Goal: Task Accomplishment & Management: Complete application form

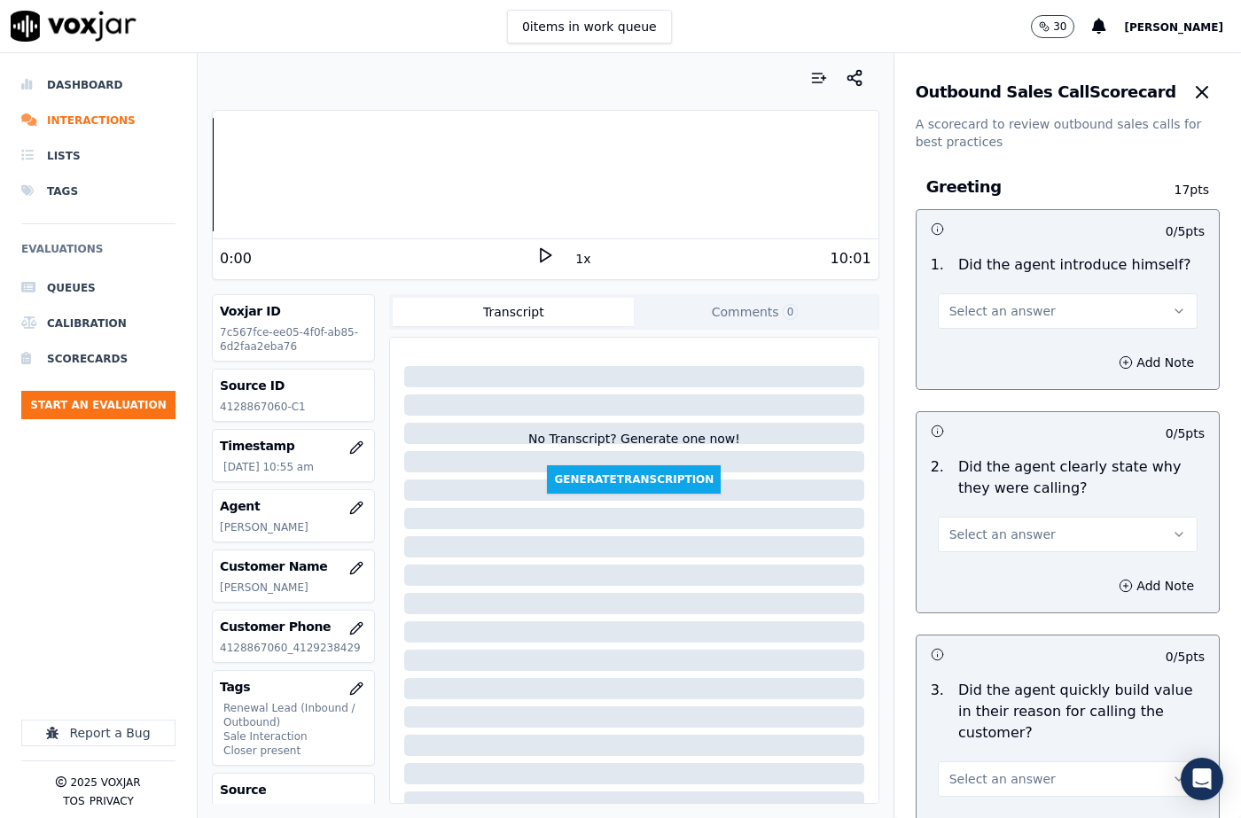
click at [999, 307] on span "Select an answer" at bounding box center [1002, 311] width 106 height 18
click at [961, 359] on div "Yes" at bounding box center [1038, 351] width 229 height 28
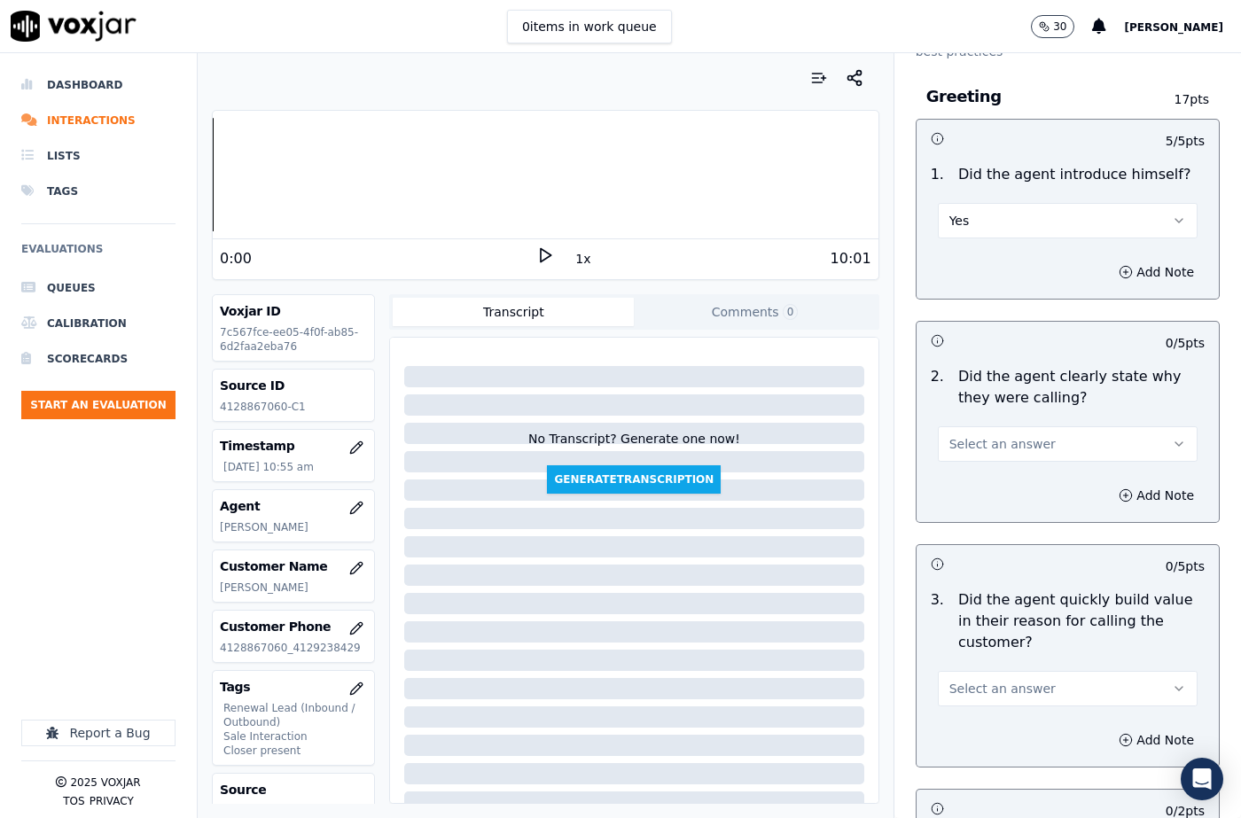
scroll to position [177, 0]
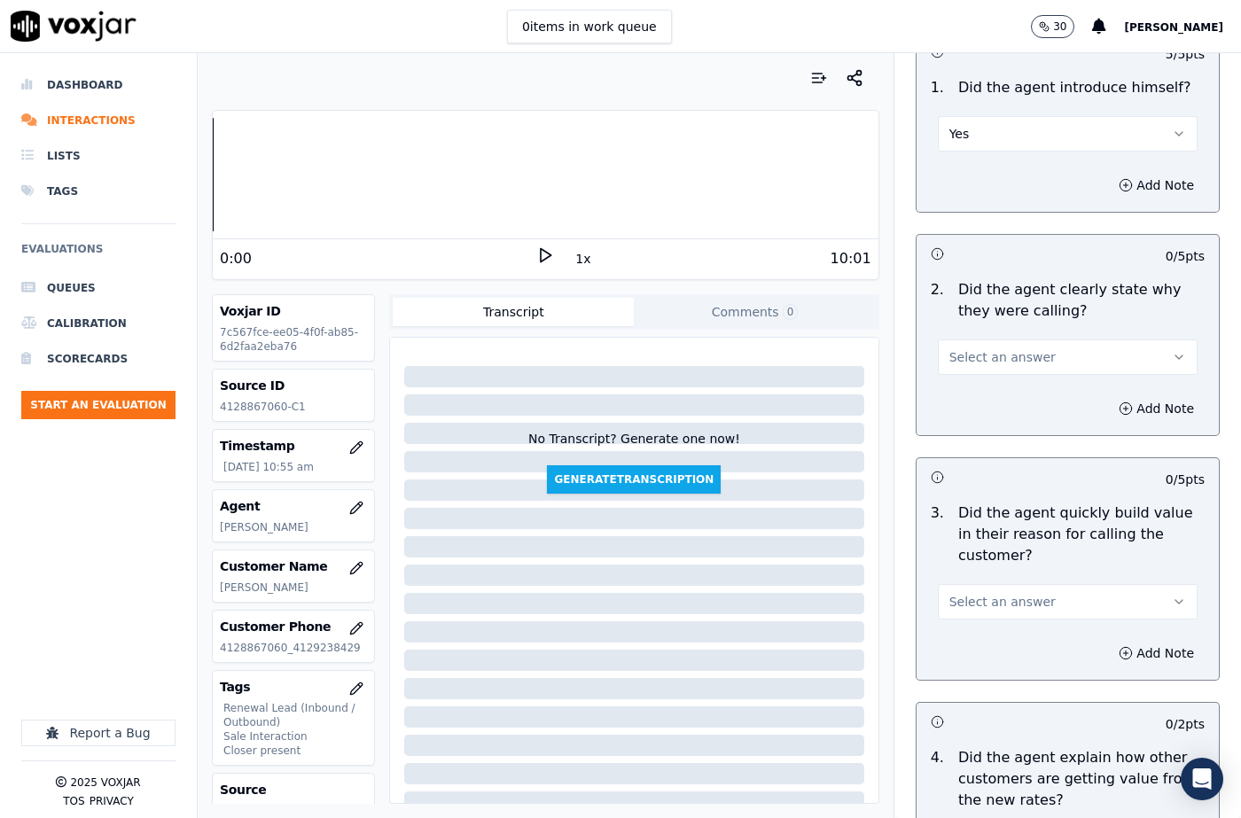
click at [968, 368] on button "Select an answer" at bounding box center [1068, 356] width 260 height 35
click at [958, 403] on div "Yes" at bounding box center [1038, 397] width 229 height 28
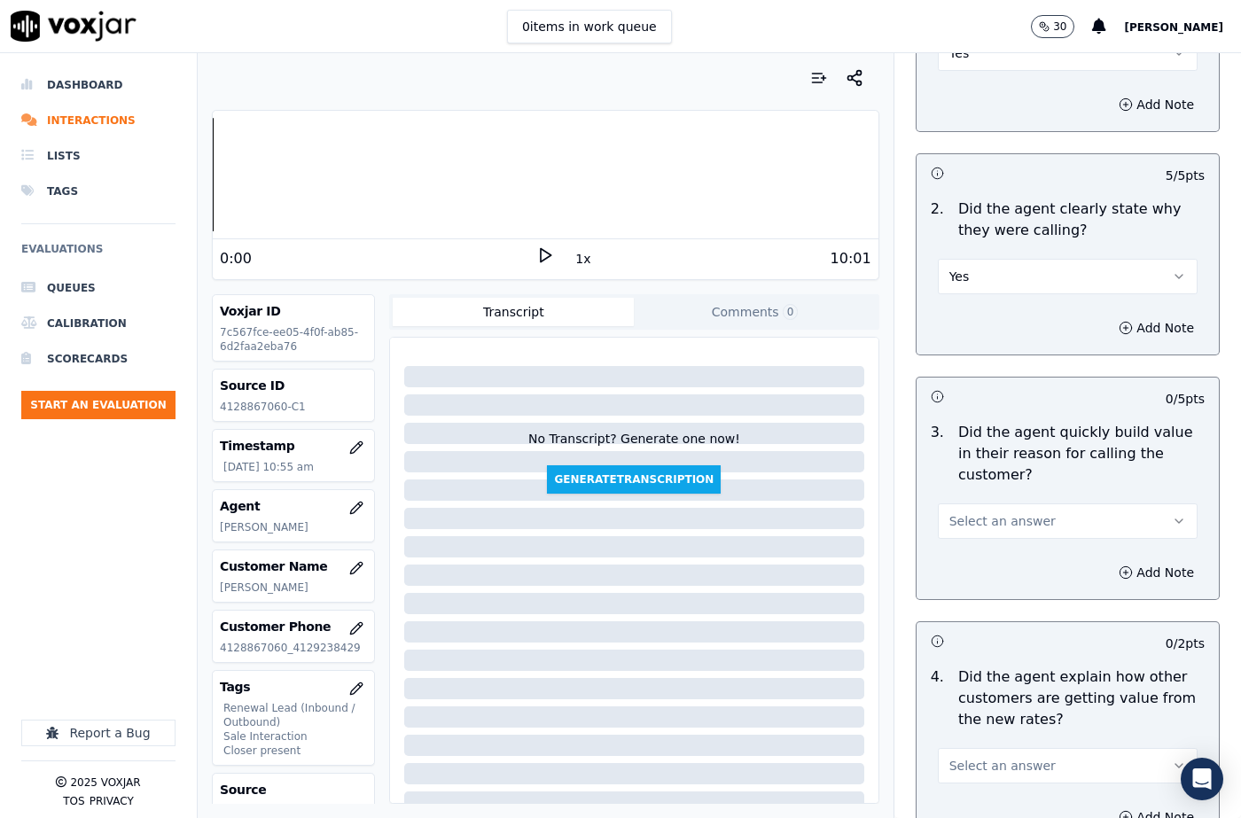
scroll to position [355, 0]
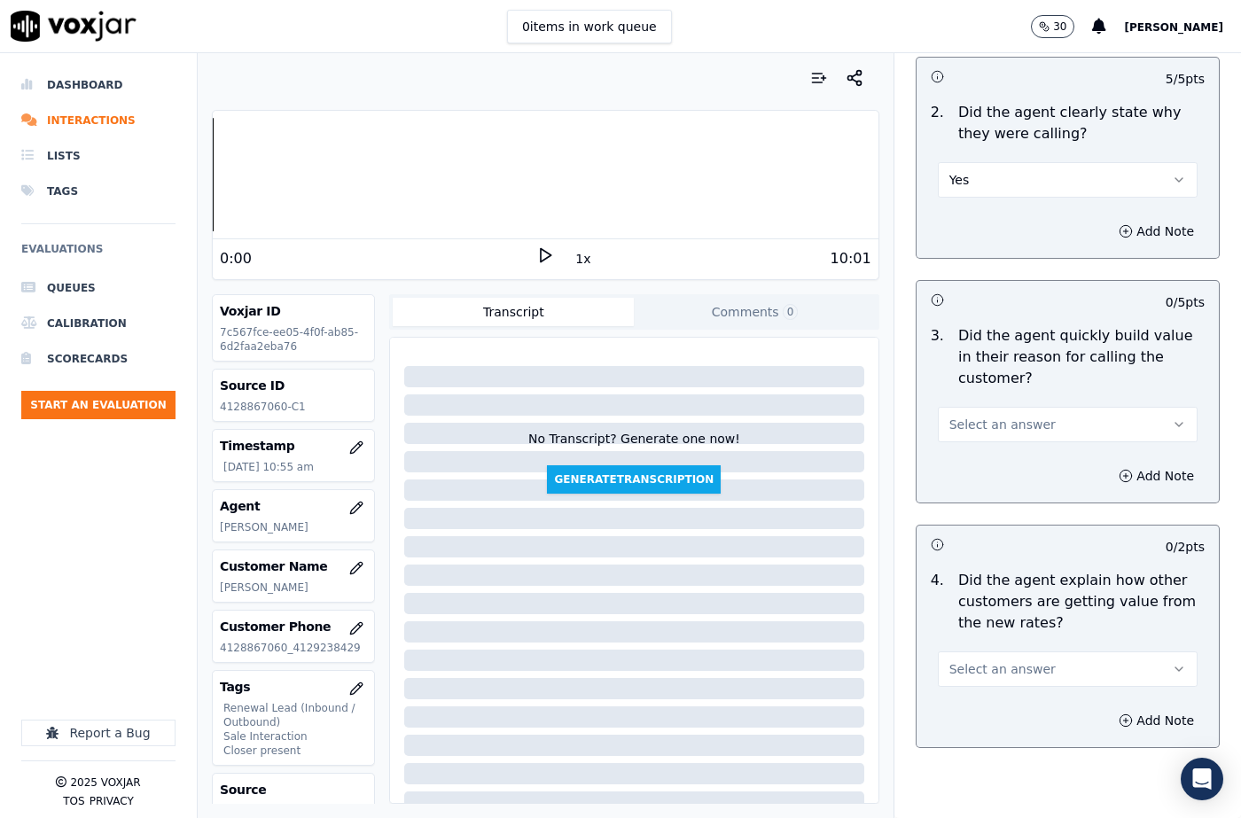
click at [981, 433] on span "Select an answer" at bounding box center [1002, 425] width 106 height 18
click at [978, 464] on div "Yes" at bounding box center [1038, 464] width 229 height 28
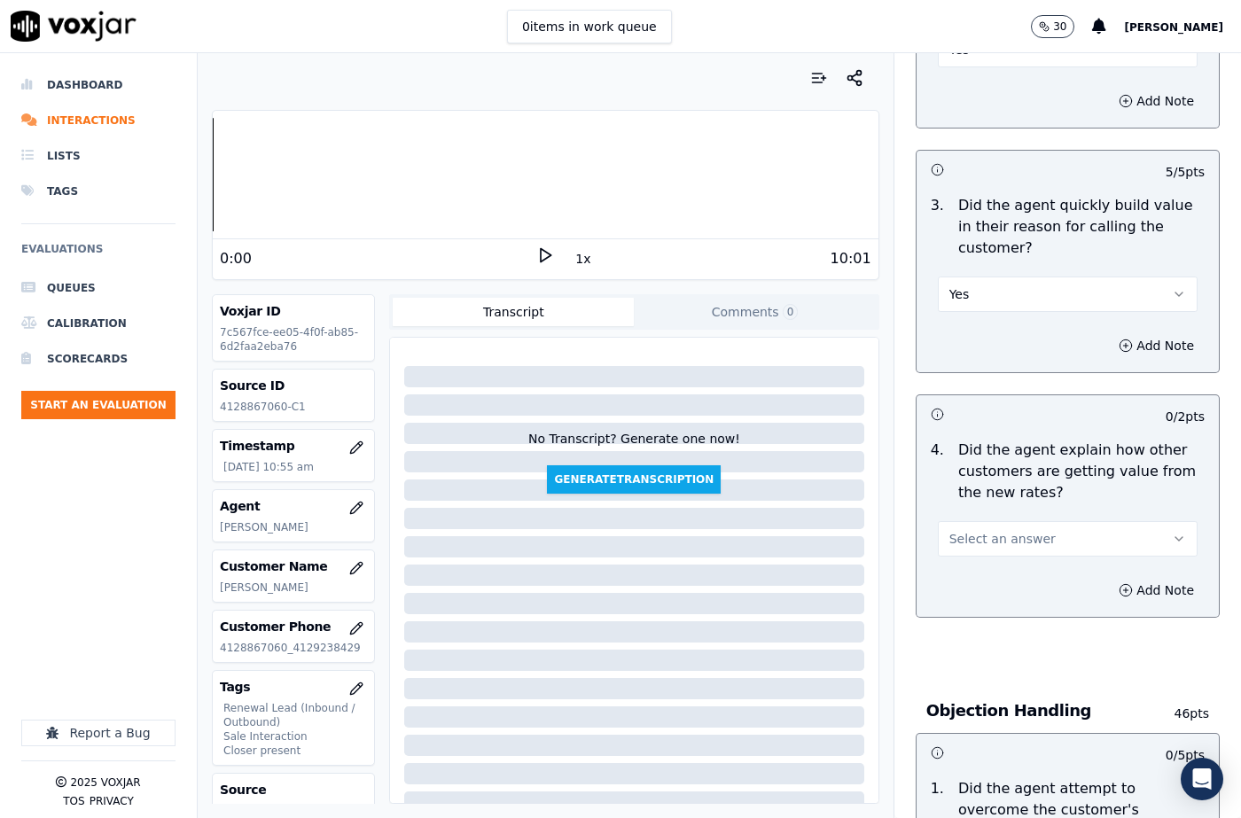
scroll to position [620, 0]
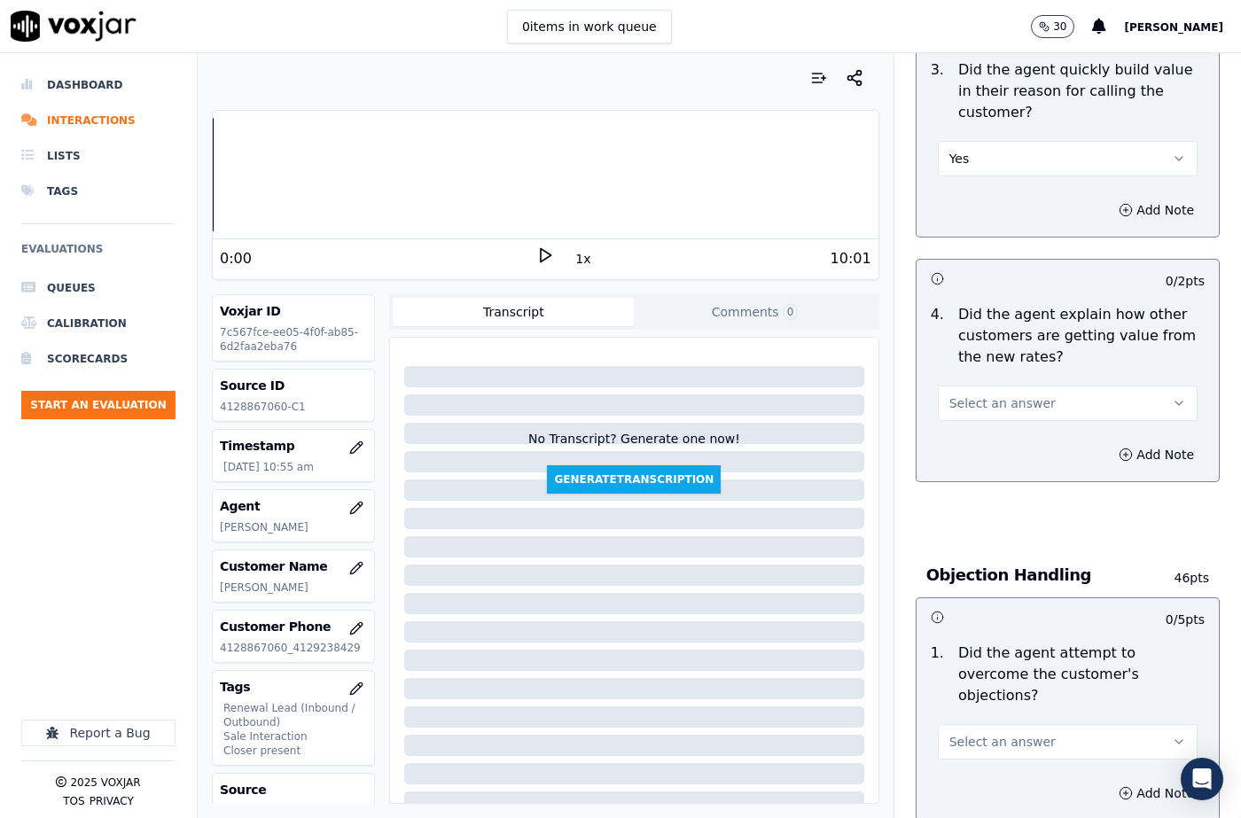
click at [1006, 405] on span "Select an answer" at bounding box center [1002, 403] width 106 height 18
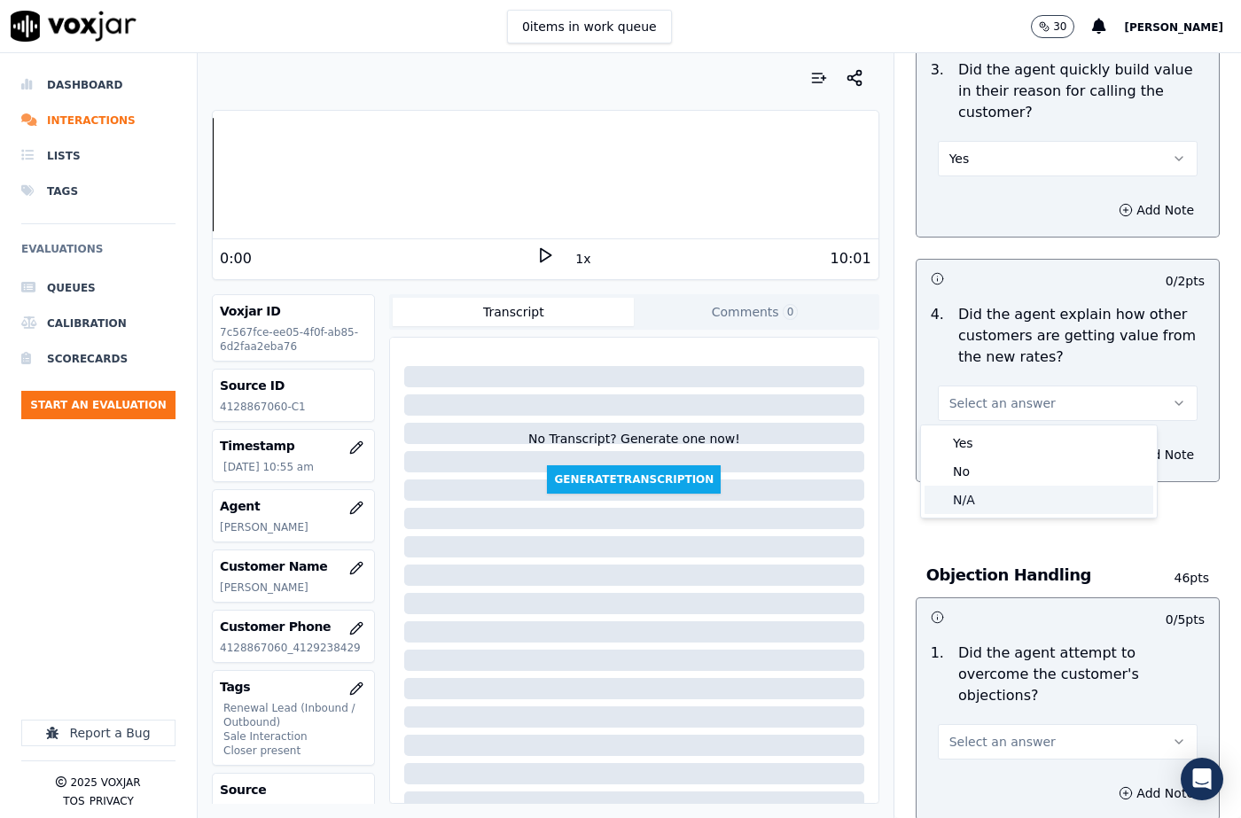
click at [981, 505] on div "N/A" at bounding box center [1038, 500] width 229 height 28
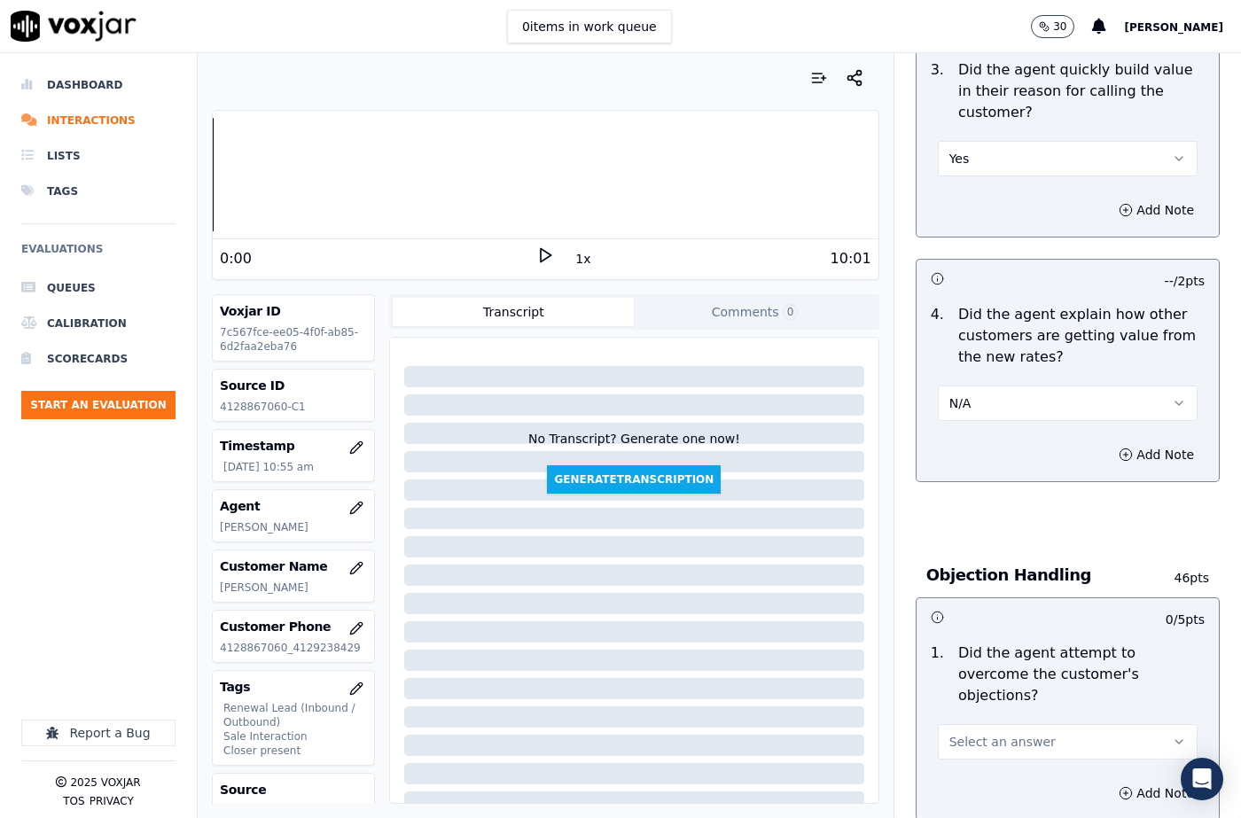
scroll to position [886, 0]
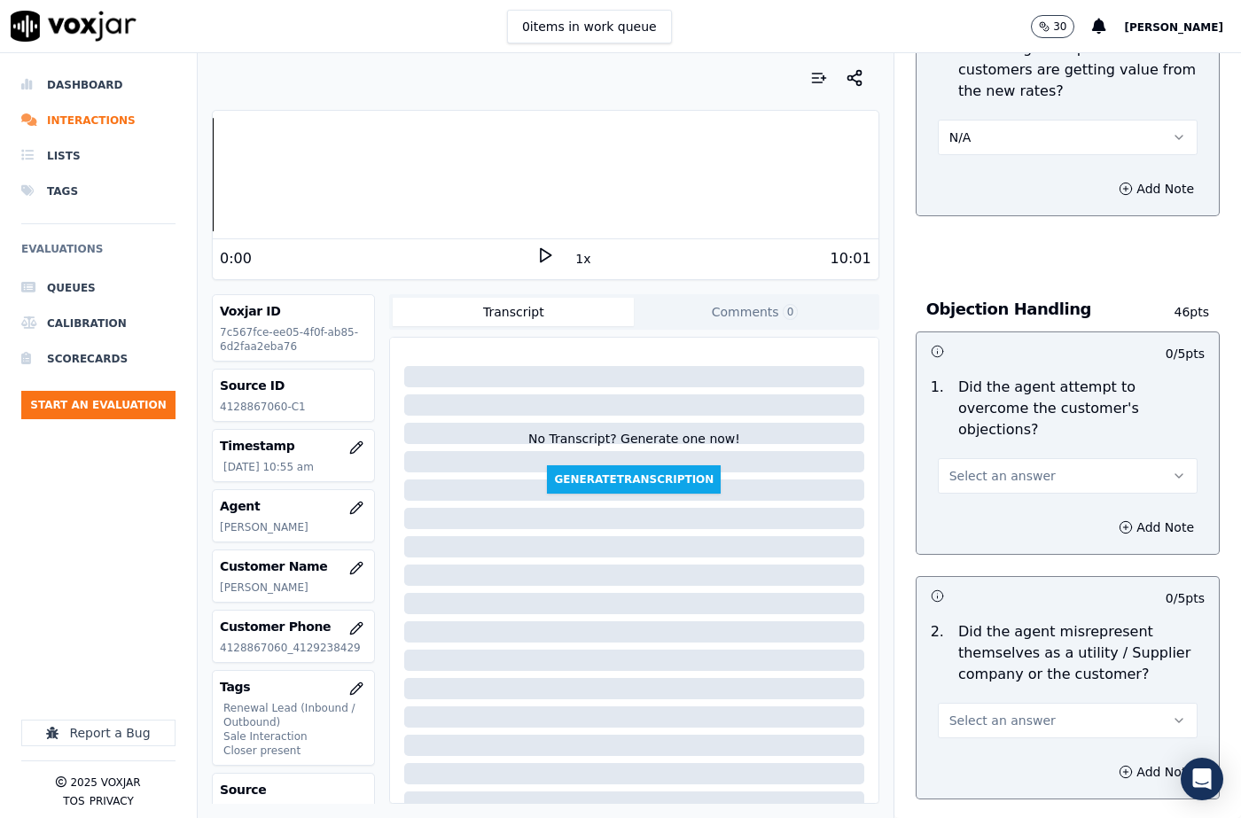
click at [960, 467] on span "Select an answer" at bounding box center [1002, 476] width 106 height 18
click at [976, 546] on div "N/A" at bounding box center [1038, 551] width 229 height 28
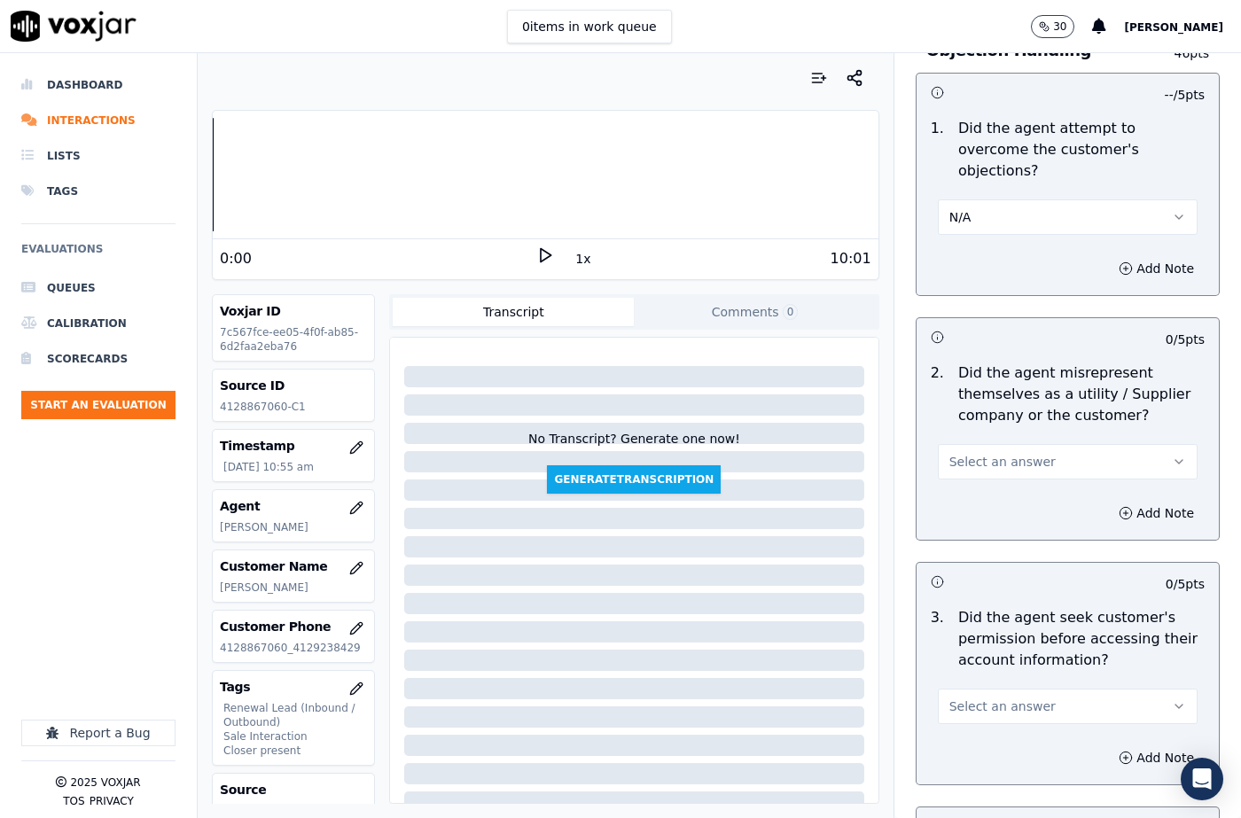
scroll to position [1152, 0]
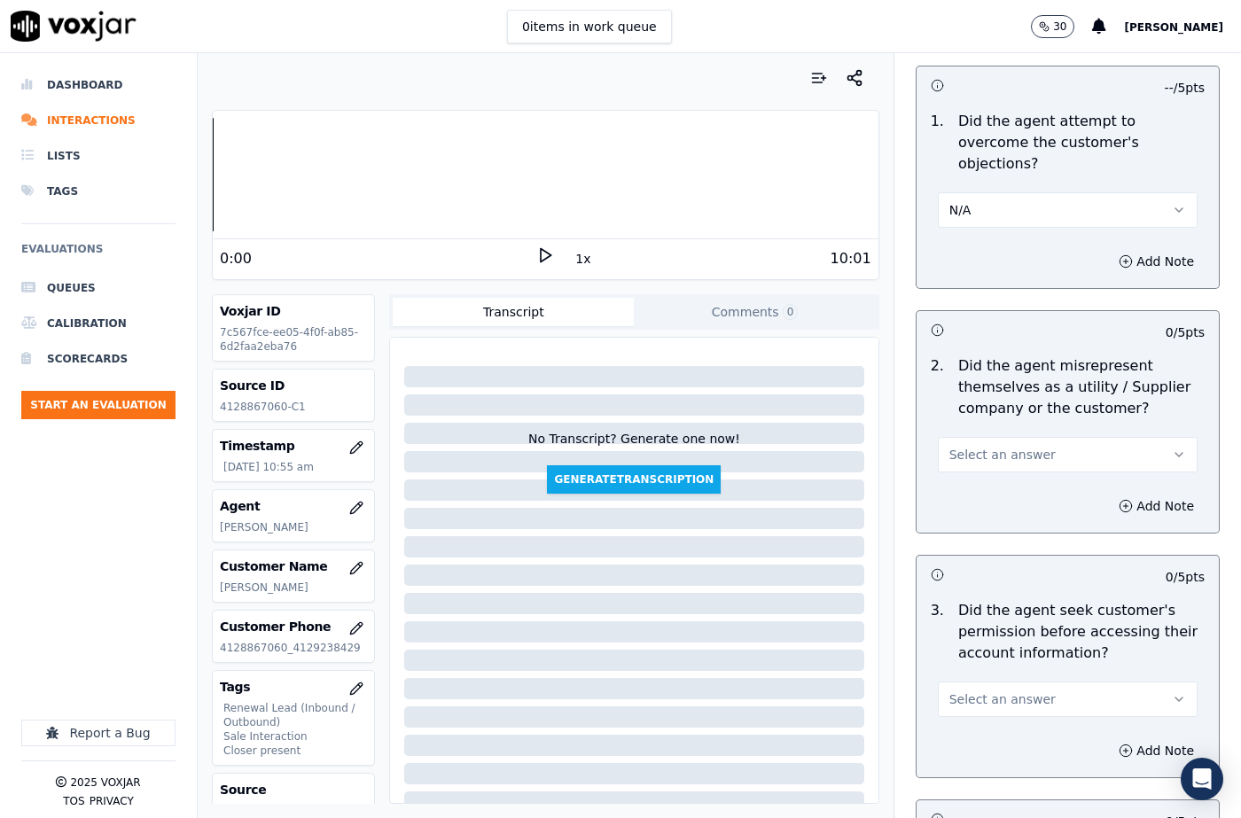
click at [987, 446] on span "Select an answer" at bounding box center [1002, 455] width 106 height 18
click at [980, 505] on div "No" at bounding box center [1038, 501] width 229 height 28
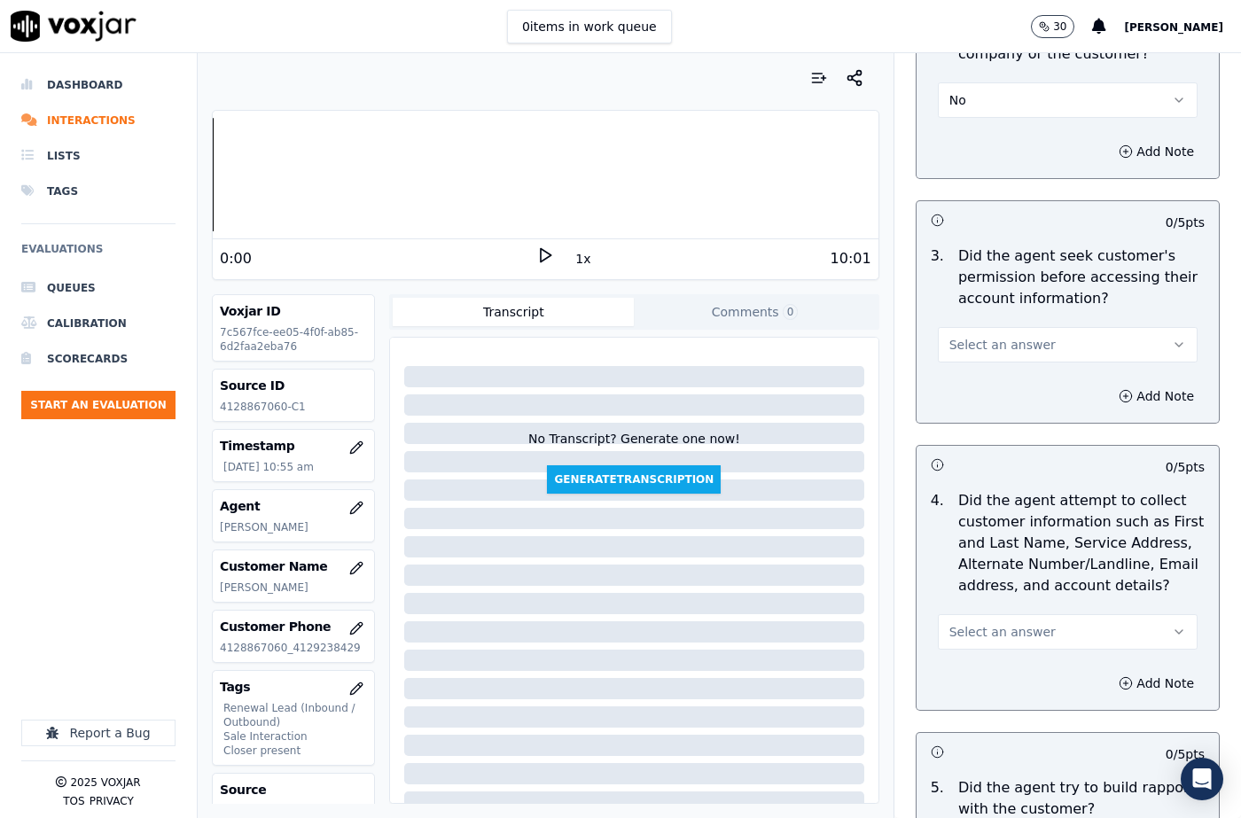
click at [1007, 324] on div "Select an answer" at bounding box center [1068, 343] width 260 height 39
click at [999, 370] on div "Add Note" at bounding box center [1067, 396] width 302 height 53
drag, startPoint x: 987, startPoint y: 324, endPoint x: 987, endPoint y: 339, distance: 15.1
click at [987, 336] on span "Select an answer" at bounding box center [1002, 345] width 106 height 18
click at [987, 364] on div "Yes" at bounding box center [1038, 363] width 229 height 28
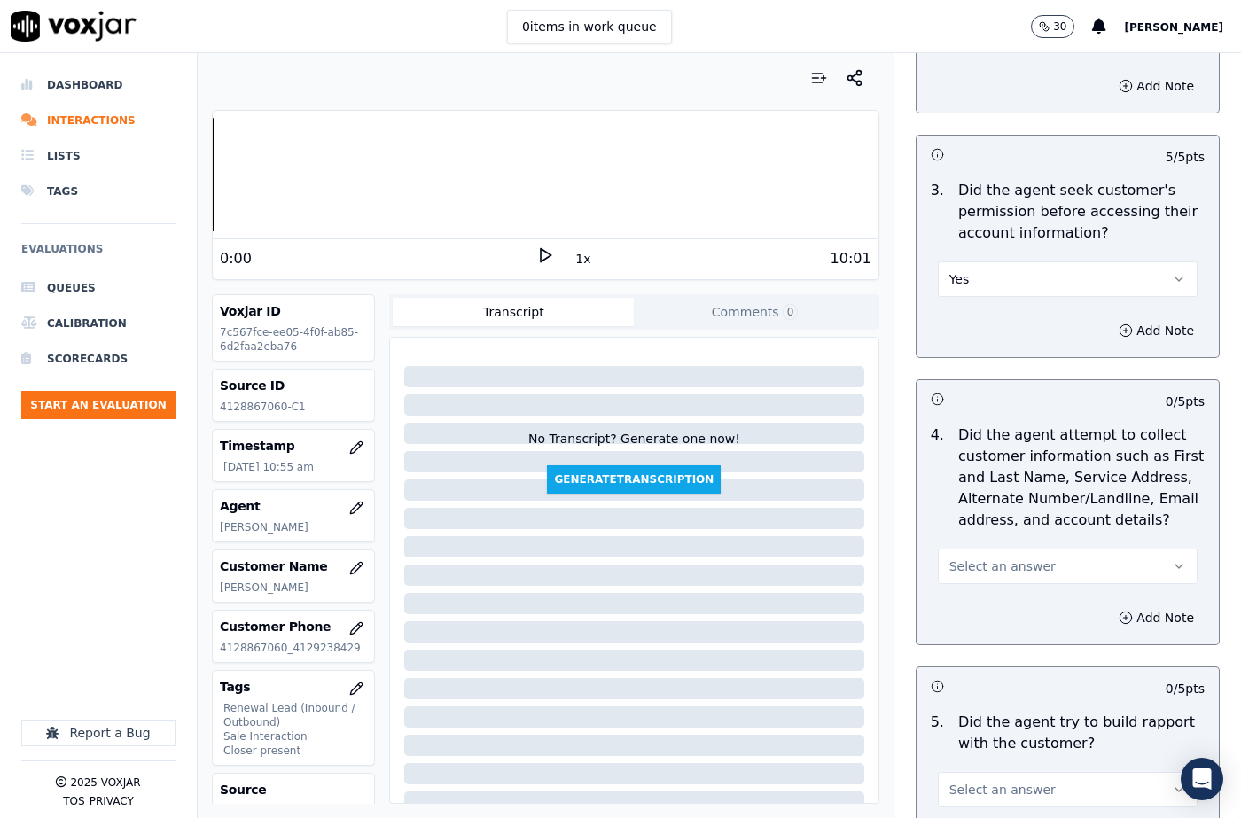
scroll to position [1684, 0]
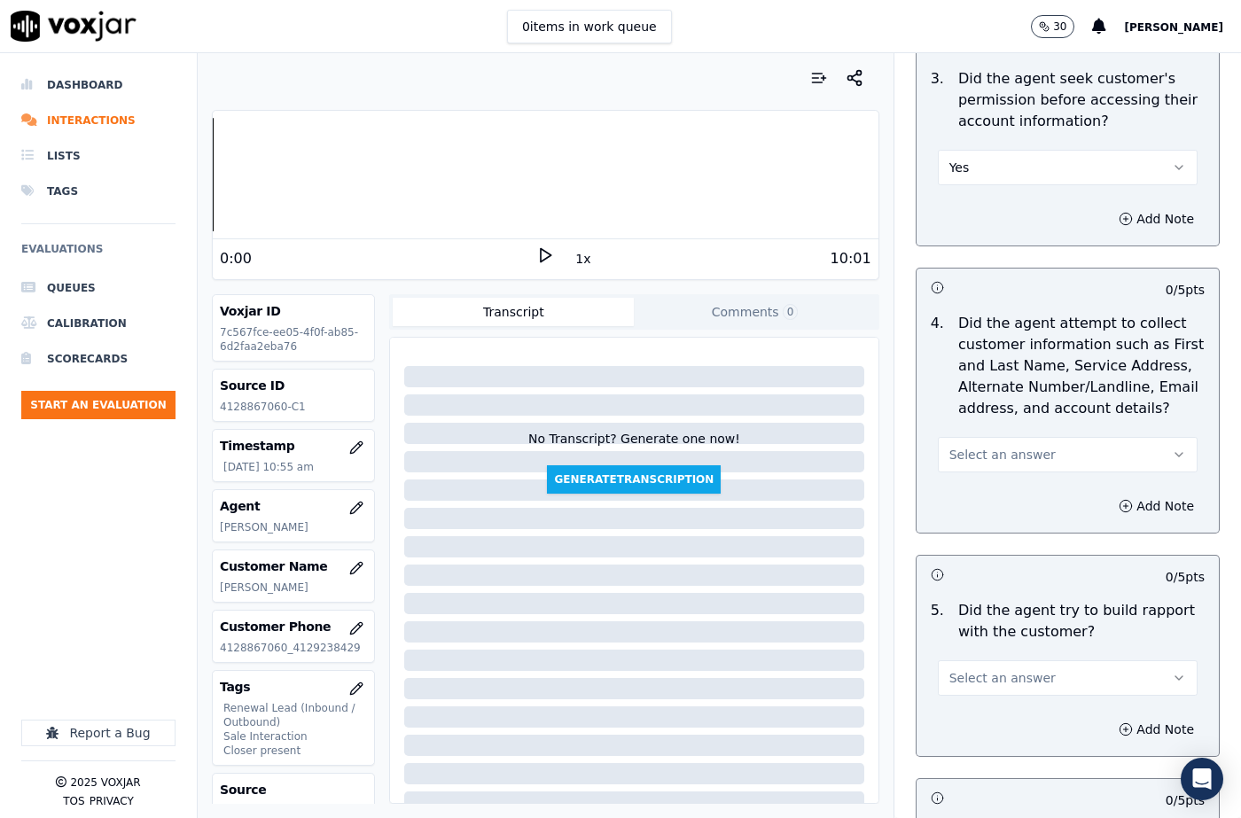
click at [983, 446] on span "Select an answer" at bounding box center [1002, 455] width 106 height 18
click at [982, 524] on div "N/A" at bounding box center [1038, 530] width 229 height 28
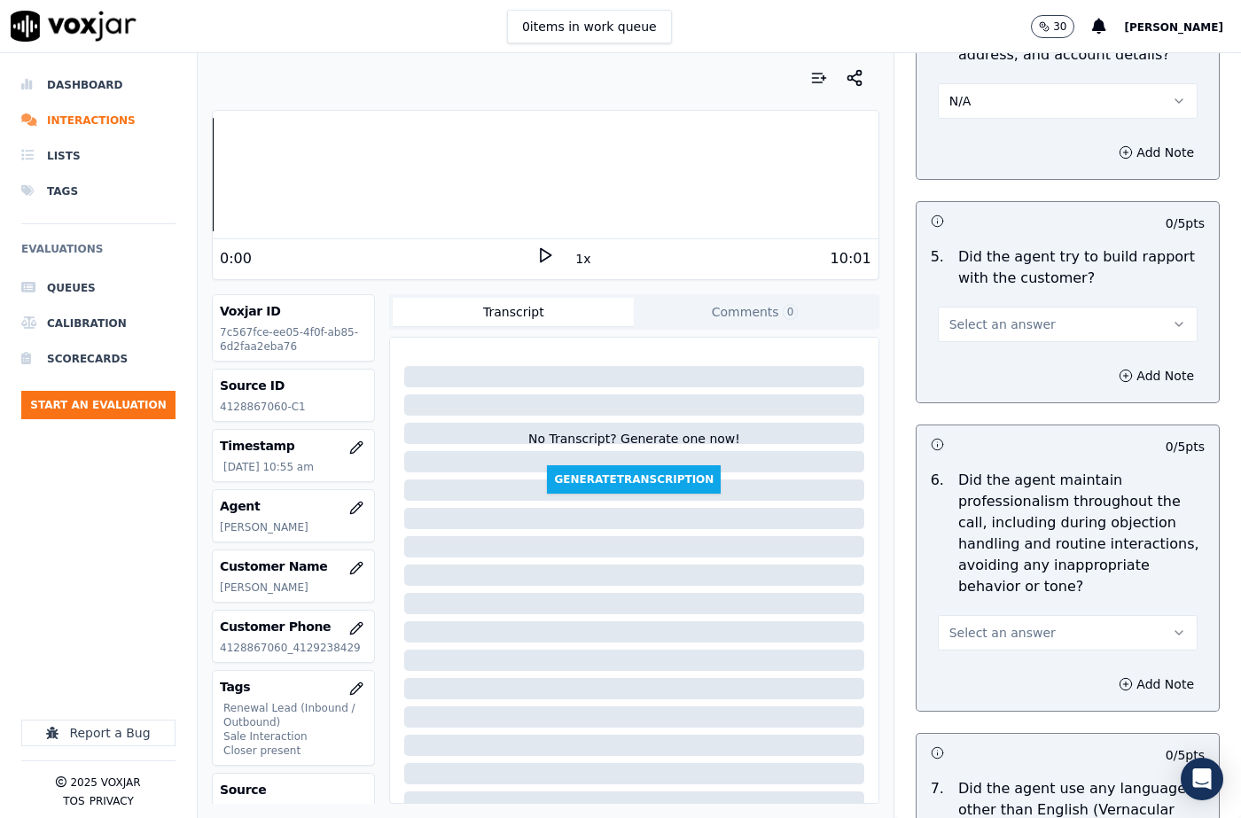
scroll to position [2039, 0]
click at [1004, 315] on span "Select an answer" at bounding box center [1002, 324] width 106 height 18
click at [978, 333] on div "Yes" at bounding box center [1038, 342] width 229 height 28
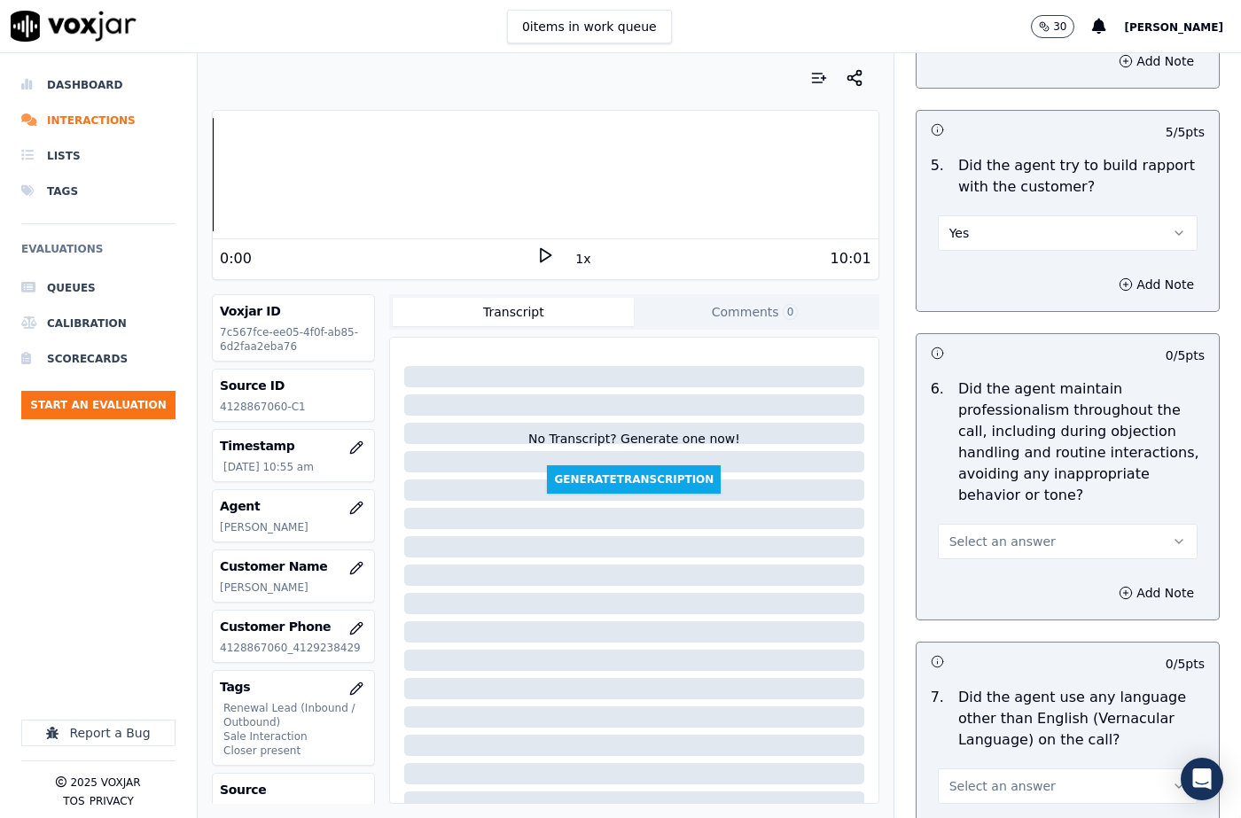
scroll to position [2216, 0]
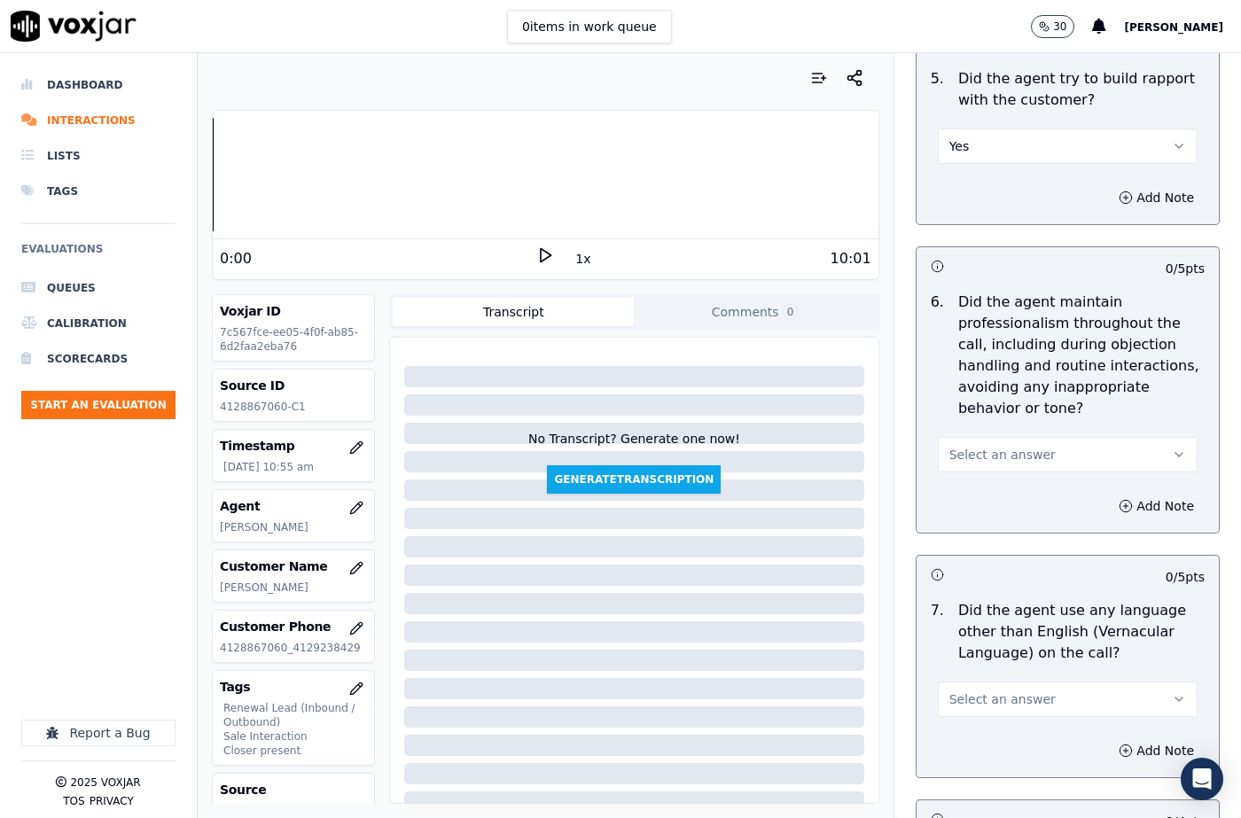
click at [973, 446] on span "Select an answer" at bounding box center [1002, 455] width 106 height 18
click at [979, 510] on div "N/A" at bounding box center [1038, 509] width 229 height 28
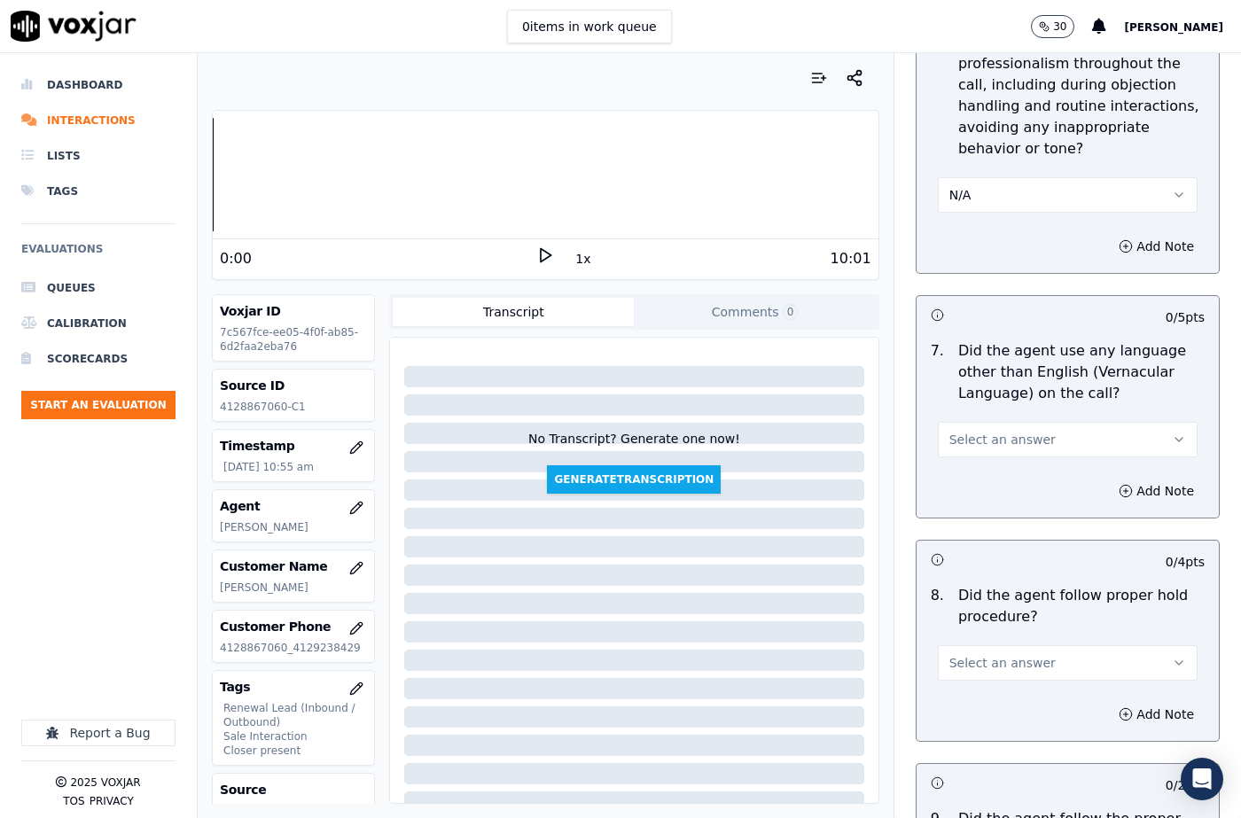
scroll to position [2482, 0]
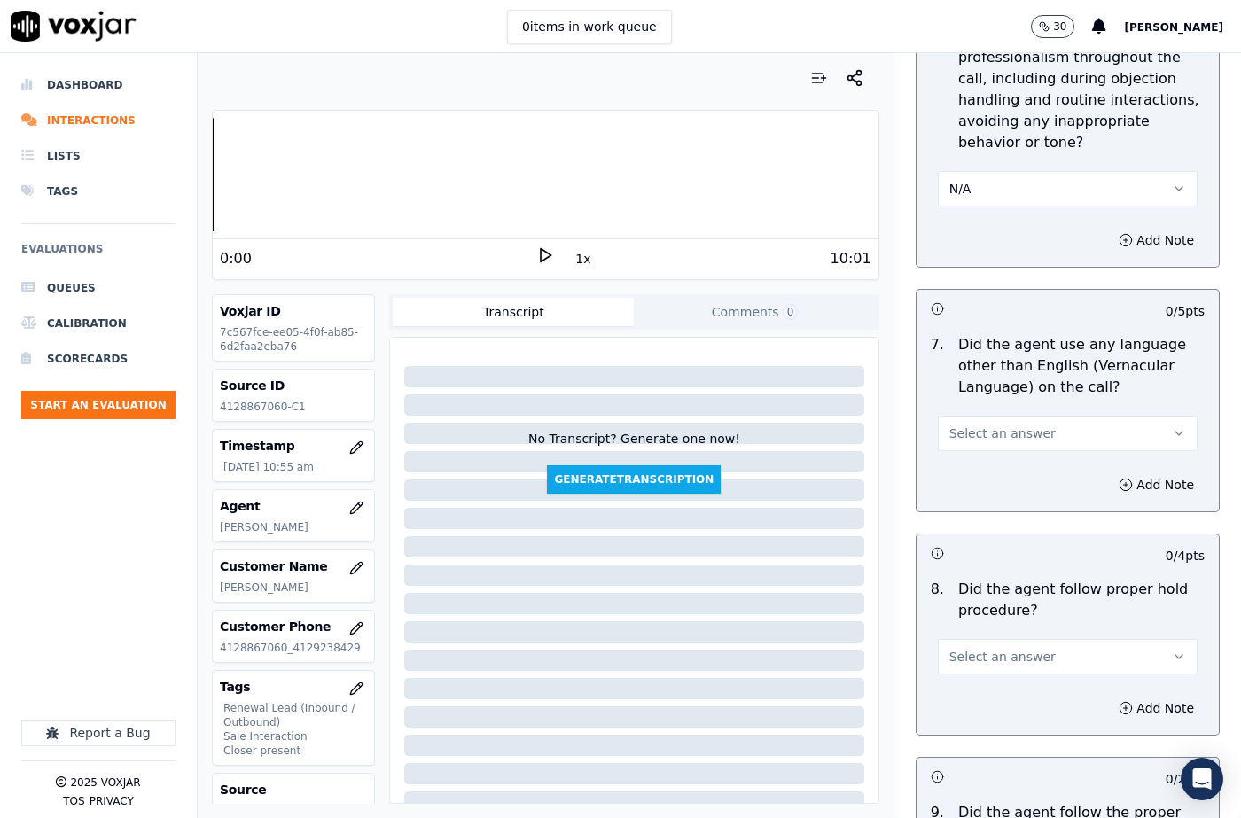
click at [992, 416] on button "Select an answer" at bounding box center [1068, 433] width 260 height 35
click at [991, 459] on div "No" at bounding box center [1038, 459] width 229 height 28
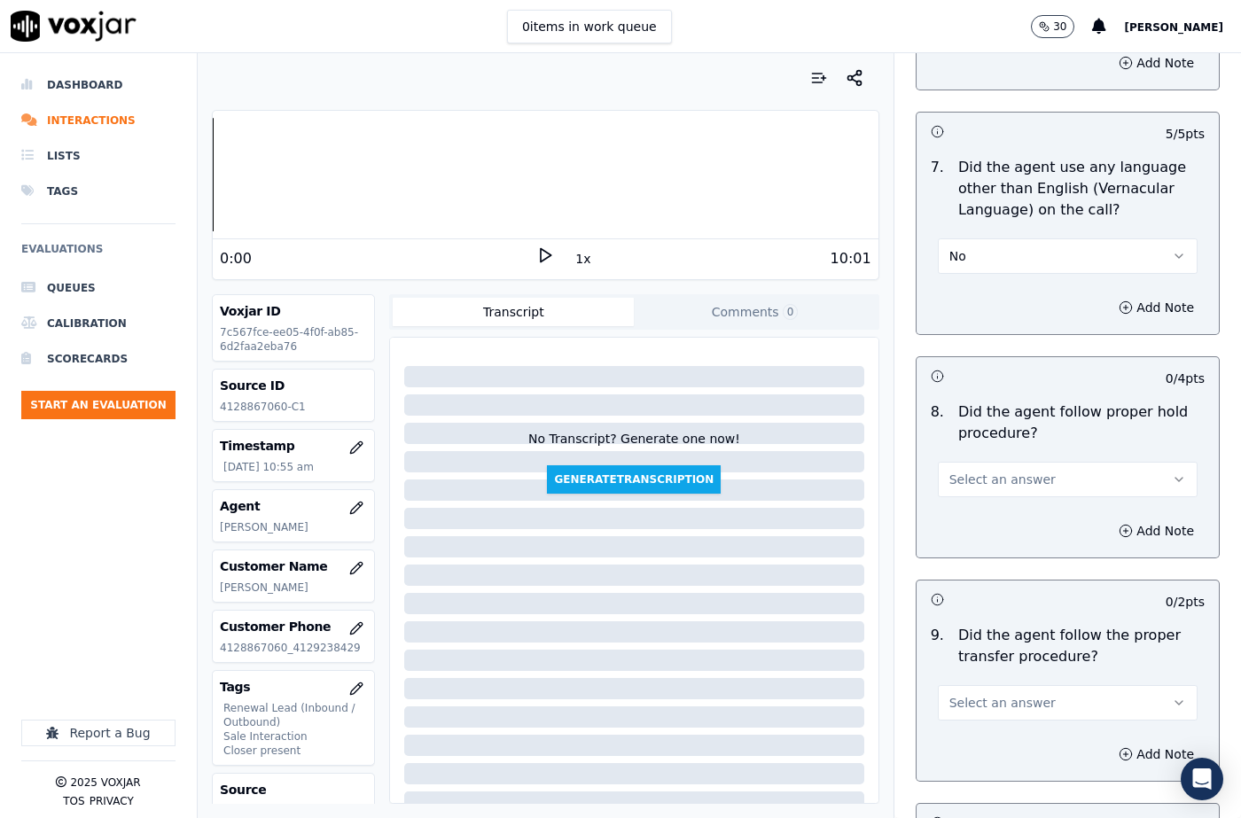
scroll to position [2393, 0]
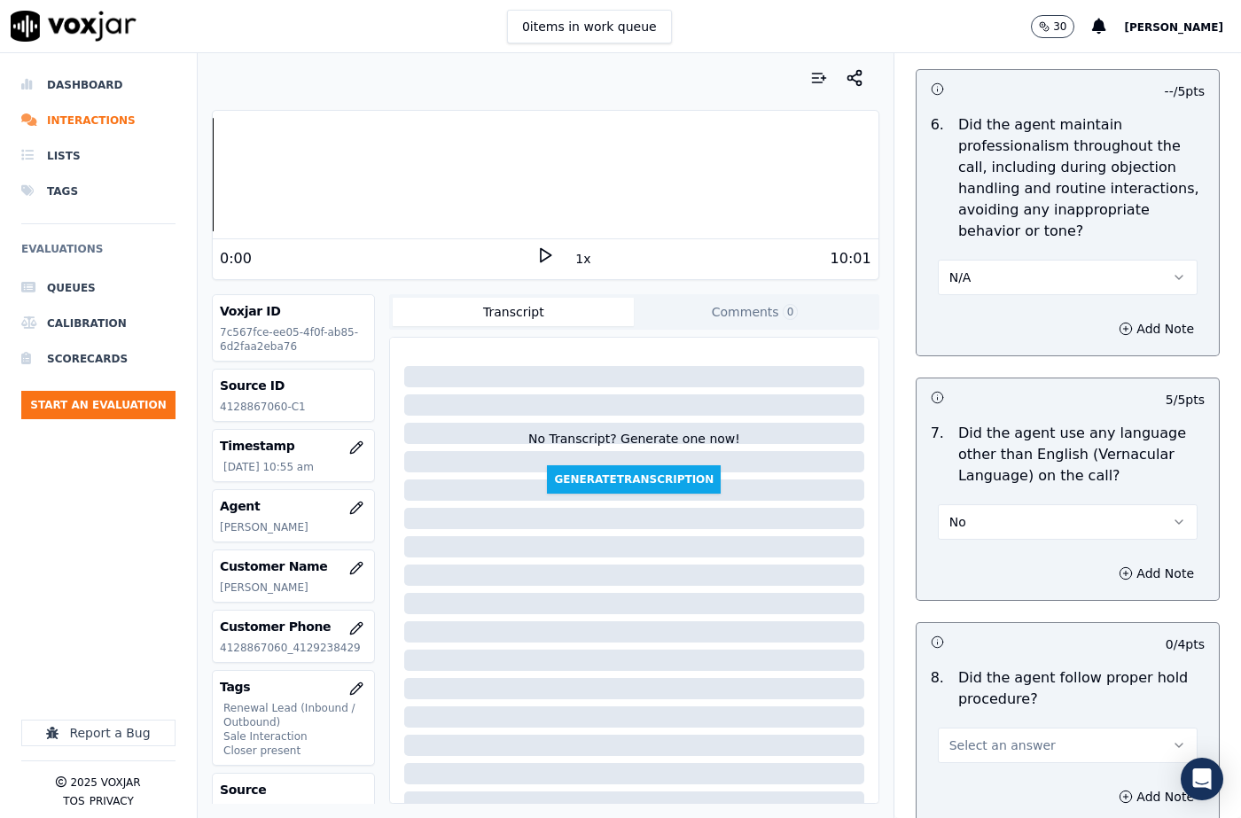
click at [982, 260] on button "N/A" at bounding box center [1068, 277] width 260 height 35
click at [973, 268] on div "Yes" at bounding box center [1038, 275] width 229 height 28
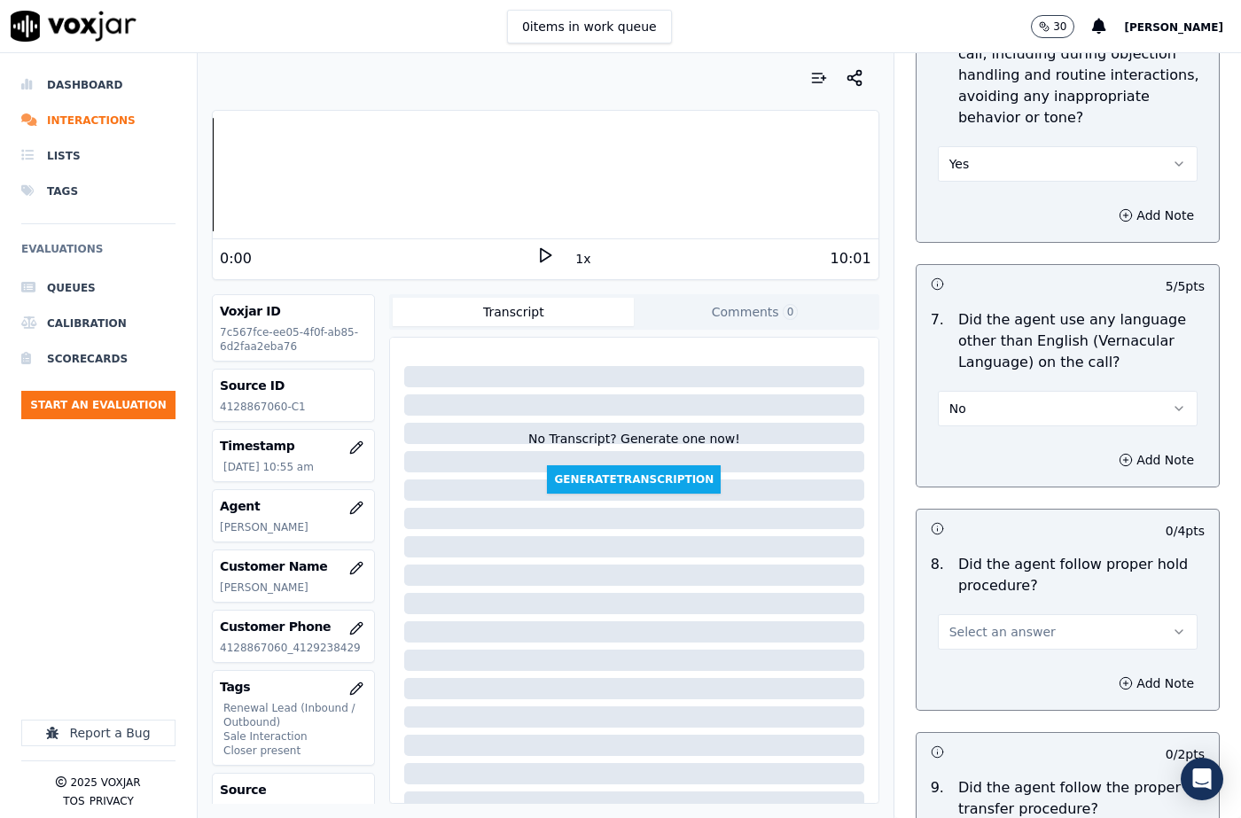
scroll to position [2570, 0]
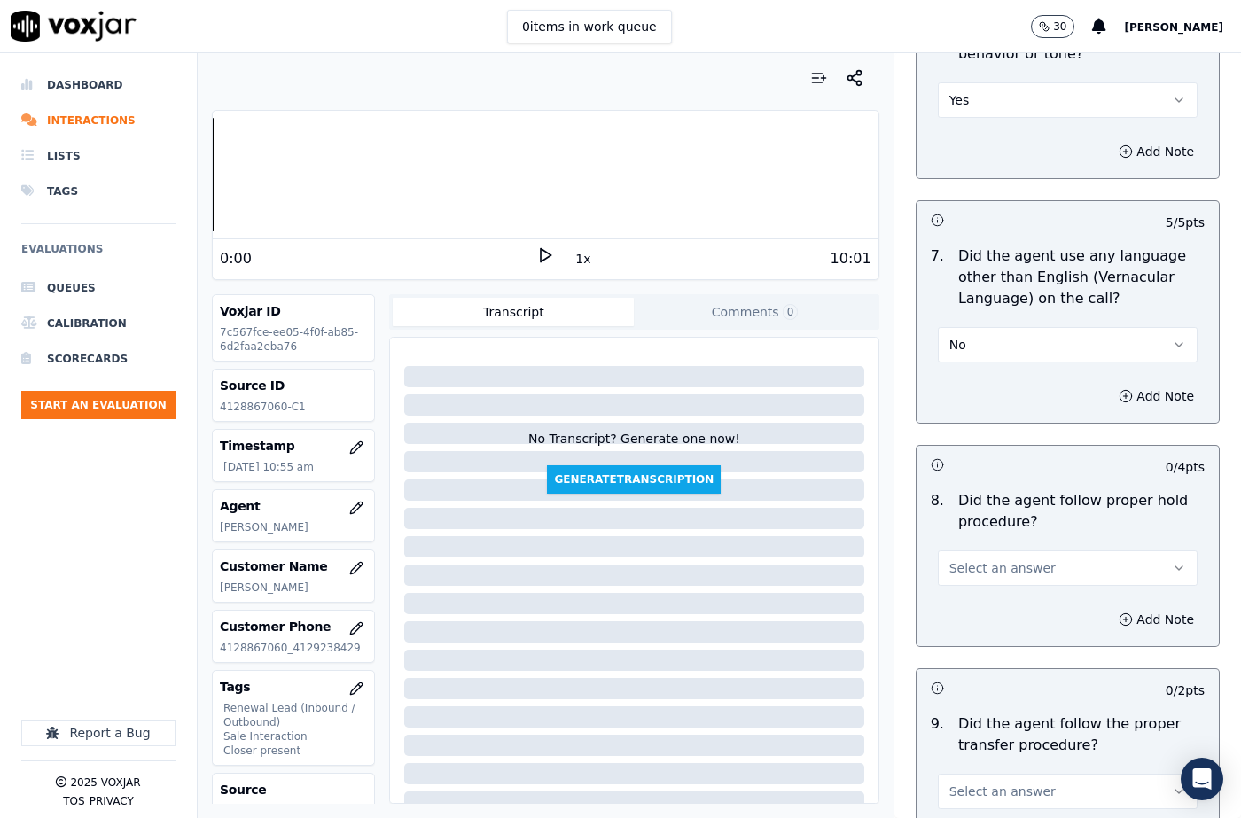
click at [971, 559] on span "Select an answer" at bounding box center [1002, 568] width 106 height 18
click at [981, 623] on div "N/A" at bounding box center [1038, 622] width 229 height 28
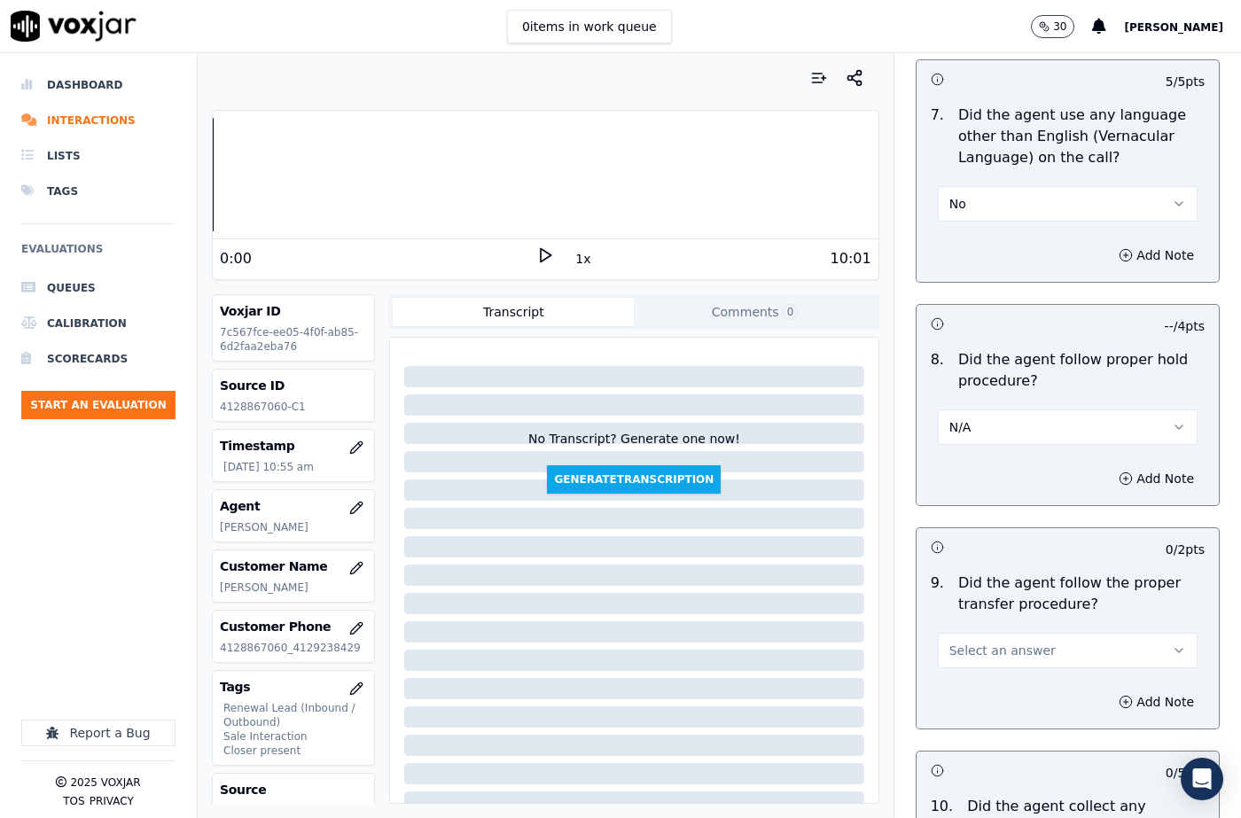
scroll to position [3014, 0]
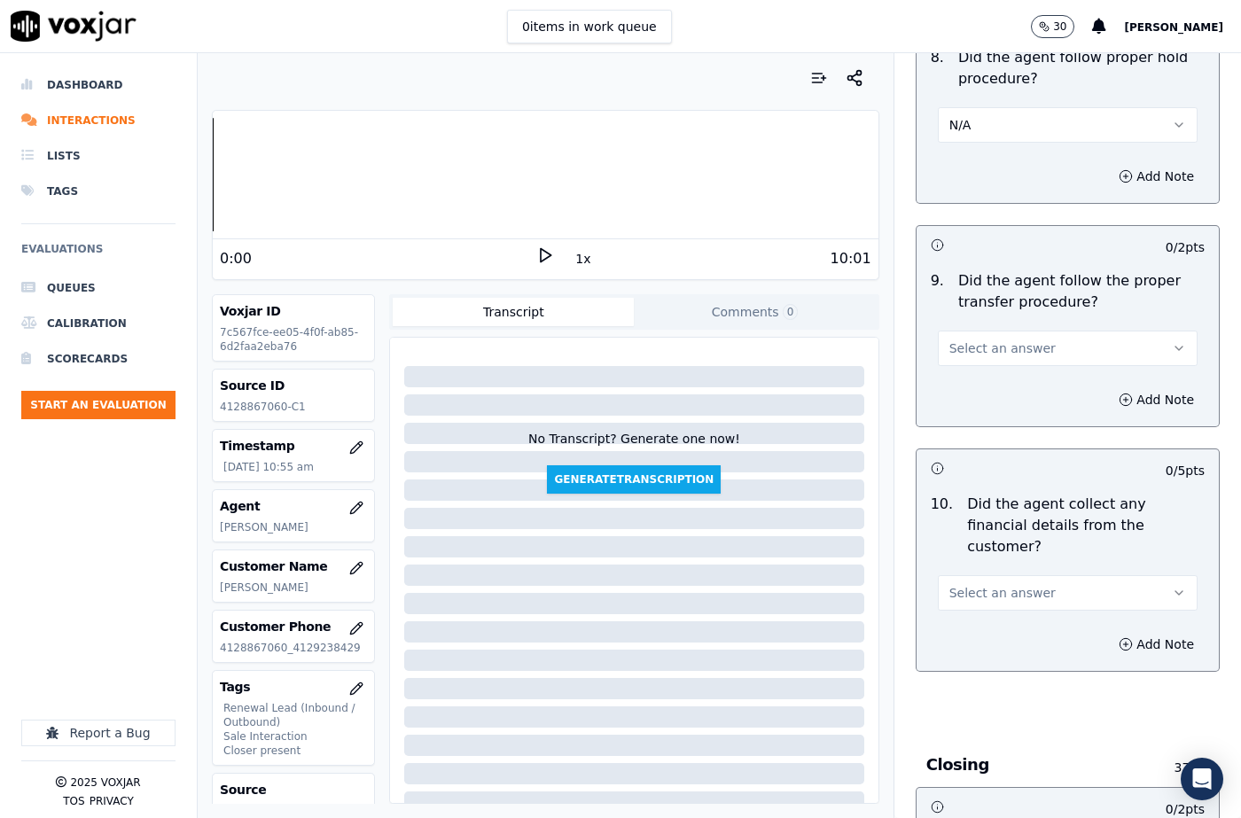
click at [977, 339] on span "Select an answer" at bounding box center [1002, 348] width 106 height 18
click at [973, 378] on div "No" at bounding box center [1038, 374] width 229 height 28
click at [994, 331] on button "No" at bounding box center [1068, 348] width 260 height 35
click at [987, 354] on div "Yes" at bounding box center [1038, 345] width 229 height 28
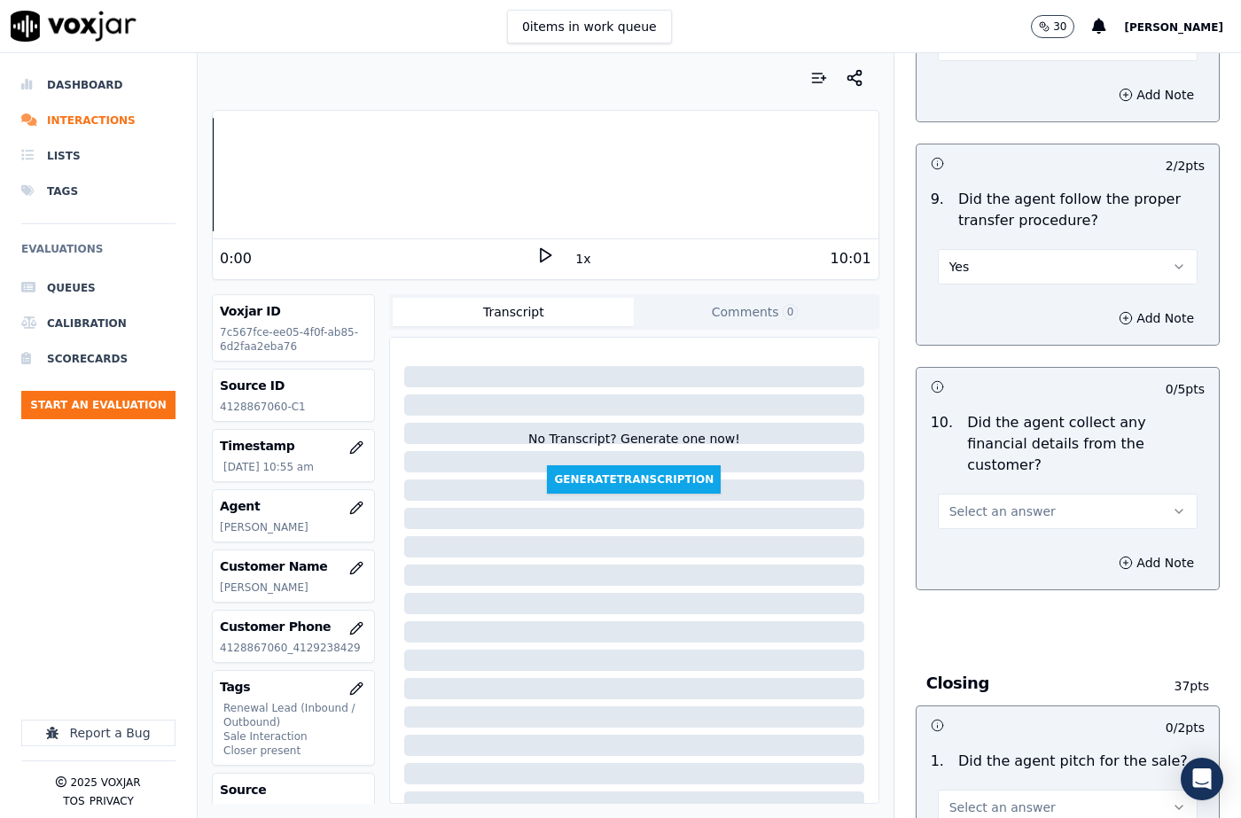
scroll to position [3191, 0]
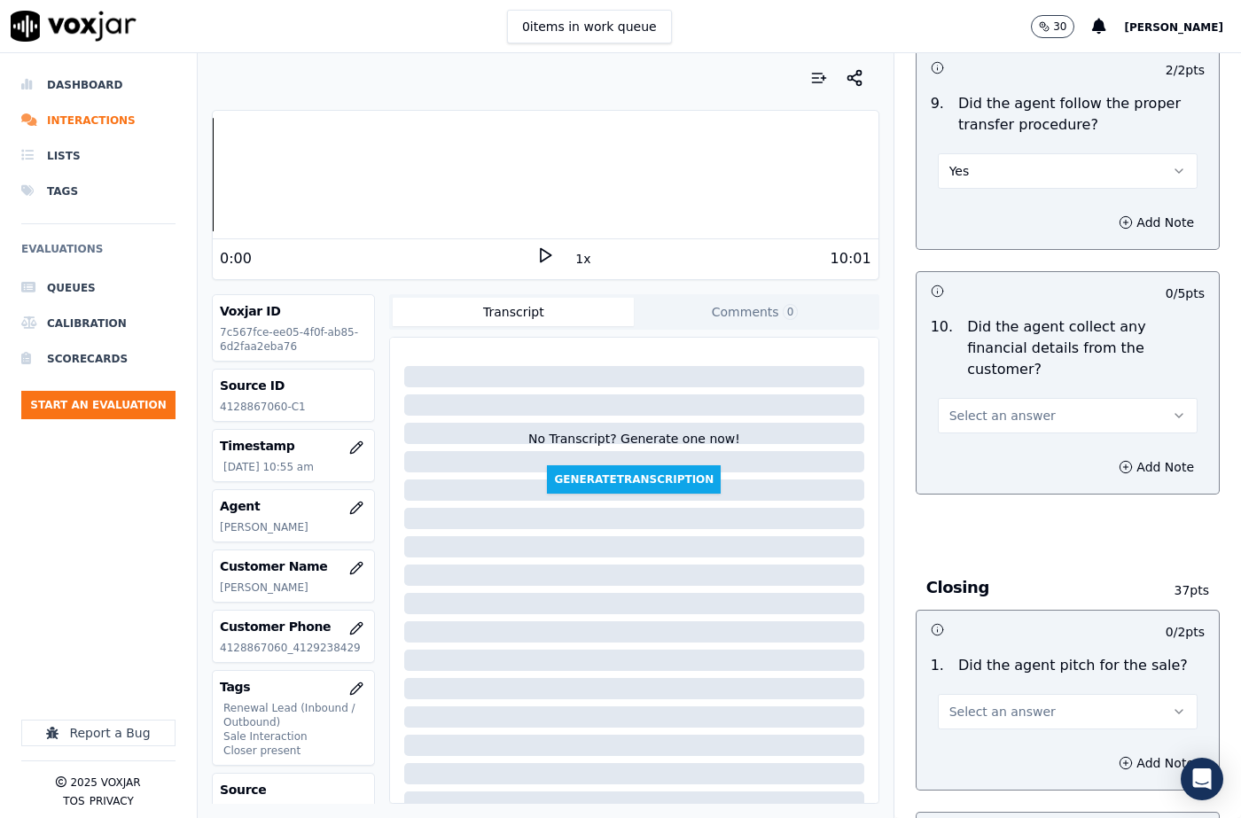
click at [979, 398] on button "Select an answer" at bounding box center [1068, 415] width 260 height 35
click at [970, 426] on div "No" at bounding box center [1038, 420] width 229 height 28
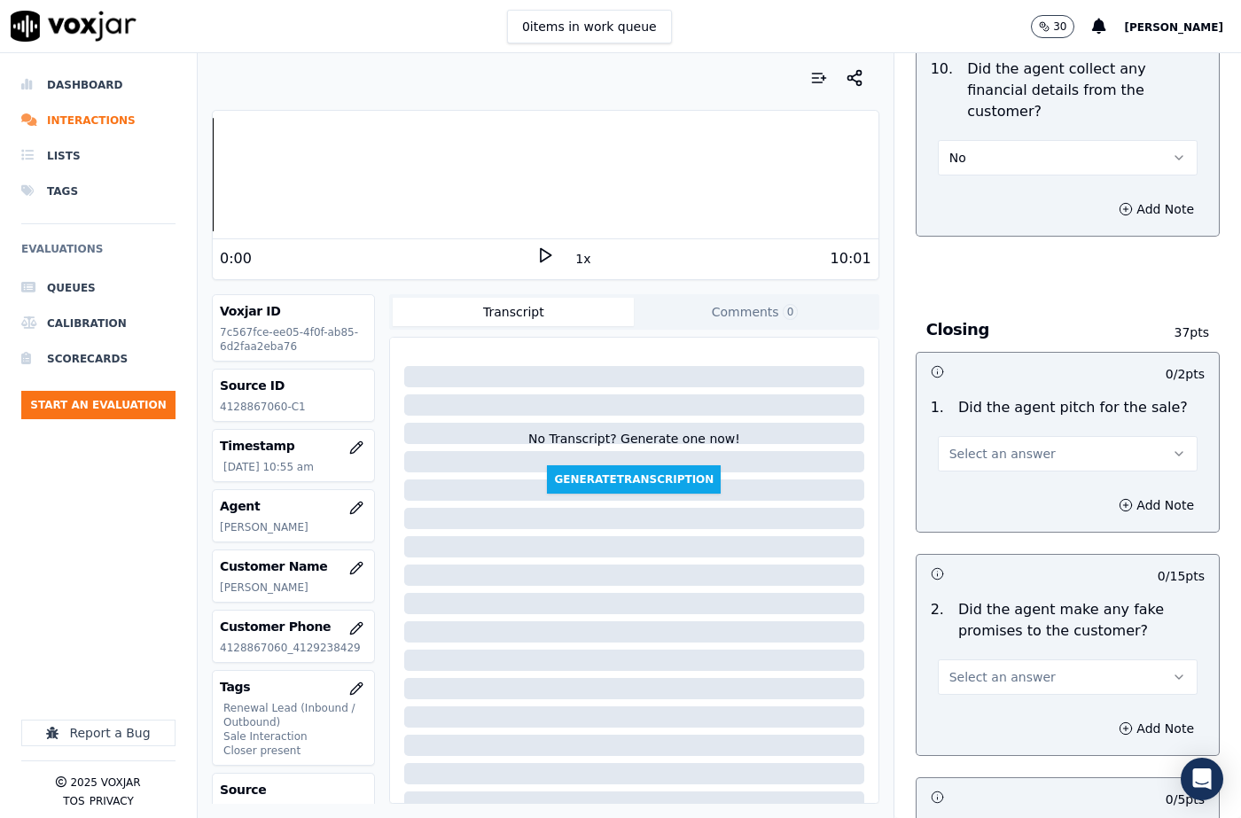
scroll to position [3457, 0]
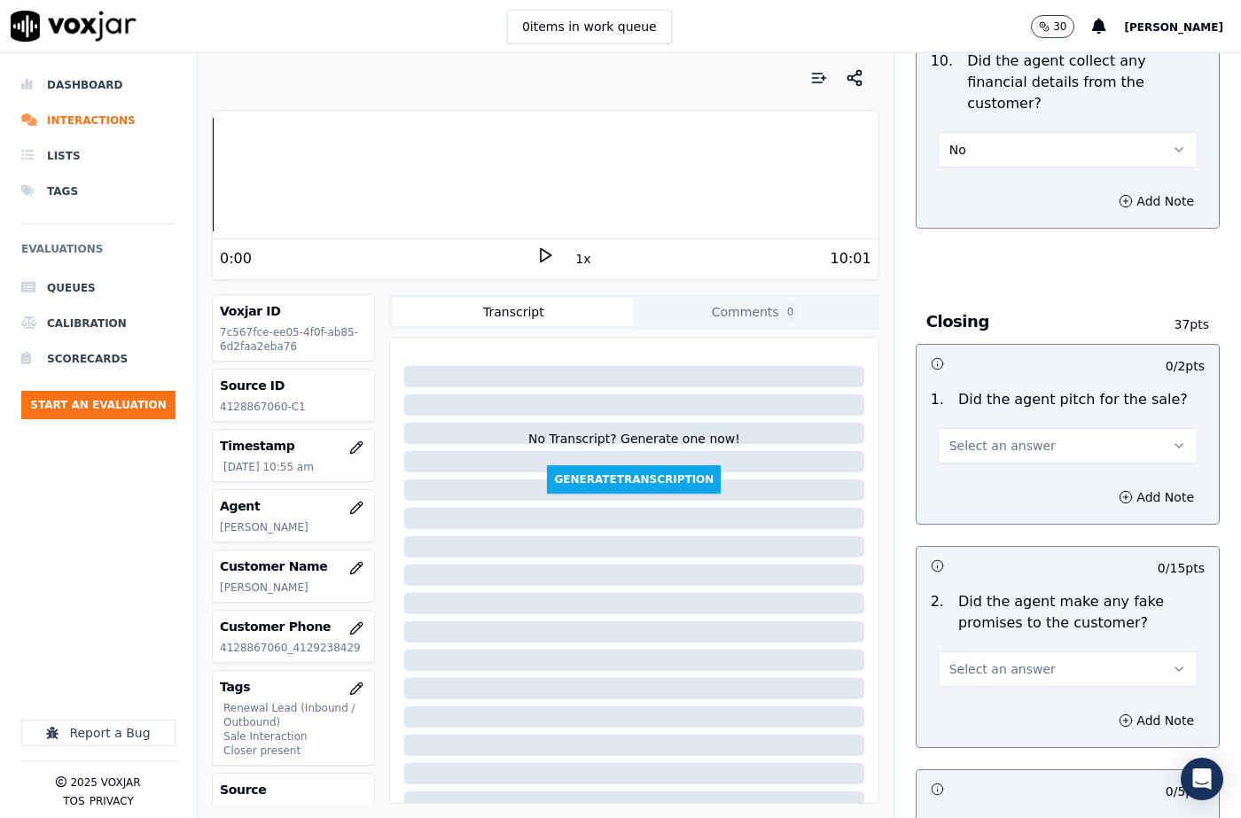
click at [983, 402] on div "1 . Did the agent pitch for the sale? Select an answer" at bounding box center [1067, 426] width 302 height 89
click at [985, 428] on button "Select an answer" at bounding box center [1068, 445] width 260 height 35
click at [979, 425] on div "Yes" at bounding box center [1038, 422] width 229 height 28
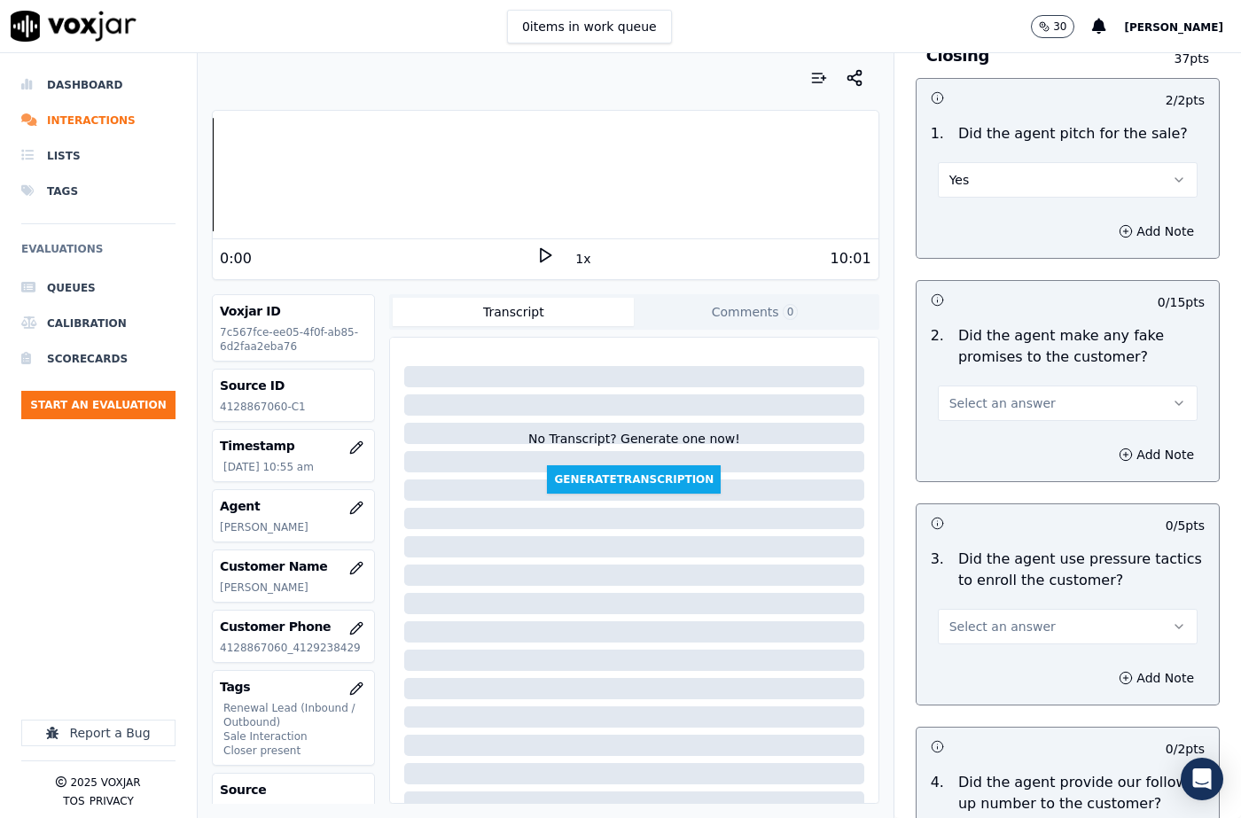
click at [993, 394] on span "Select an answer" at bounding box center [1002, 403] width 106 height 18
click at [979, 401] on div "No" at bounding box center [1038, 408] width 229 height 28
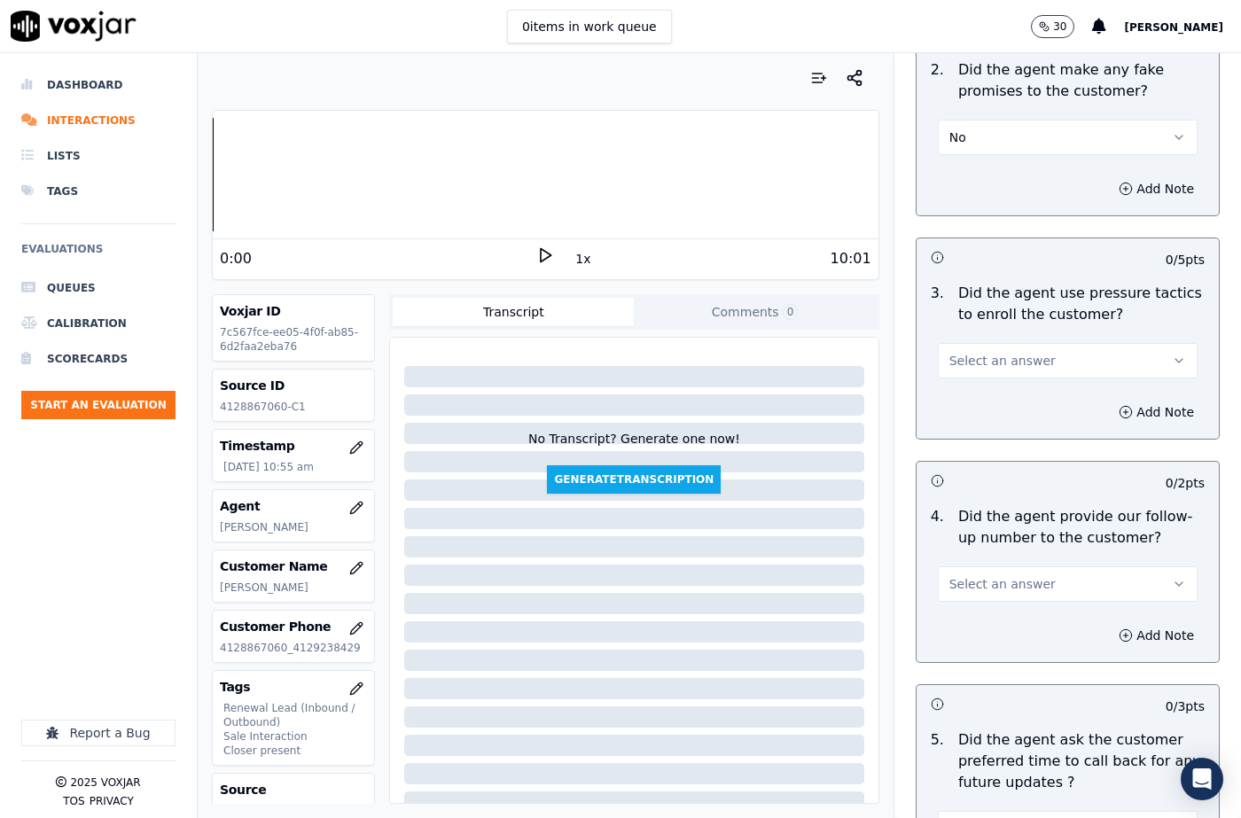
click at [1002, 343] on button "Select an answer" at bounding box center [1068, 360] width 260 height 35
click at [990, 361] on div "No" at bounding box center [1038, 365] width 229 height 28
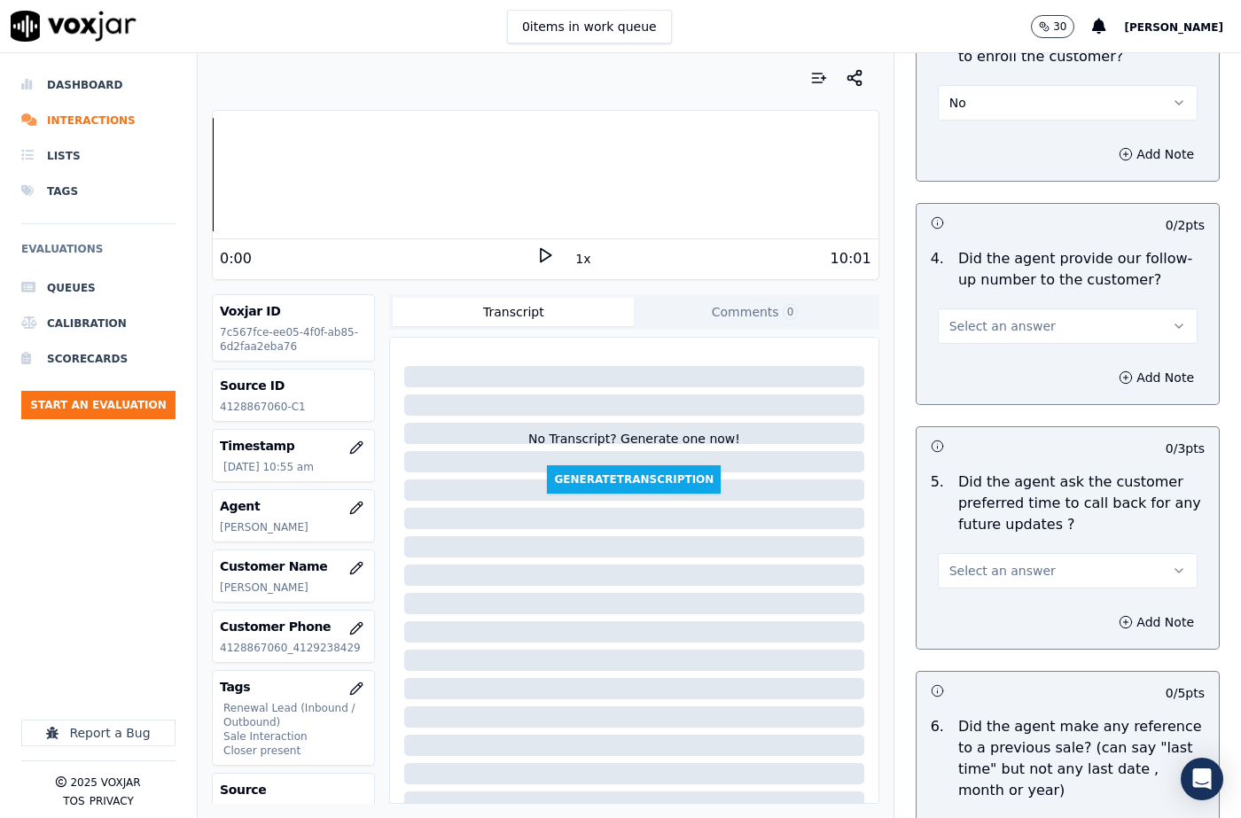
scroll to position [4254, 0]
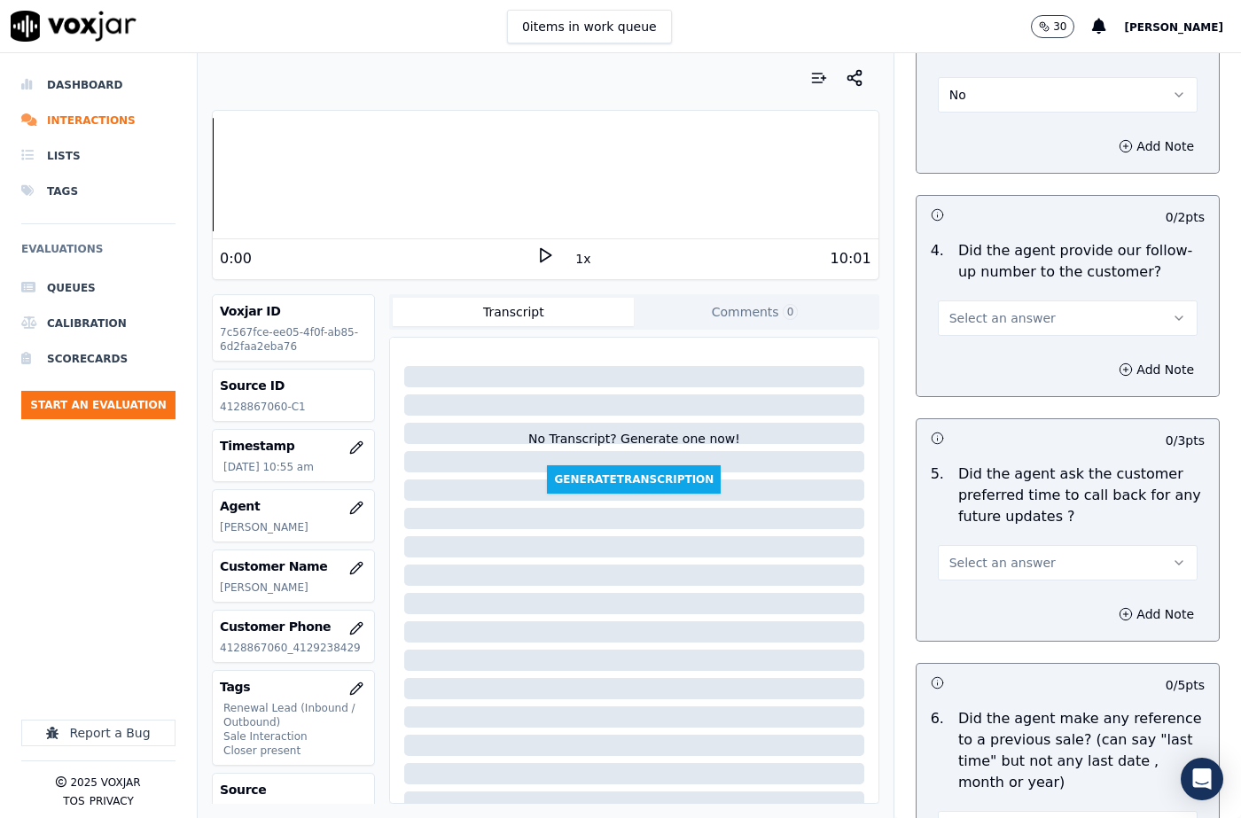
click at [994, 283] on div "Select an answer" at bounding box center [1068, 309] width 288 height 53
click at [985, 309] on span "Select an answer" at bounding box center [1002, 318] width 106 height 18
click at [993, 464] on p "Did the agent ask the customer preferred time to call back for any future updat…" at bounding box center [1081, 496] width 246 height 64
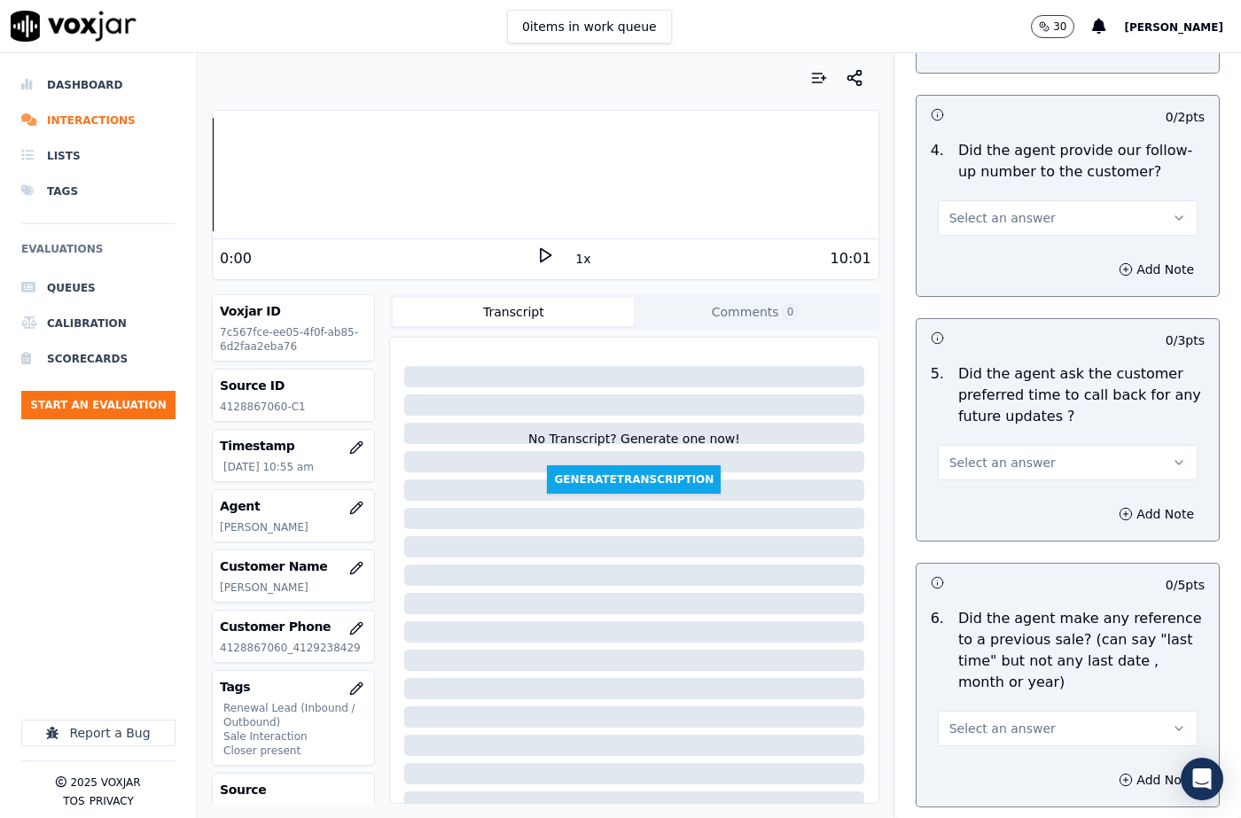
scroll to position [4432, 0]
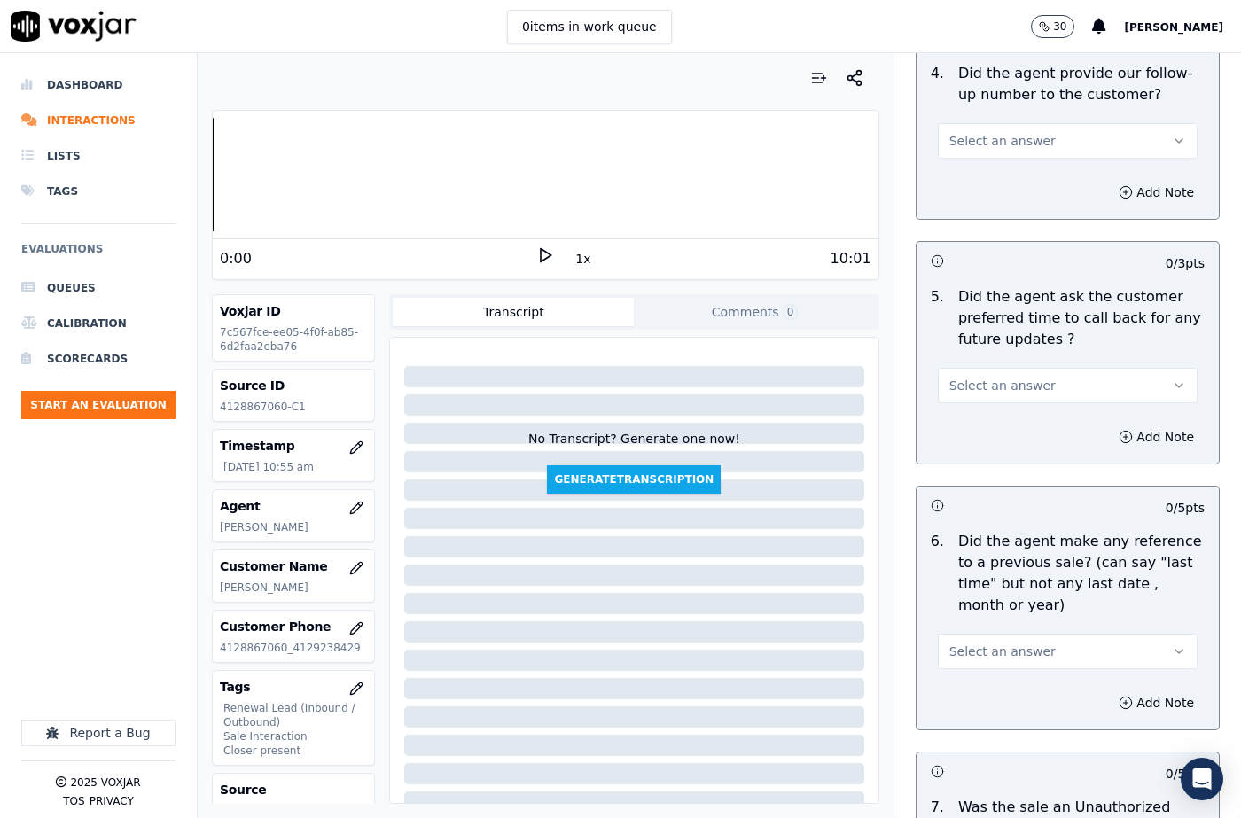
click at [986, 364] on div "Select an answer" at bounding box center [1068, 383] width 260 height 39
click at [990, 377] on span "Select an answer" at bounding box center [1002, 386] width 106 height 18
click at [981, 416] on div "N/A" at bounding box center [1038, 418] width 229 height 28
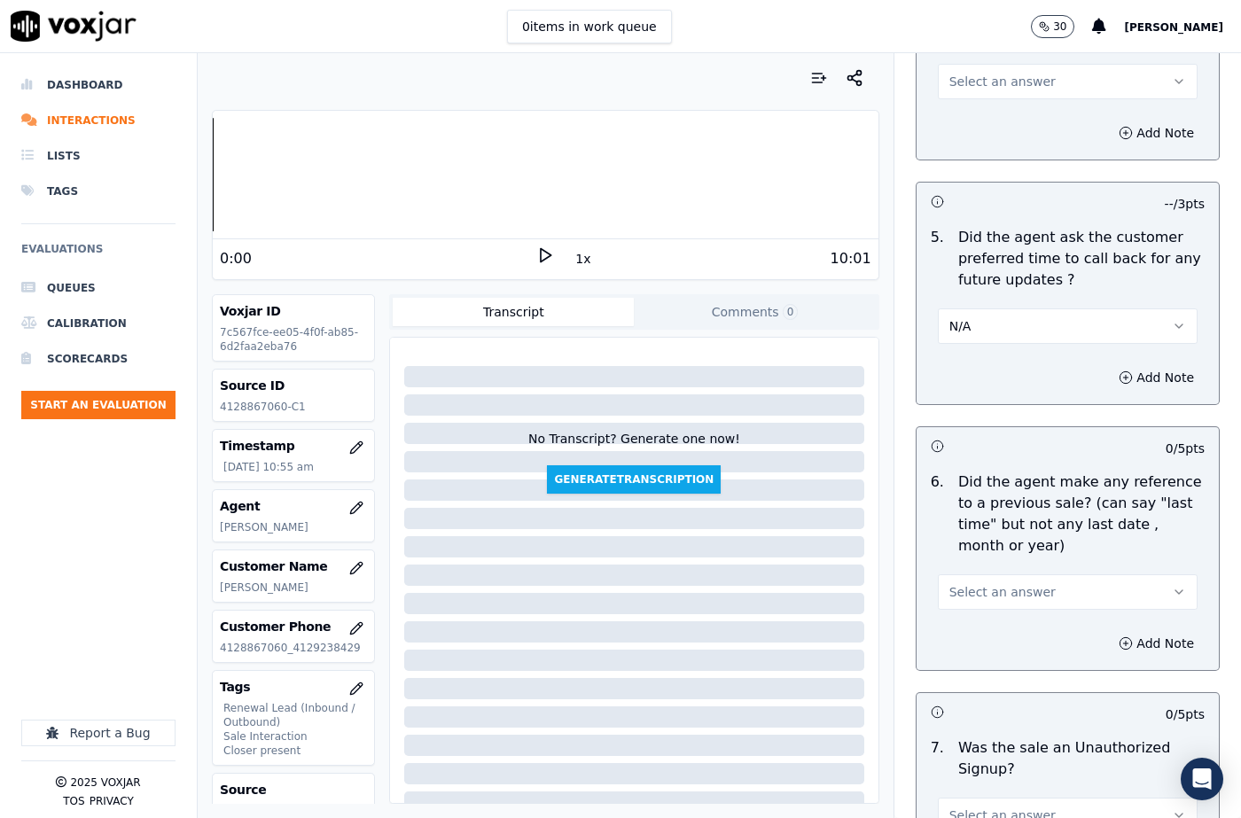
scroll to position [4609, 0]
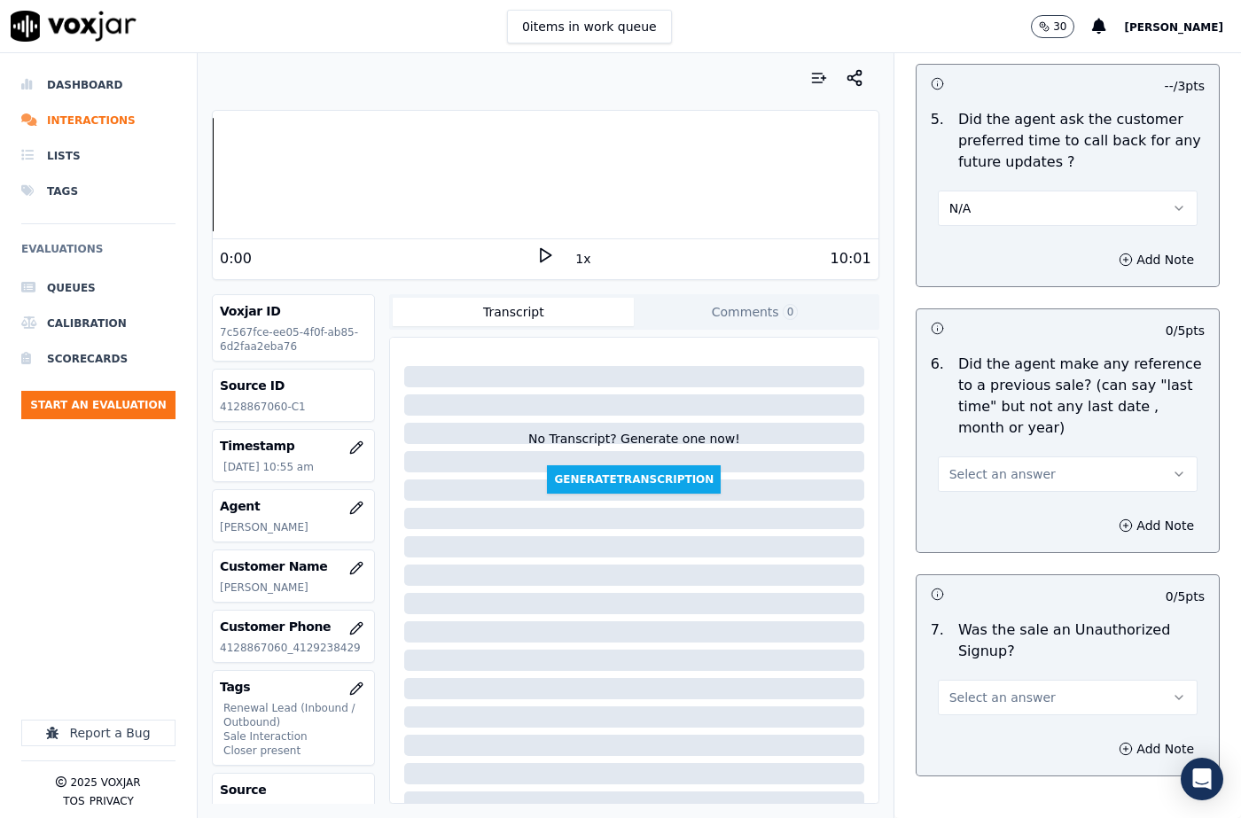
click at [1000, 456] on button "Select an answer" at bounding box center [1068, 473] width 260 height 35
click at [986, 472] on div "No" at bounding box center [1038, 478] width 229 height 28
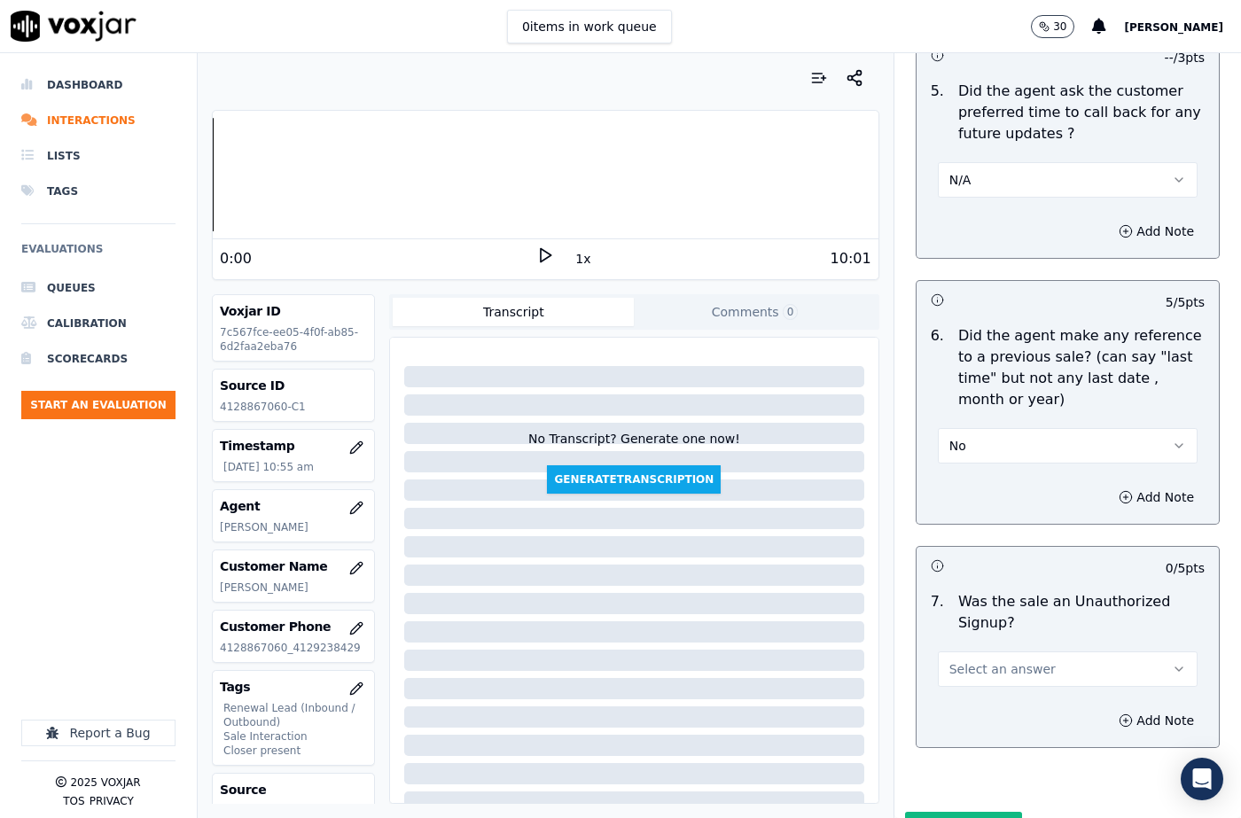
scroll to position [4650, 0]
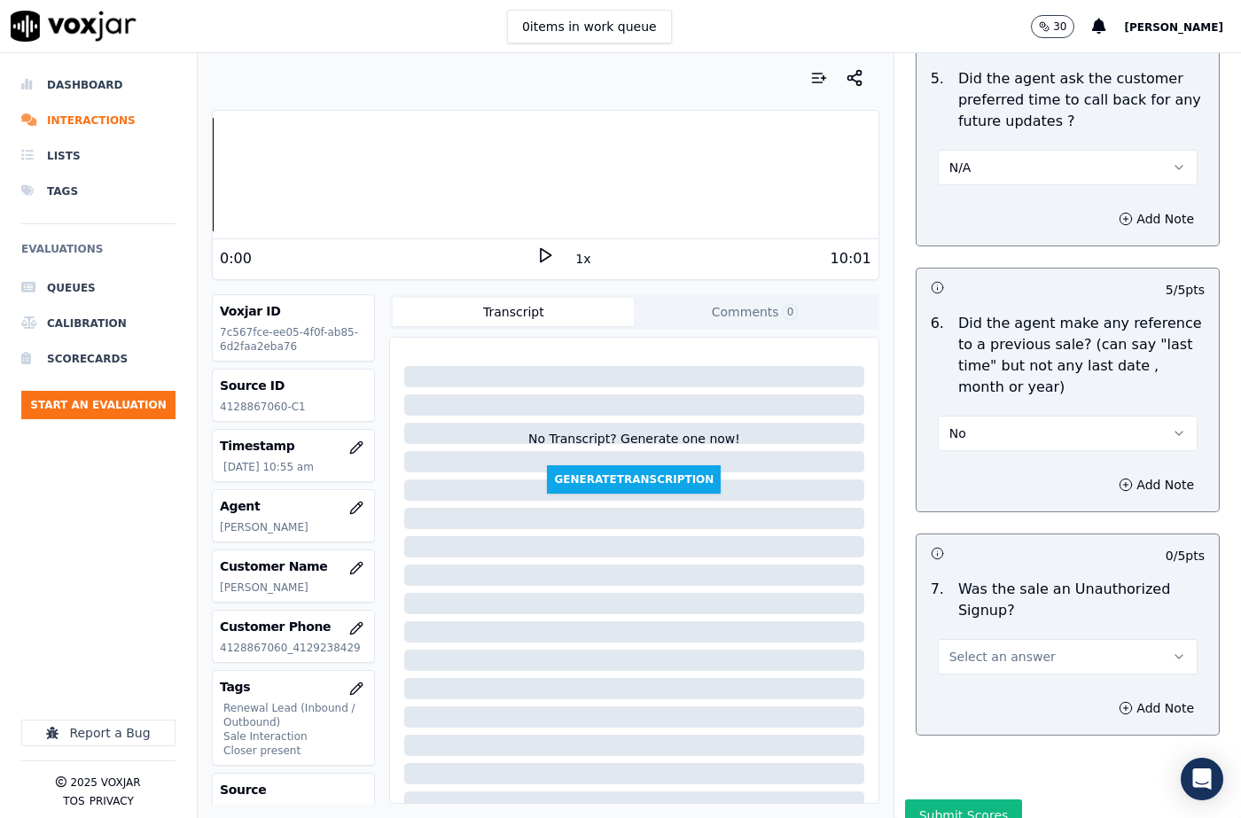
click at [969, 639] on button "Select an answer" at bounding box center [1068, 656] width 260 height 35
drag, startPoint x: 971, startPoint y: 663, endPoint x: 982, endPoint y: 661, distance: 11.7
click at [972, 661] on div "No" at bounding box center [1038, 661] width 229 height 28
drag, startPoint x: 1125, startPoint y: 655, endPoint x: 986, endPoint y: 698, distance: 144.9
click at [1117, 682] on div "Add Note" at bounding box center [1067, 708] width 302 height 53
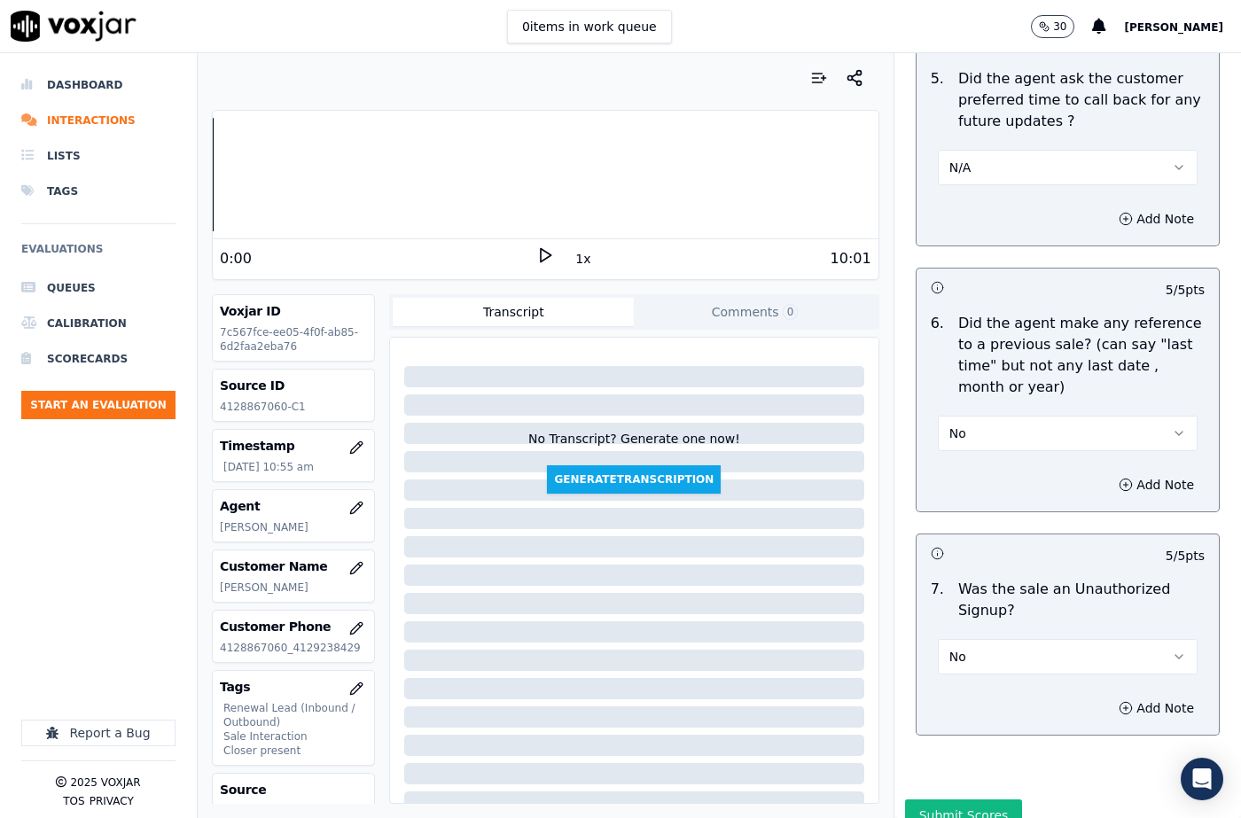
click at [1119, 701] on icon "button" at bounding box center [1126, 708] width 14 height 14
click at [950, 728] on textarea at bounding box center [1068, 771] width 274 height 87
click at [1040, 728] on textarea "To enrich screen reader interactions, please activate Accessibility in Grammarl…" at bounding box center [1068, 771] width 274 height 87
paste textarea "[PERSON_NAME] called the cx and pitched for the Gas, " I do believe you remembe…"
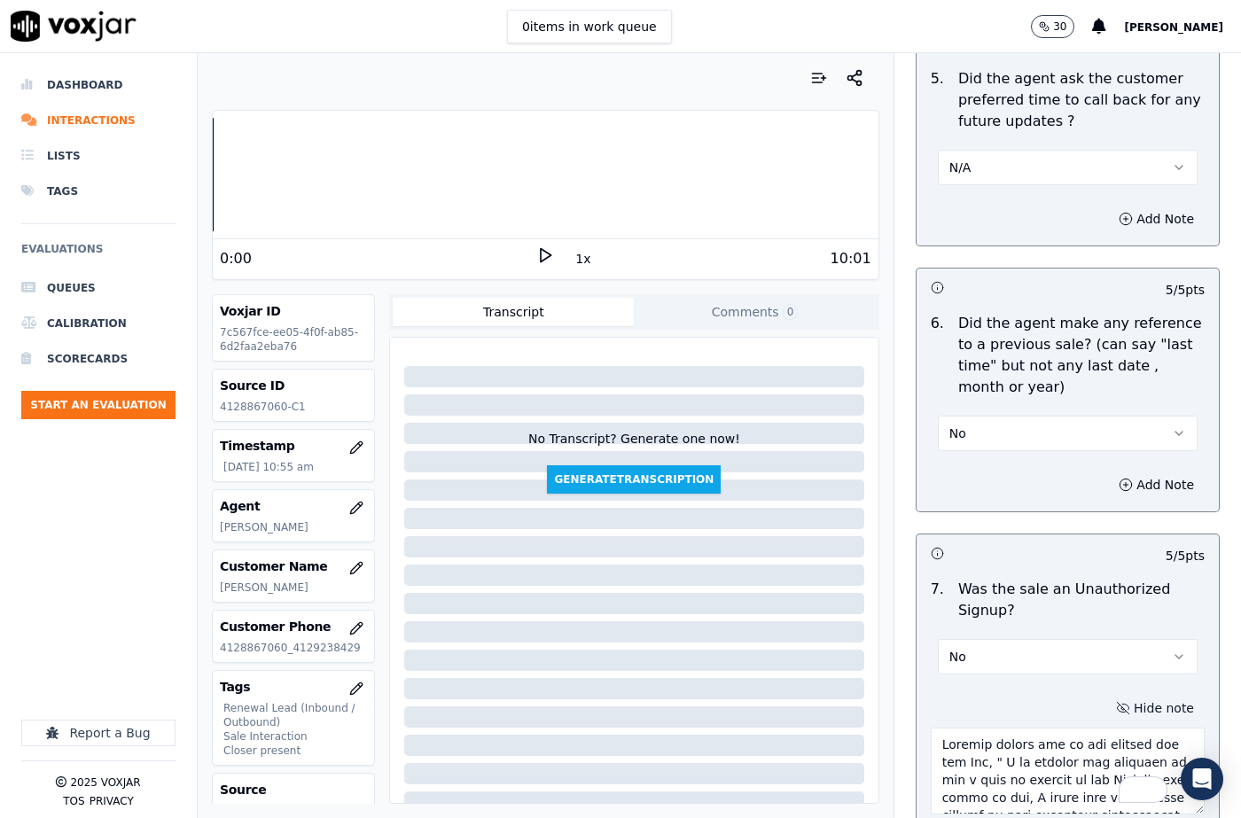
scroll to position [506, 0]
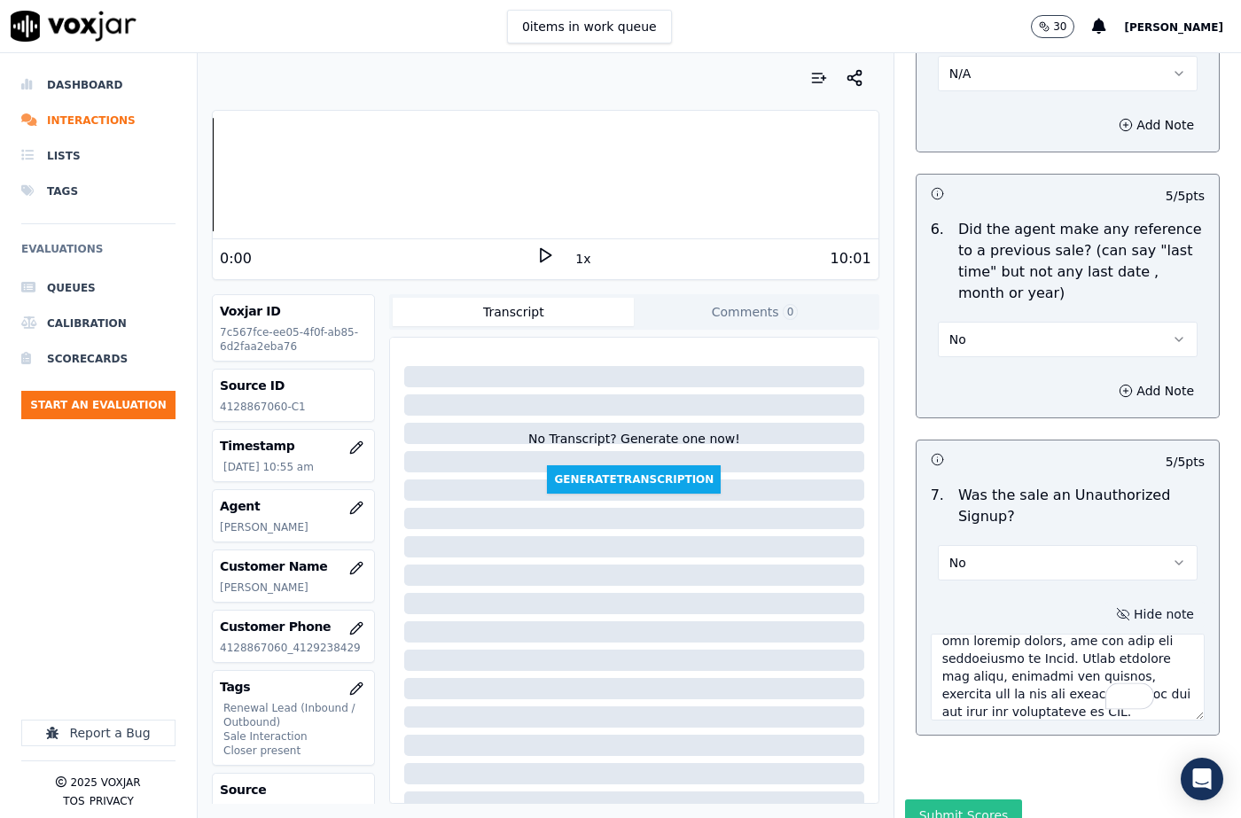
type textarea "[PERSON_NAME] called the cx and pitched for the Gas, " I do believe you remembe…"
click at [944, 799] on button "Submit Scores" at bounding box center [964, 815] width 118 height 32
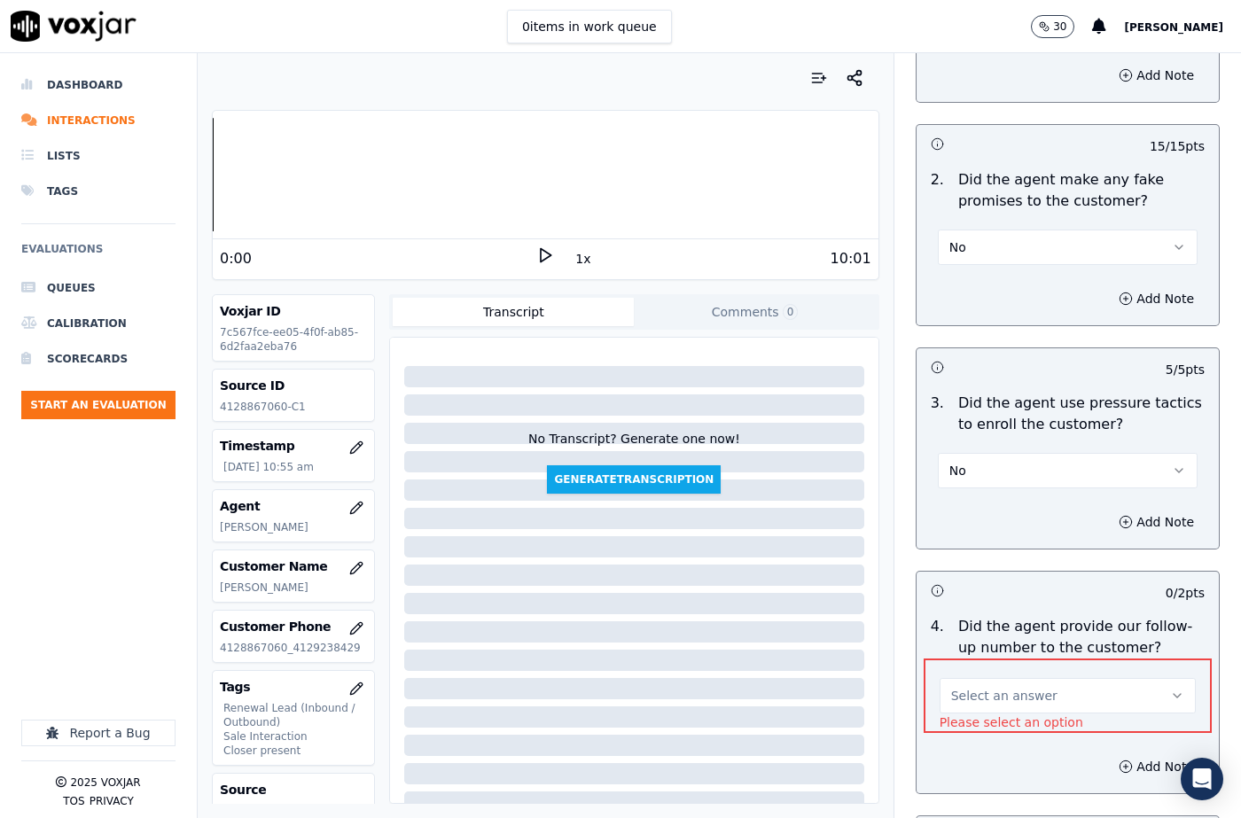
scroll to position [4145, 0]
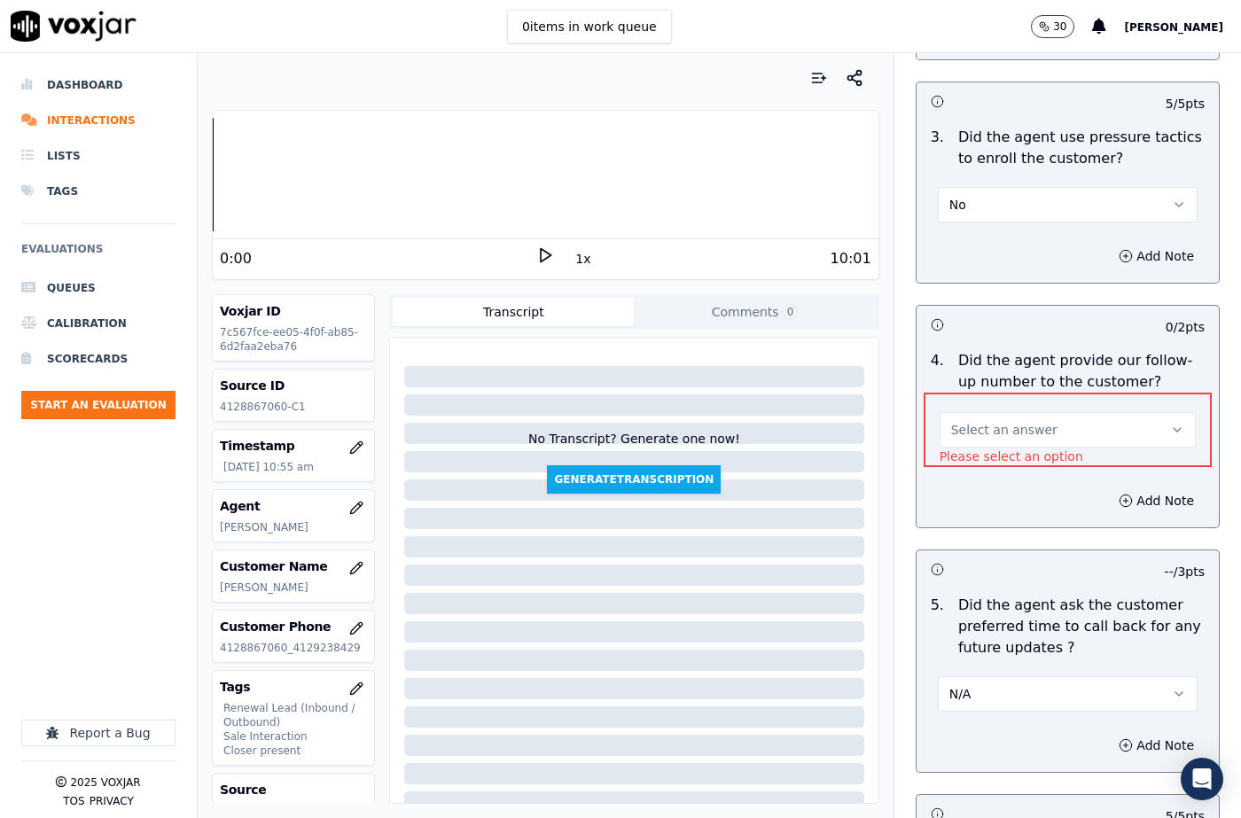
click at [976, 421] on span "Select an answer" at bounding box center [1004, 430] width 106 height 18
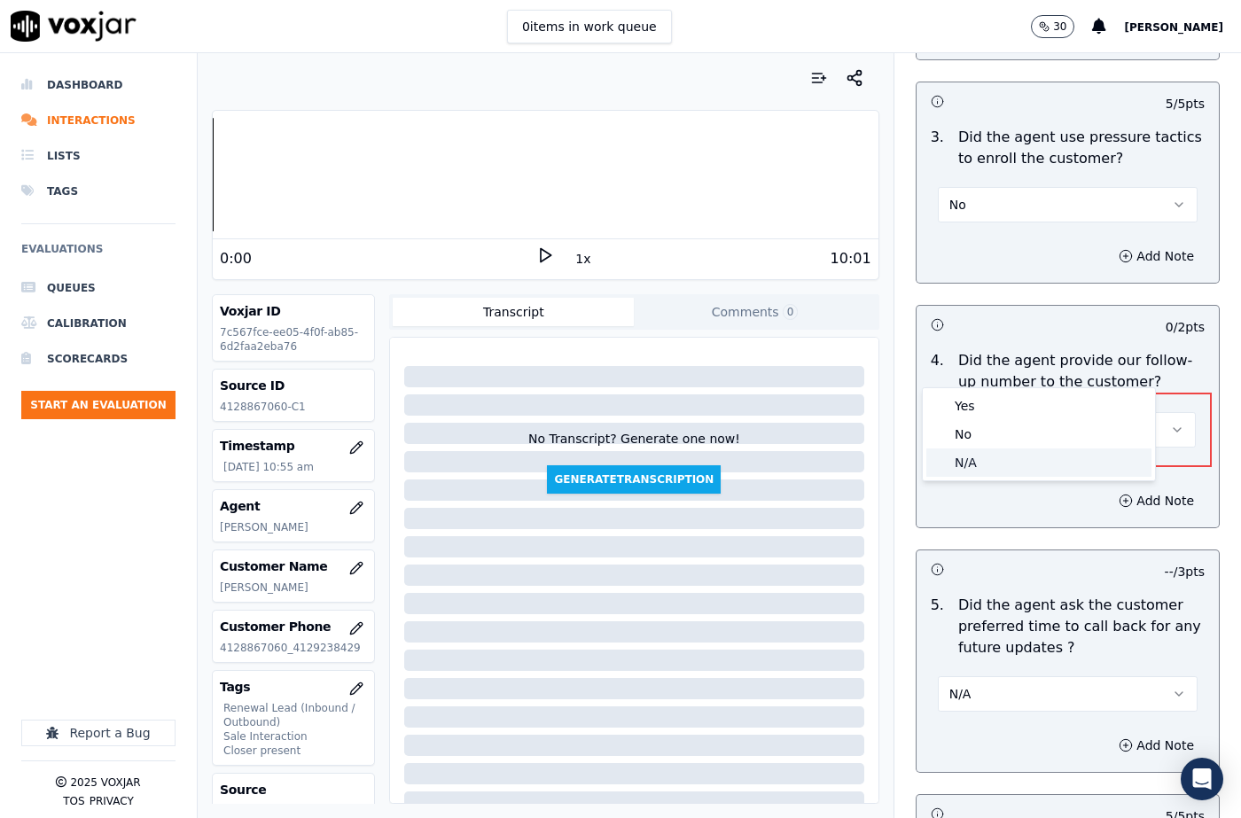
click at [986, 459] on div "N/A" at bounding box center [1038, 462] width 225 height 28
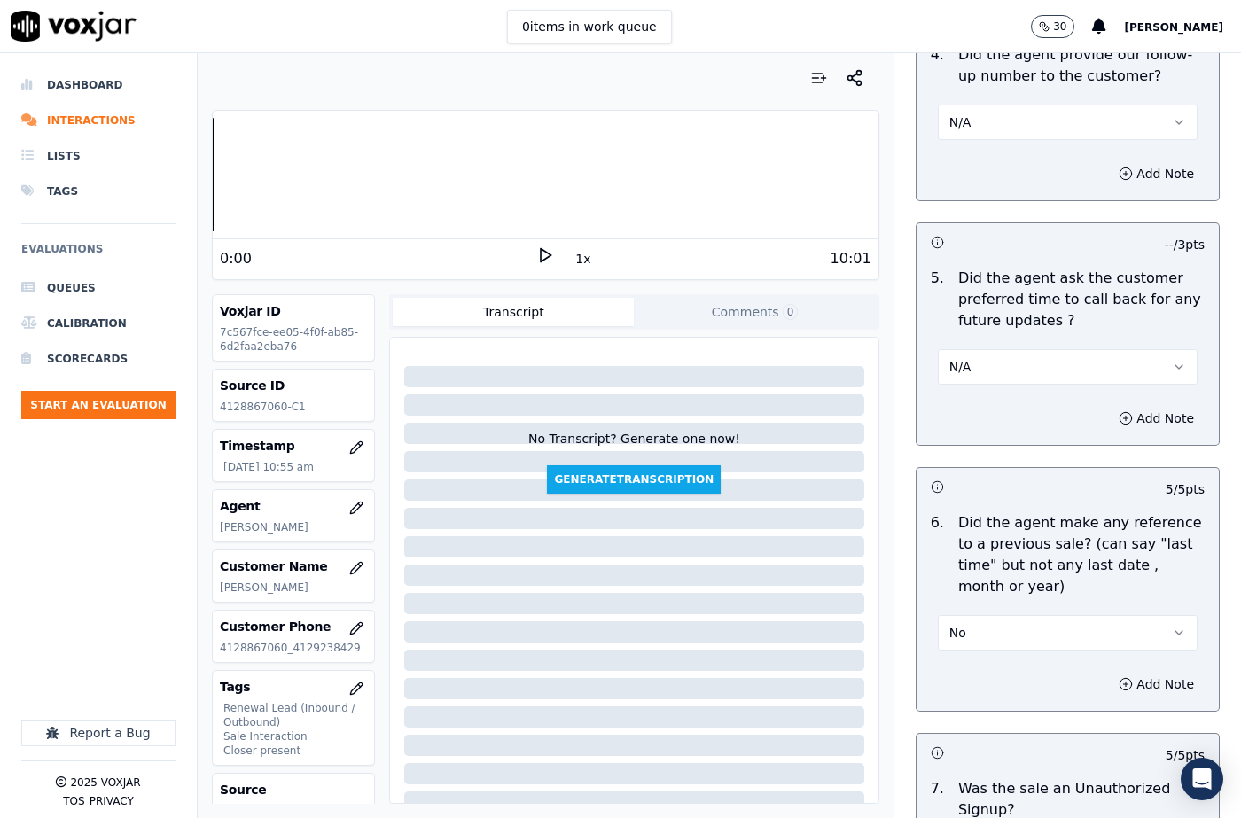
scroll to position [4233, 0]
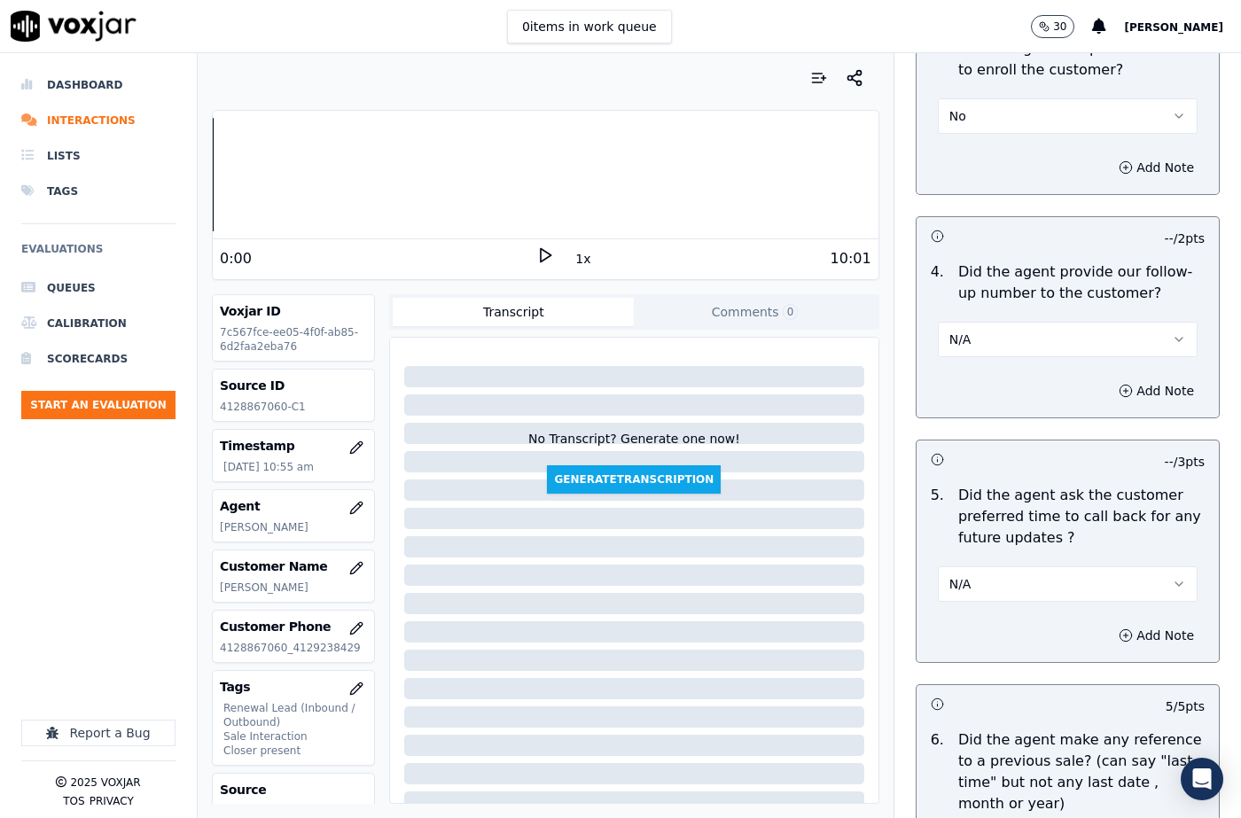
click at [955, 322] on button "N/A" at bounding box center [1068, 339] width 260 height 35
click at [956, 329] on div "Yes" at bounding box center [1038, 315] width 229 height 28
click at [974, 322] on button "Yes" at bounding box center [1068, 339] width 260 height 35
click at [963, 331] on div "No" at bounding box center [1038, 344] width 229 height 28
click at [996, 566] on button "N/A" at bounding box center [1068, 583] width 260 height 35
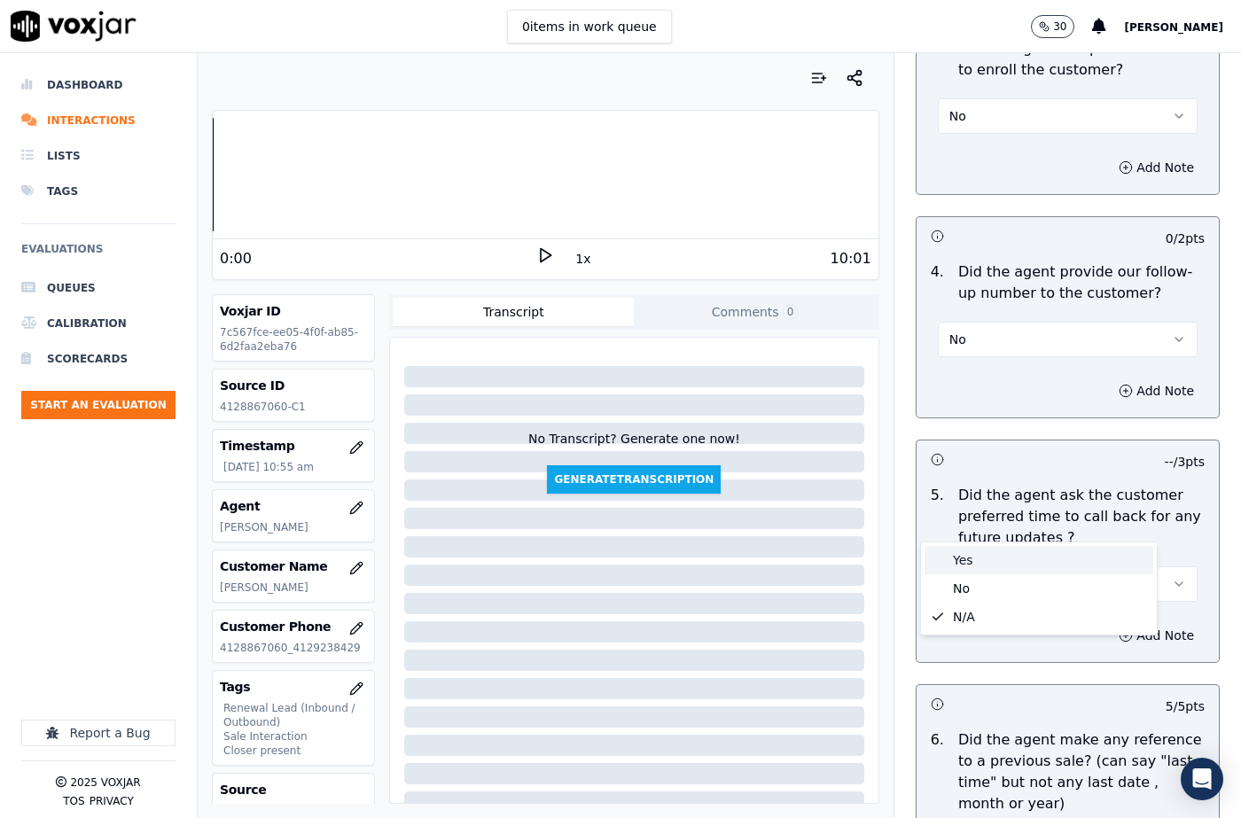
click at [987, 561] on div "Yes" at bounding box center [1038, 560] width 229 height 28
click at [984, 566] on button "Yes" at bounding box center [1068, 583] width 260 height 35
click at [980, 593] on div "No" at bounding box center [1038, 588] width 229 height 28
click at [982, 566] on button "No" at bounding box center [1068, 583] width 260 height 35
click at [986, 612] on div "N/A" at bounding box center [1038, 617] width 229 height 28
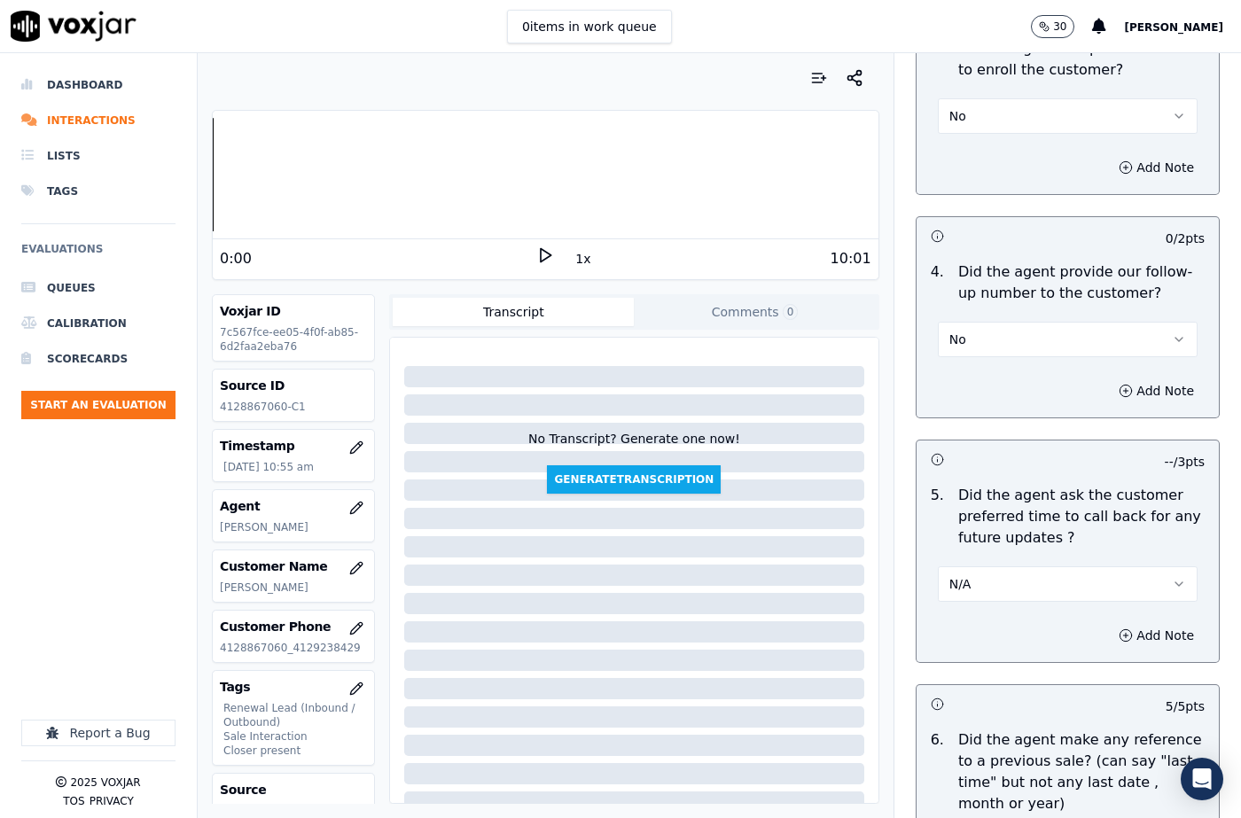
click at [979, 322] on button "No" at bounding box center [1068, 339] width 260 height 35
click at [972, 319] on div "Yes" at bounding box center [1038, 315] width 229 height 28
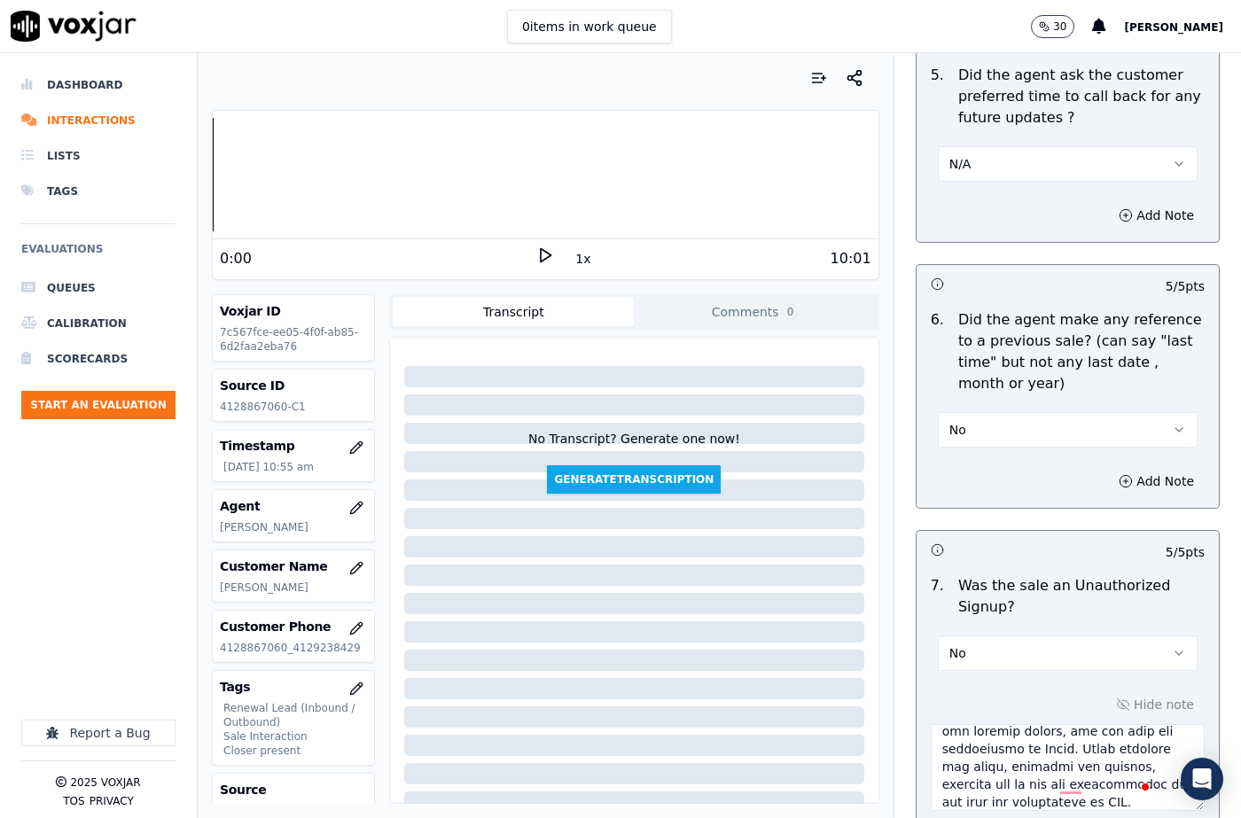
scroll to position [4744, 0]
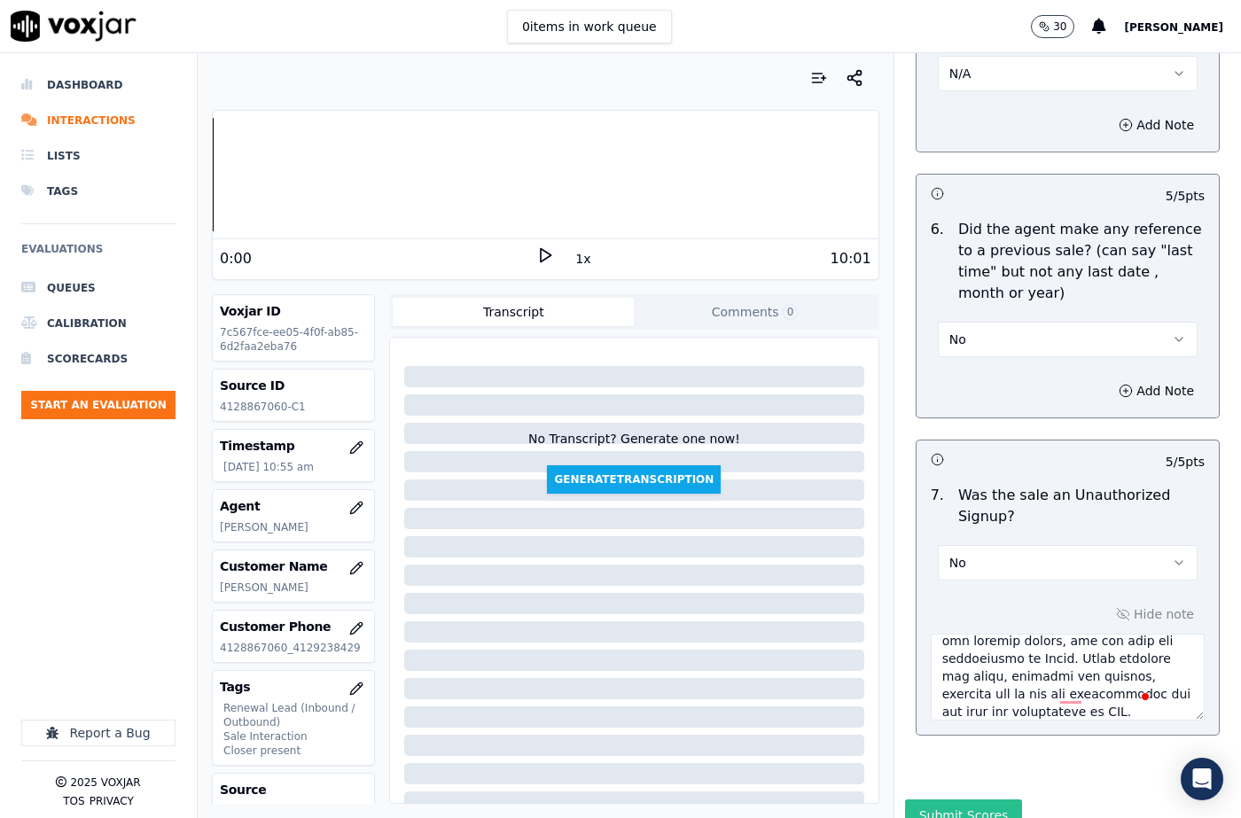
click at [934, 799] on button "Submit Scores" at bounding box center [964, 815] width 118 height 32
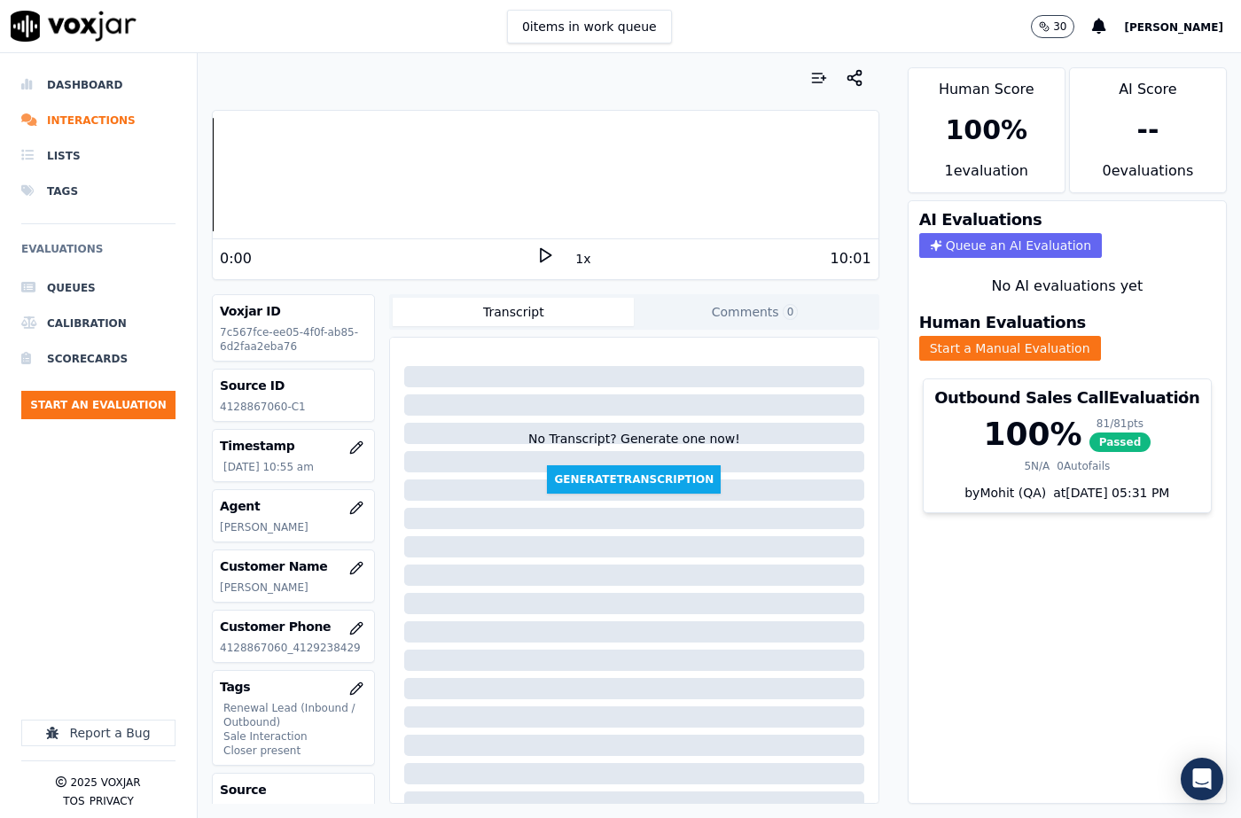
click at [83, 534] on div "Dashboard Interactions Lists Tags Evaluations Queues Calibration Scorecards Sta…" at bounding box center [98, 322] width 154 height 510
click at [116, 399] on button "Start an Evaluation" at bounding box center [98, 405] width 154 height 28
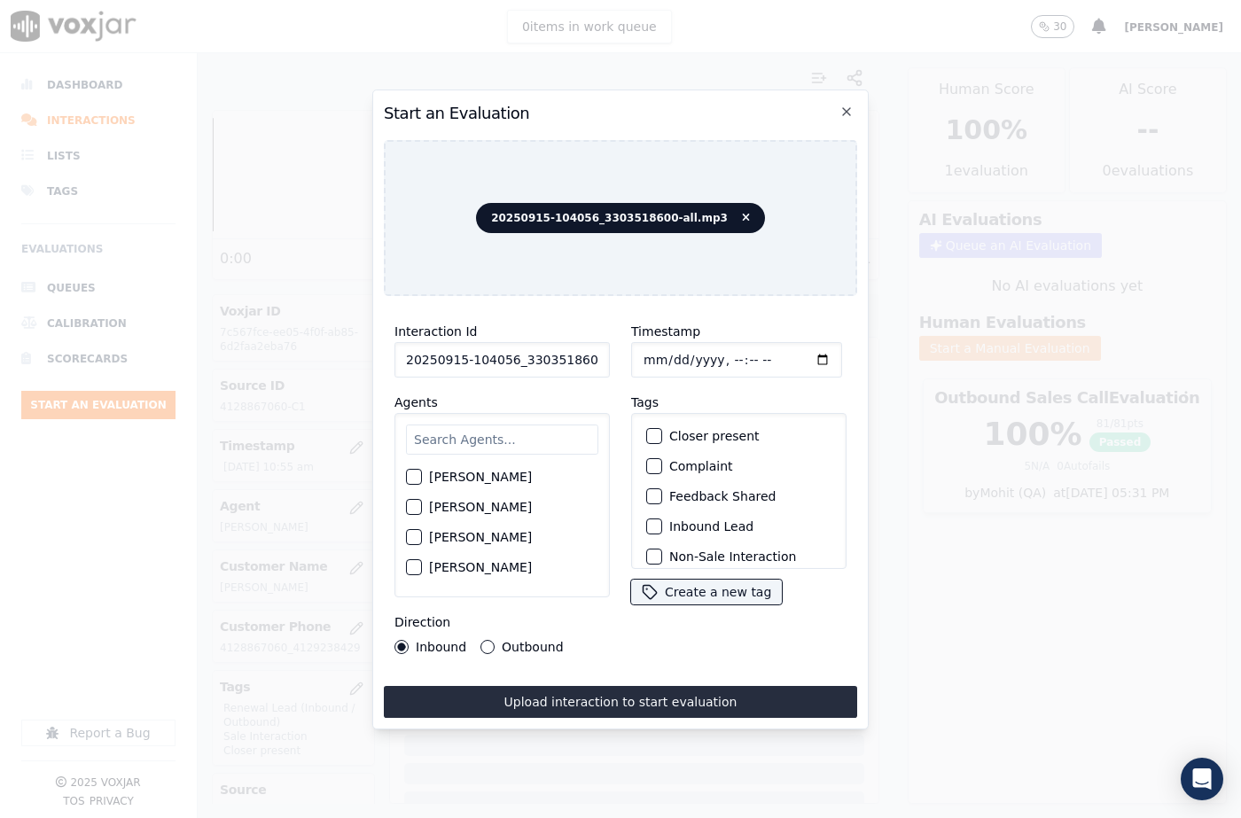
scroll to position [0, 29]
drag, startPoint x: 583, startPoint y: 357, endPoint x: 613, endPoint y: 361, distance: 30.3
click at [613, 359] on div "Interaction Id 20250915-104056_3303518600-all.mp3 Agents [PERSON_NAME] [PERSON_…" at bounding box center [620, 487] width 473 height 355
type input "20250915-104056_3303518600-C1"
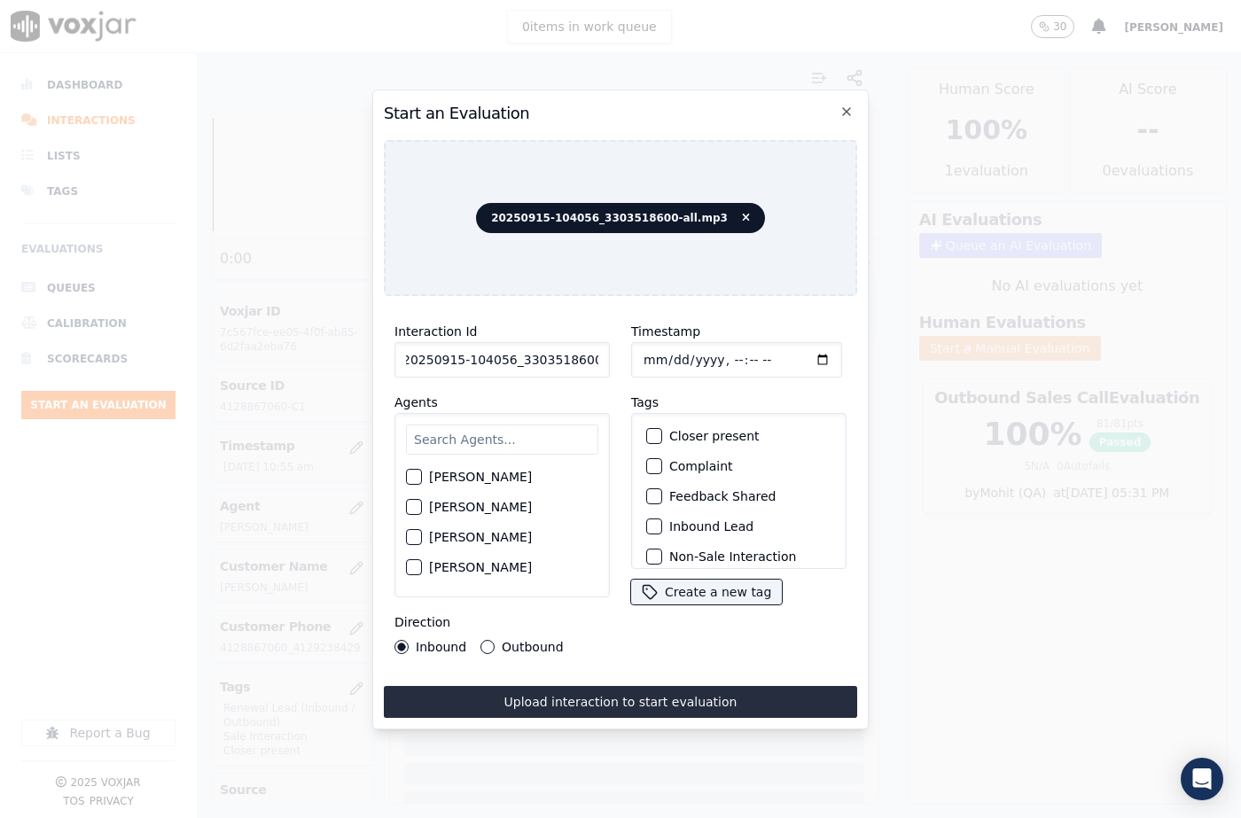
scroll to position [0, 0]
click at [661, 357] on input "Timestamp" at bounding box center [736, 359] width 211 height 35
type input "[DATE]T12:06"
click at [451, 432] on input "text" at bounding box center [502, 440] width 192 height 30
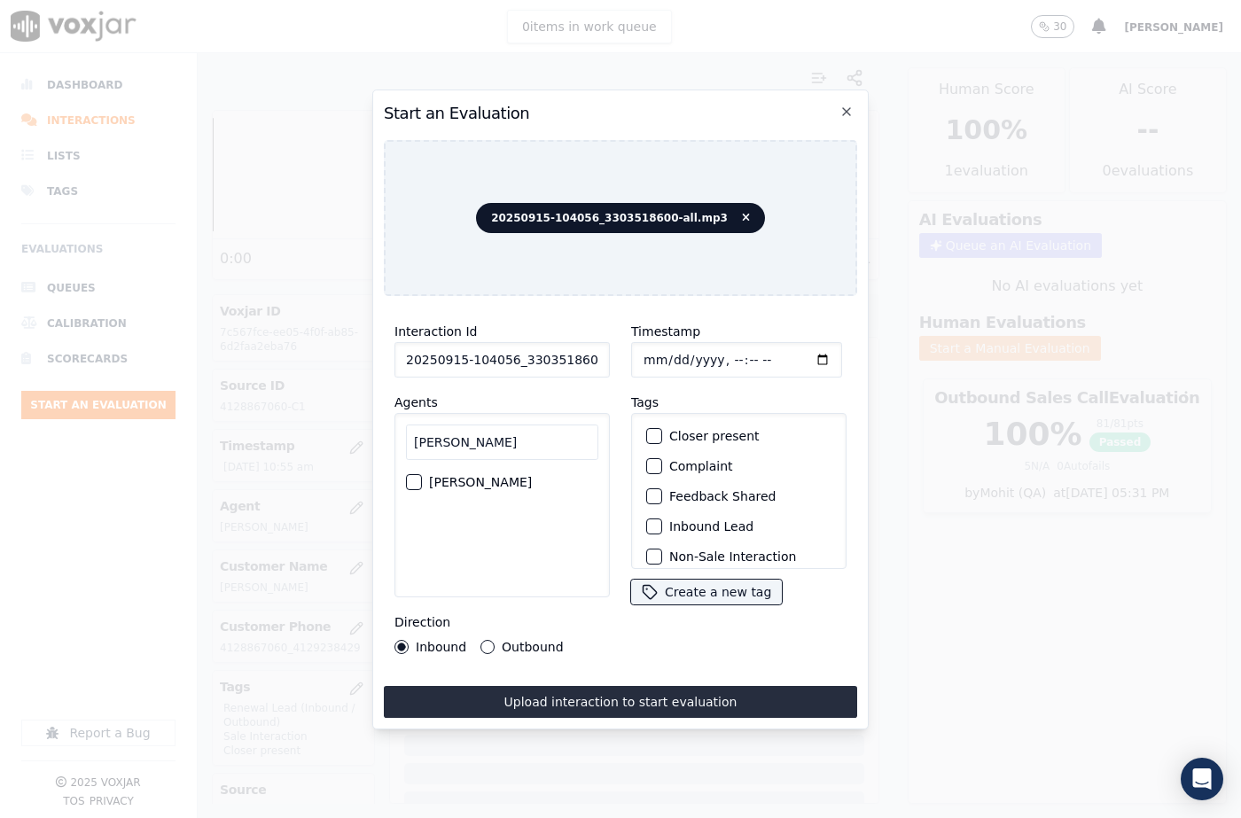
type input "[PERSON_NAME]"
click at [417, 476] on div "button" at bounding box center [413, 482] width 12 height 12
click at [647, 520] on div "button" at bounding box center [653, 526] width 12 height 12
click at [647, 430] on div "button" at bounding box center [653, 436] width 12 height 12
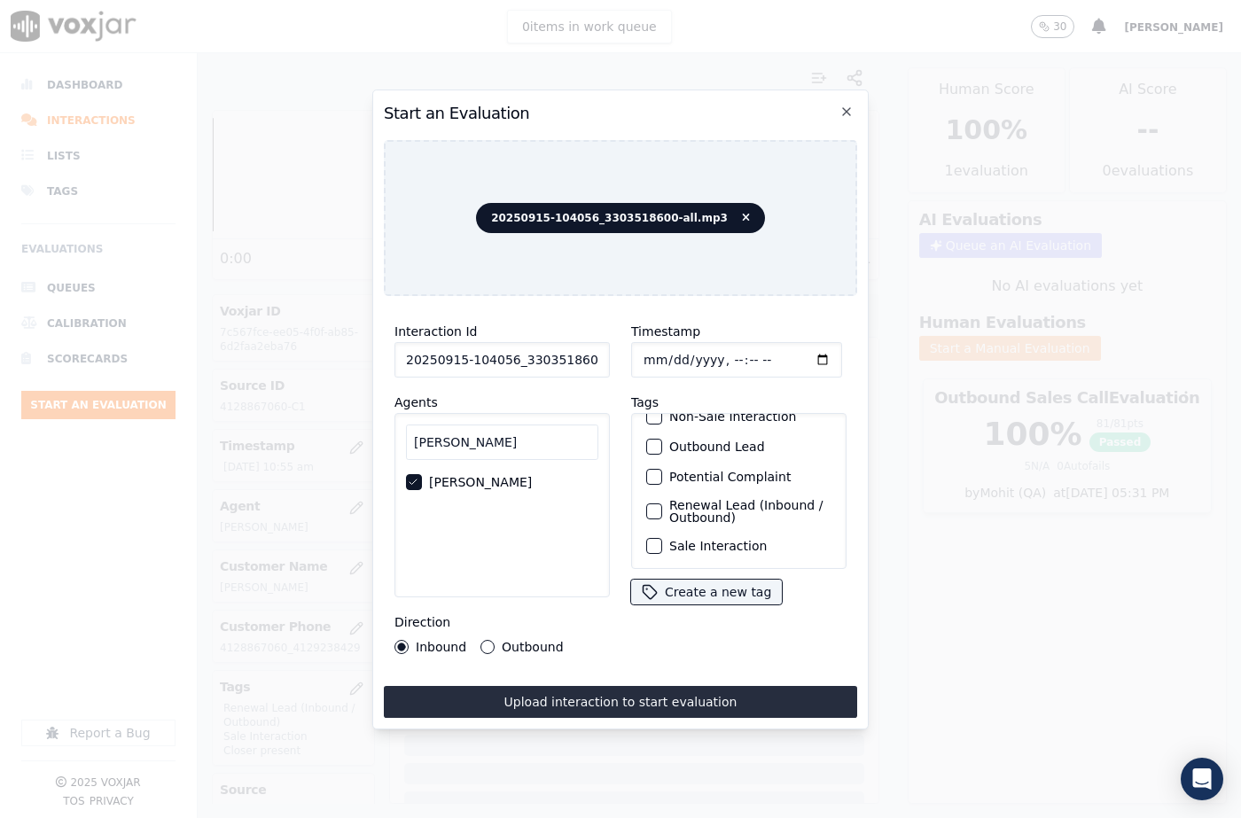
click at [648, 540] on div "button" at bounding box center [653, 546] width 12 height 12
drag, startPoint x: 675, startPoint y: 699, endPoint x: 757, endPoint y: 698, distance: 81.6
click at [677, 698] on button "Upload interaction to start evaluation" at bounding box center [620, 702] width 473 height 32
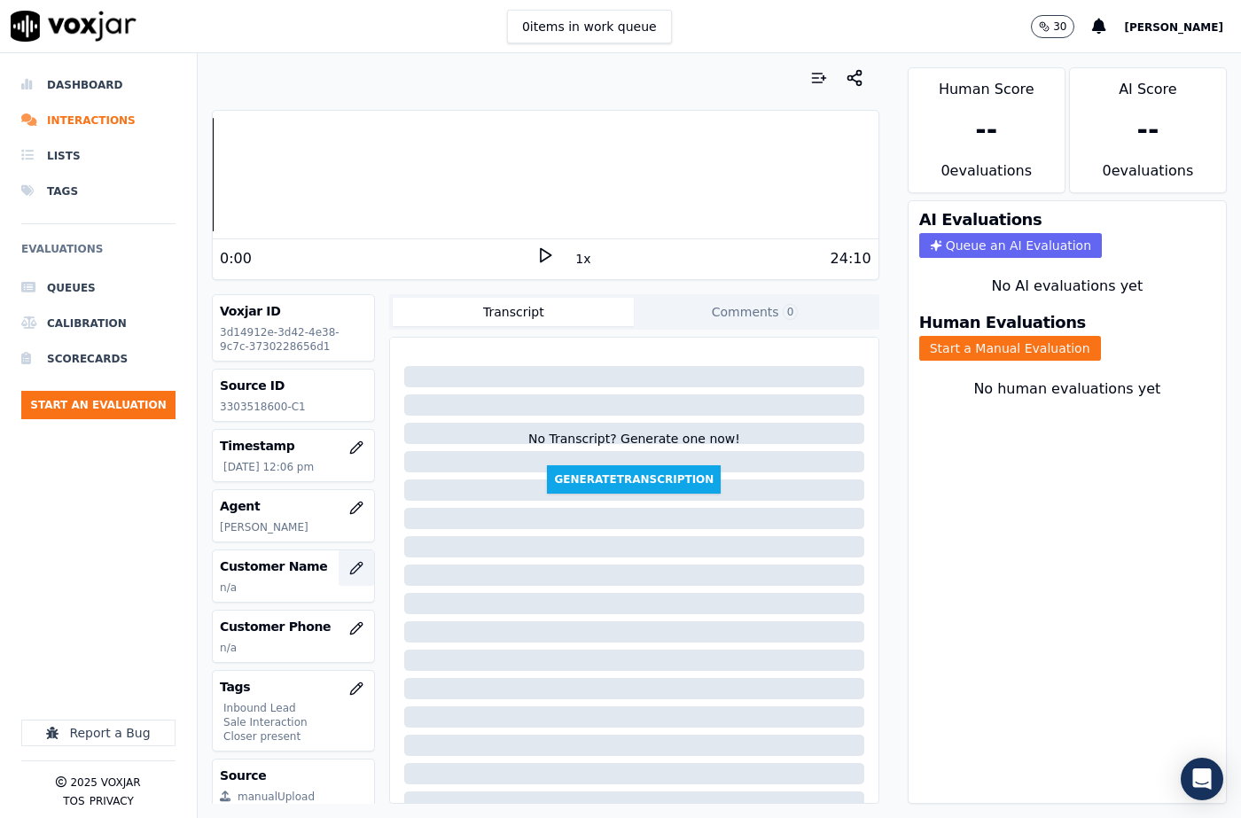
click at [351, 568] on icon "button" at bounding box center [357, 568] width 12 height 12
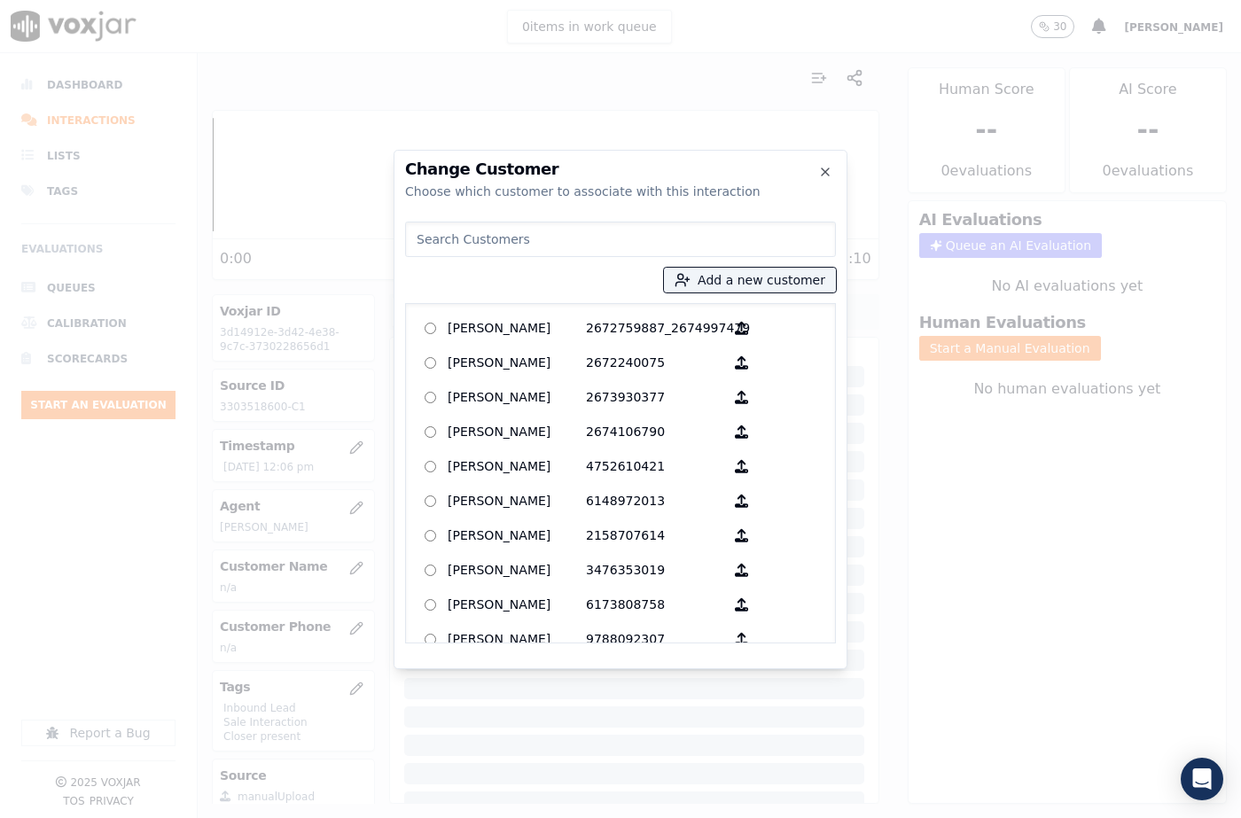
click at [708, 294] on div "Add a new customer [PERSON_NAME] 2672759887_2674997479 [PERSON_NAME] 2672240075…" at bounding box center [620, 428] width 431 height 429
click at [690, 284] on icon "button" at bounding box center [683, 280] width 16 height 16
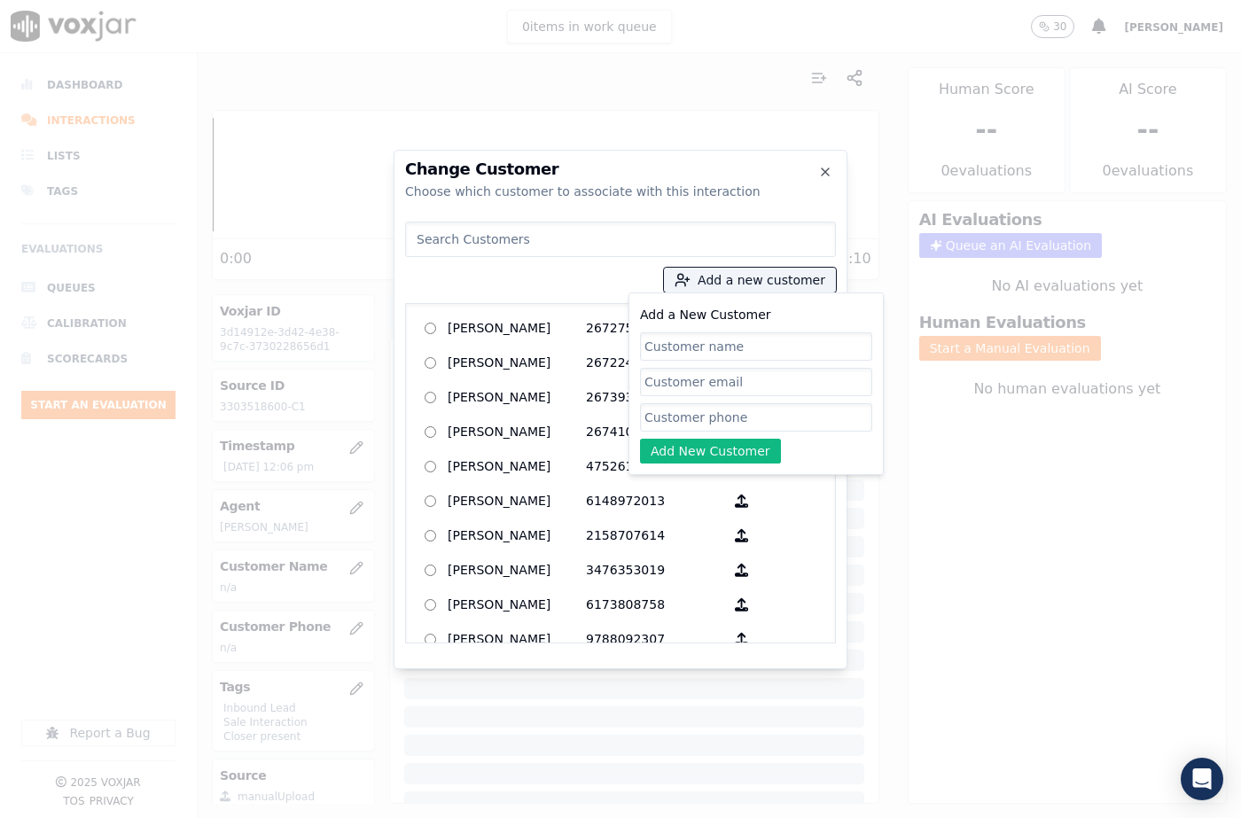
drag, startPoint x: 700, startPoint y: 288, endPoint x: 698, endPoint y: 335, distance: 47.0
click at [698, 335] on input "Add a New Customer" at bounding box center [756, 346] width 232 height 28
type input "[PERSON_NAME]"
click at [724, 414] on input "Add a New Customer" at bounding box center [756, 417] width 232 height 28
paste input "3303518600"
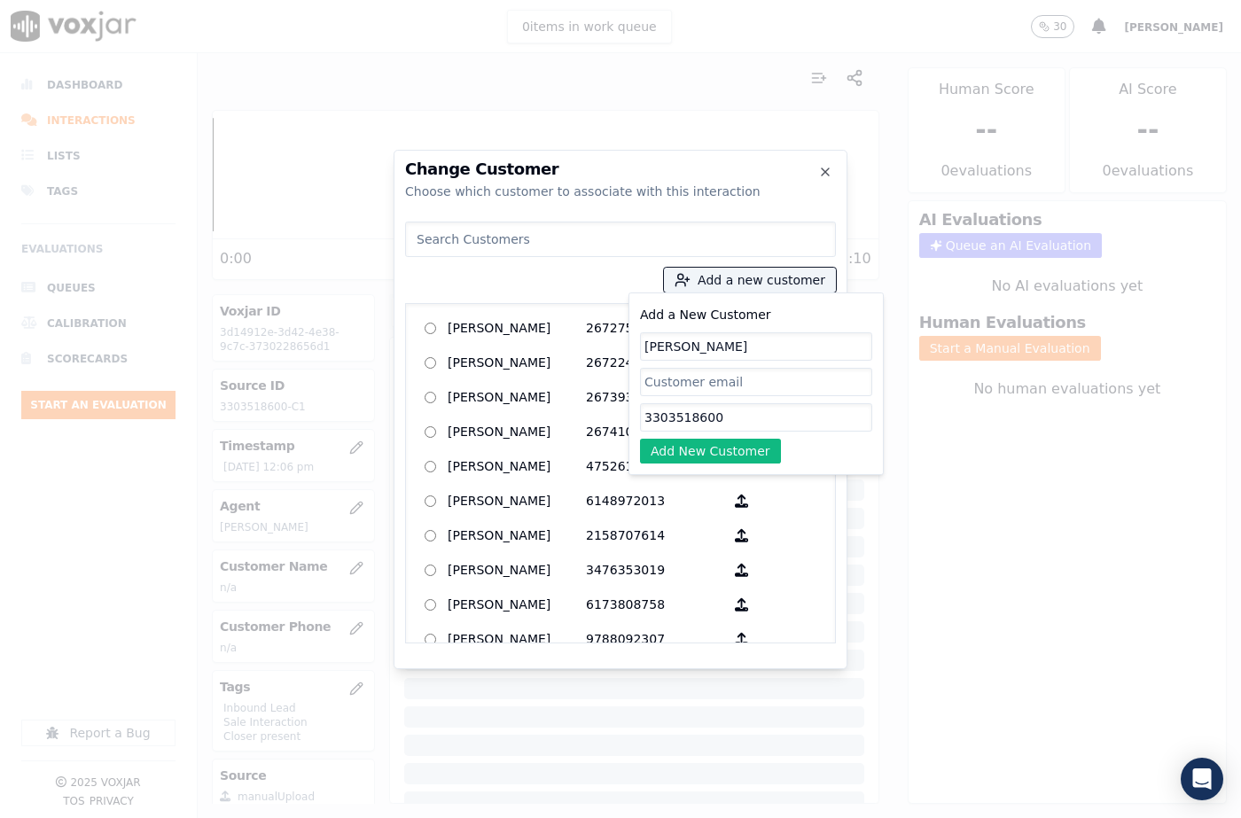
type input "3303518600"
click at [701, 456] on button "Add New Customer" at bounding box center [710, 451] width 141 height 25
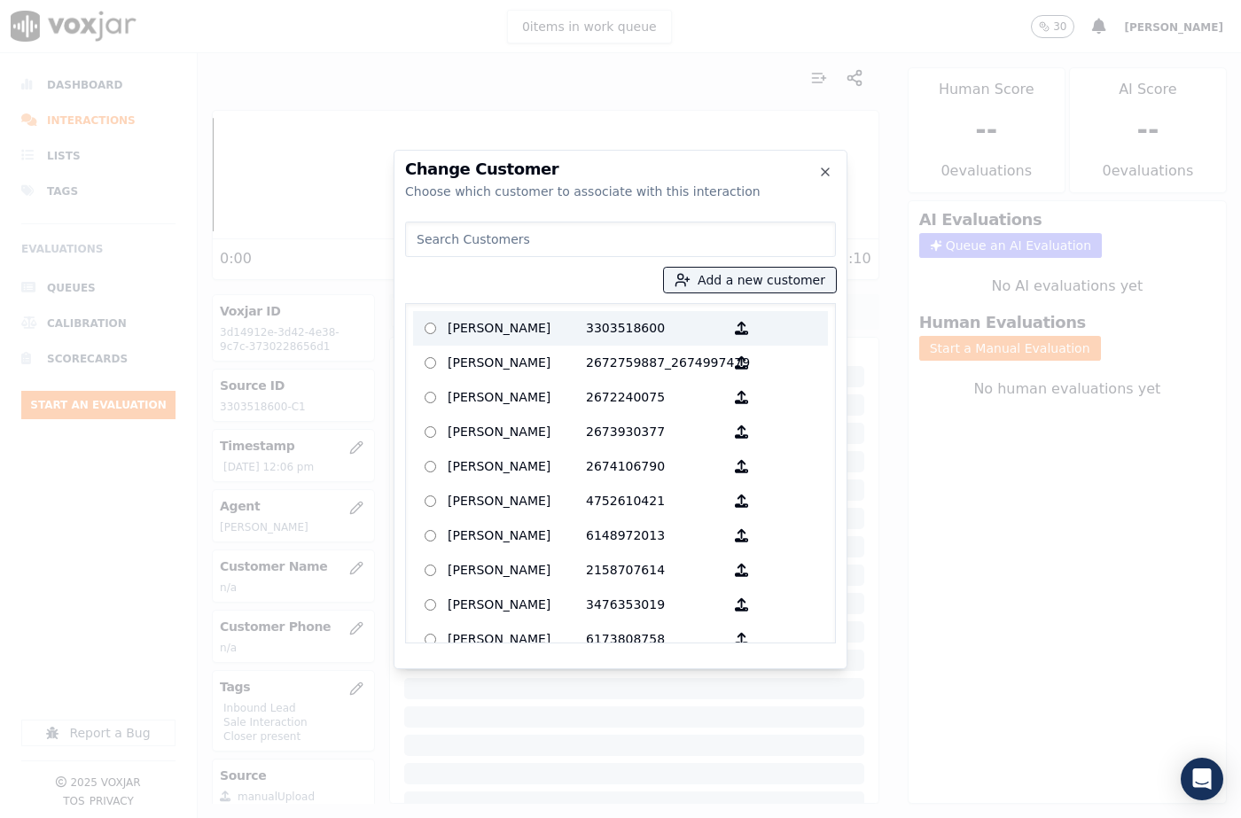
click at [573, 334] on p "[PERSON_NAME]" at bounding box center [517, 328] width 138 height 27
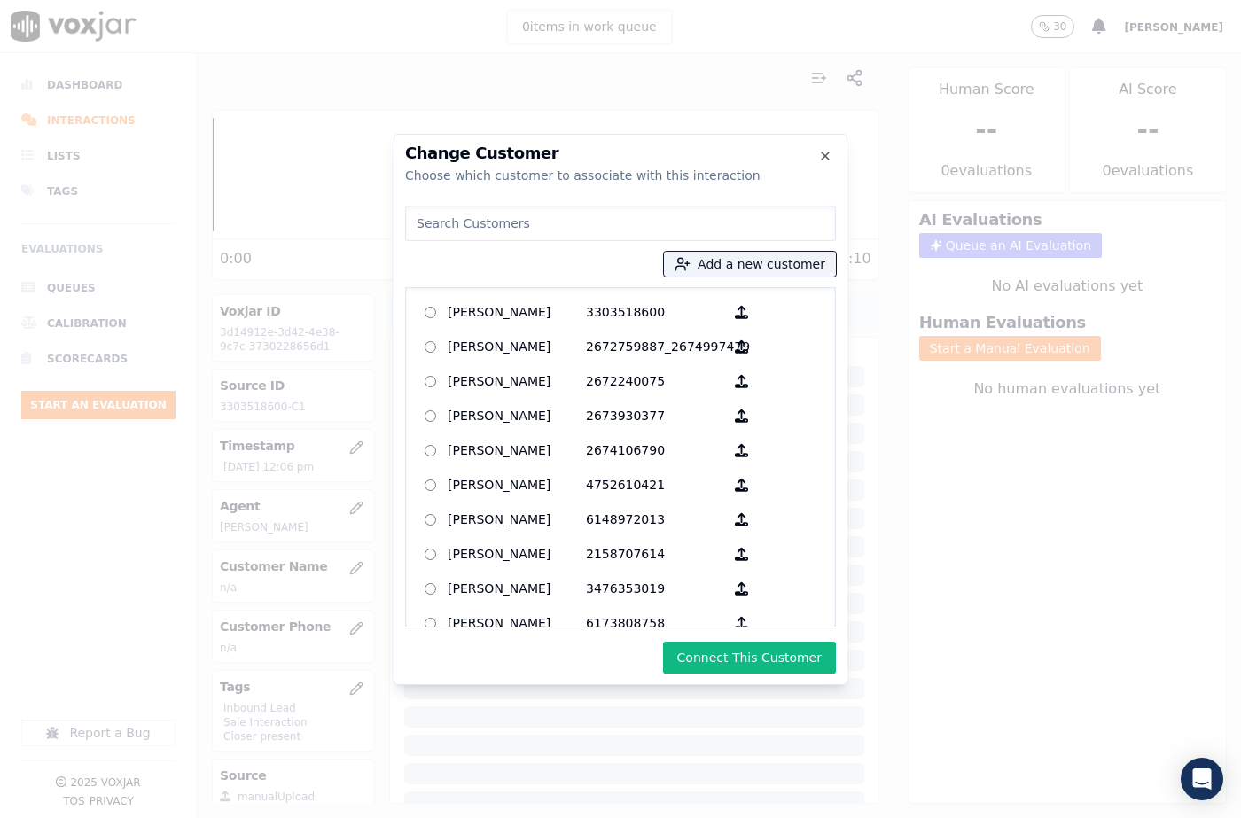
drag, startPoint x: 758, startPoint y: 655, endPoint x: 792, endPoint y: 657, distance: 34.6
click at [759, 655] on button "Connect This Customer" at bounding box center [749, 658] width 173 height 32
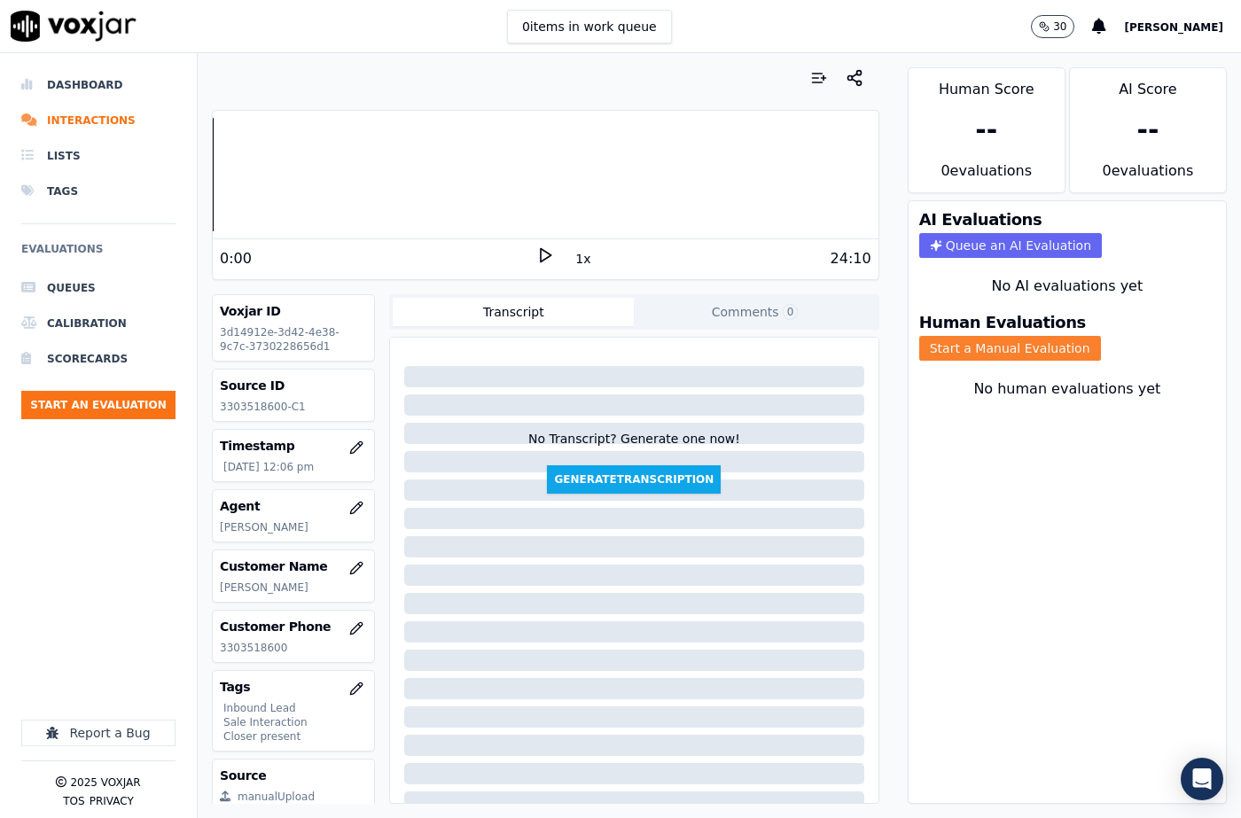
click at [1018, 336] on button "Start a Manual Evaluation" at bounding box center [1010, 348] width 182 height 25
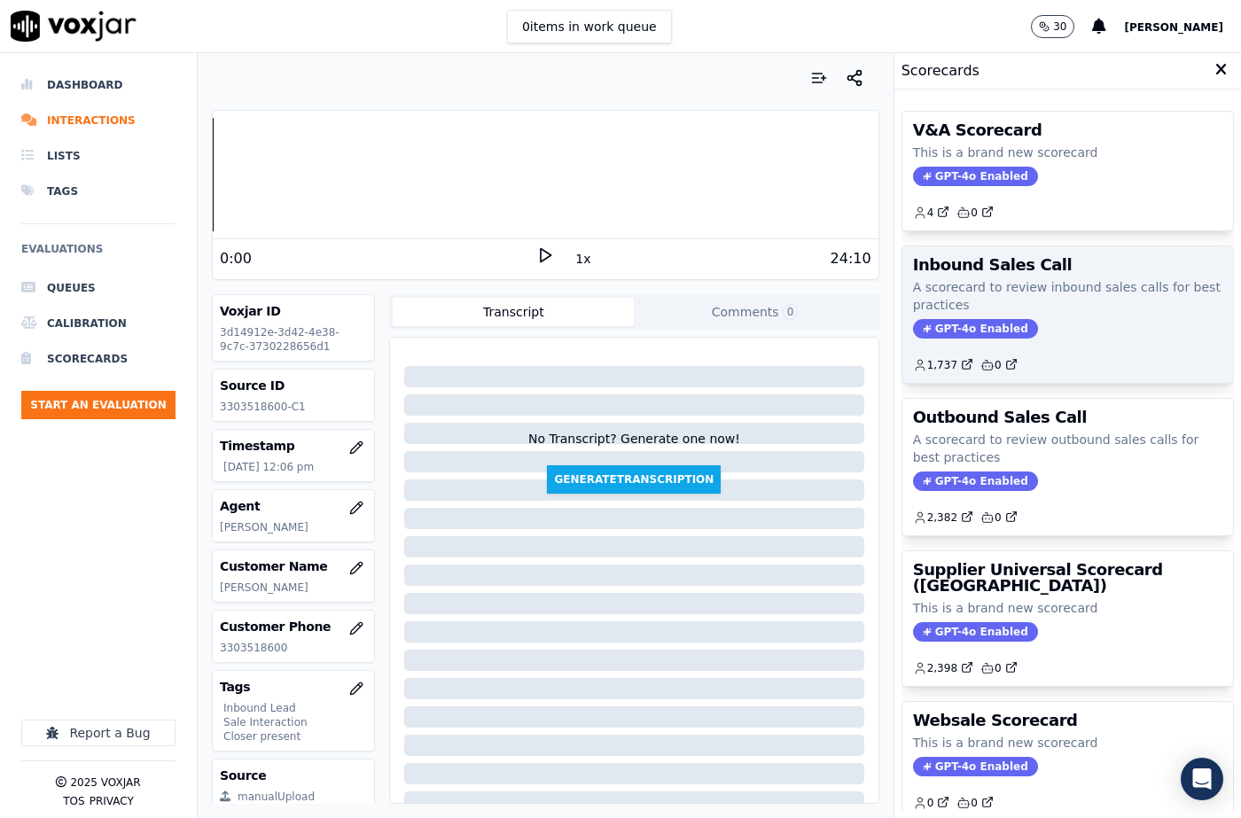
click at [944, 334] on span "GPT-4o Enabled" at bounding box center [975, 328] width 125 height 19
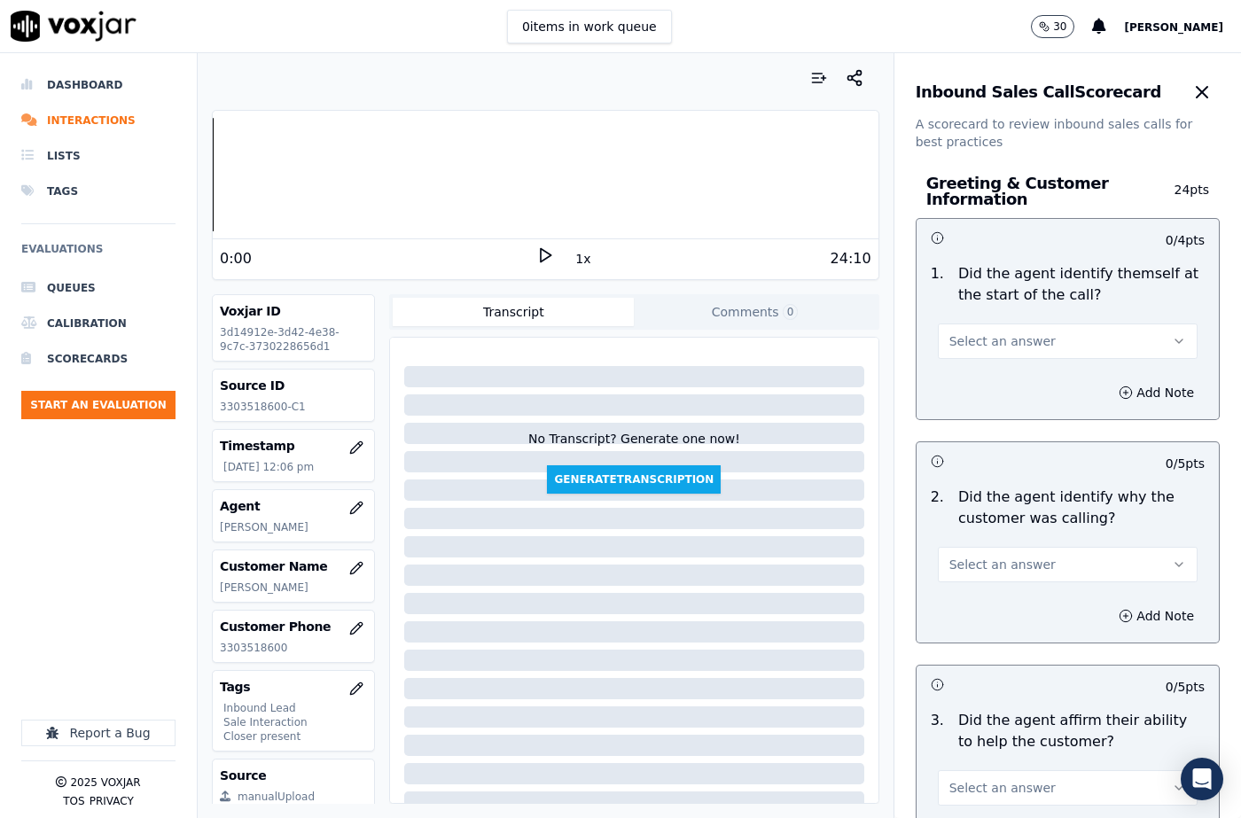
click at [949, 335] on span "Select an answer" at bounding box center [1002, 341] width 106 height 18
click at [954, 369] on div "Yes" at bounding box center [1038, 381] width 229 height 28
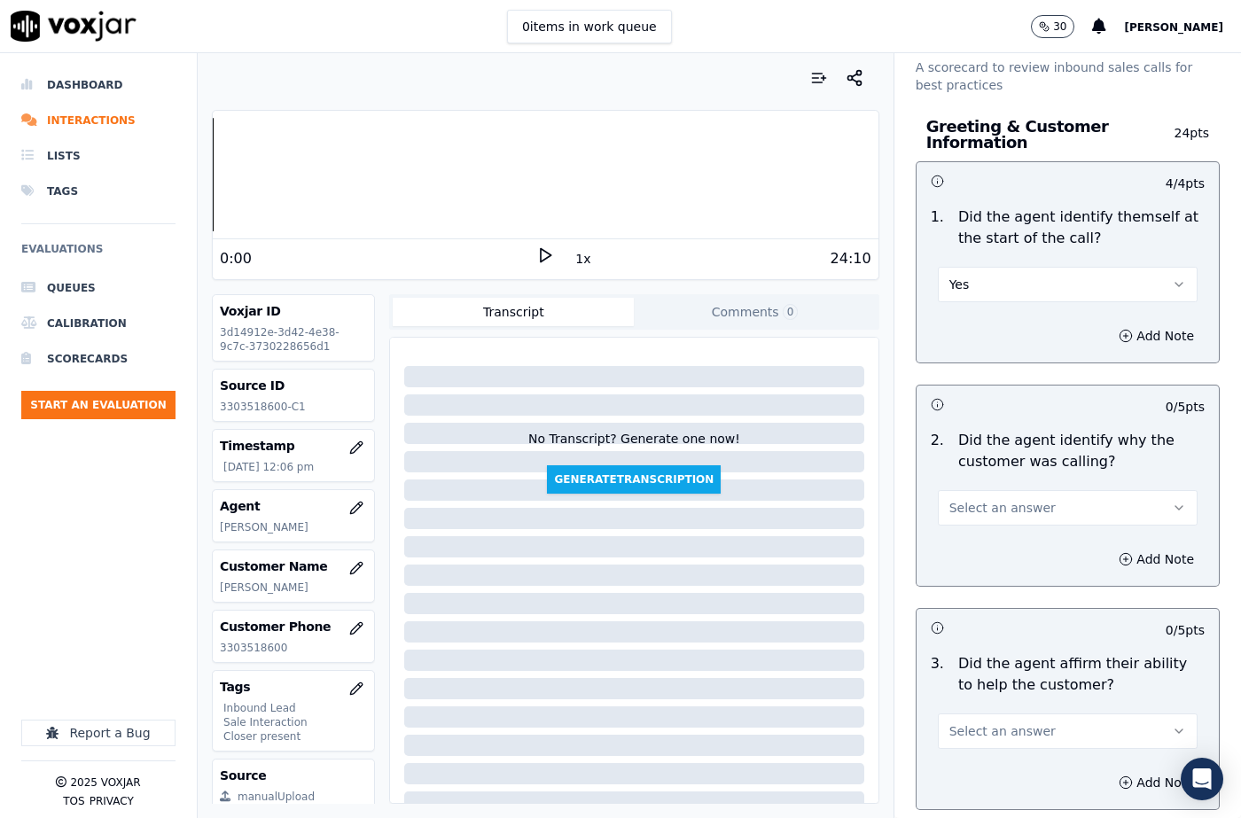
scroll to position [89, 0]
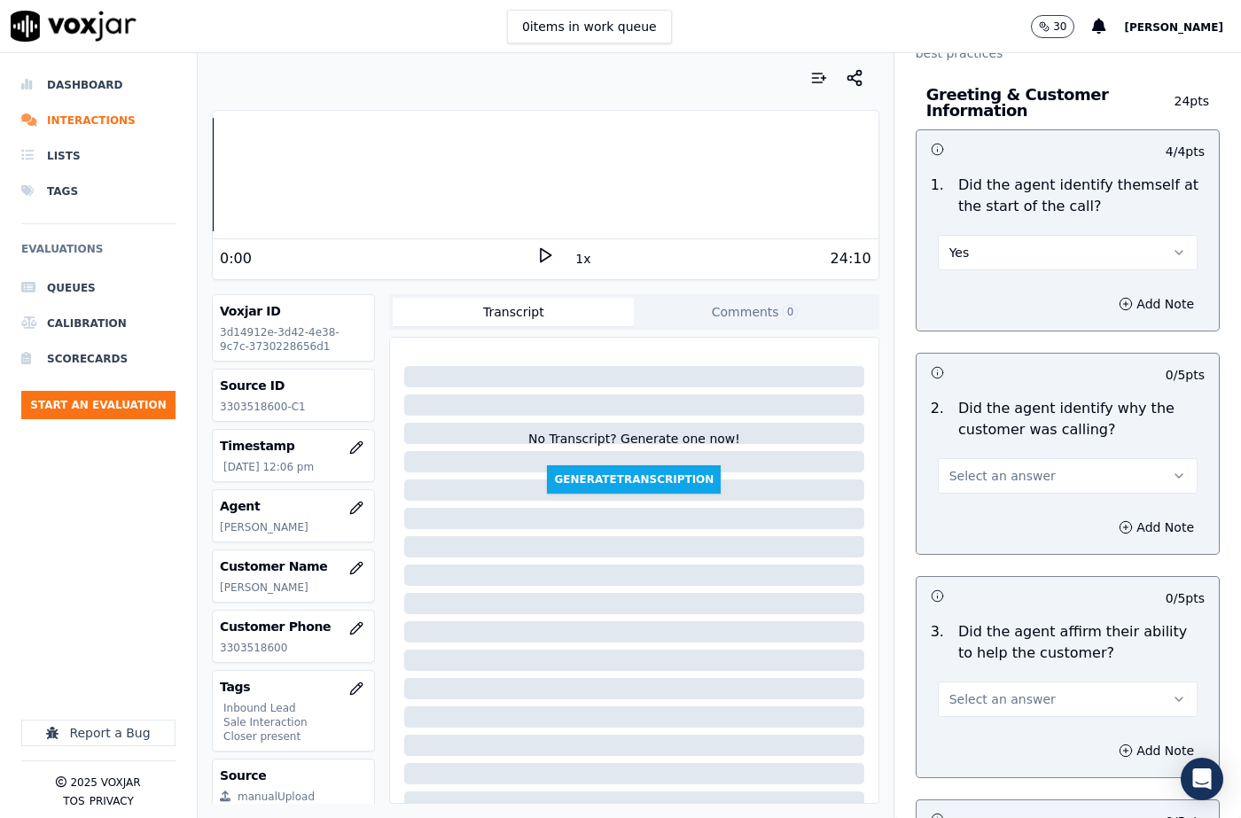
click at [955, 467] on span "Select an answer" at bounding box center [1002, 476] width 106 height 18
click at [956, 510] on div "Yes" at bounding box center [1038, 516] width 229 height 28
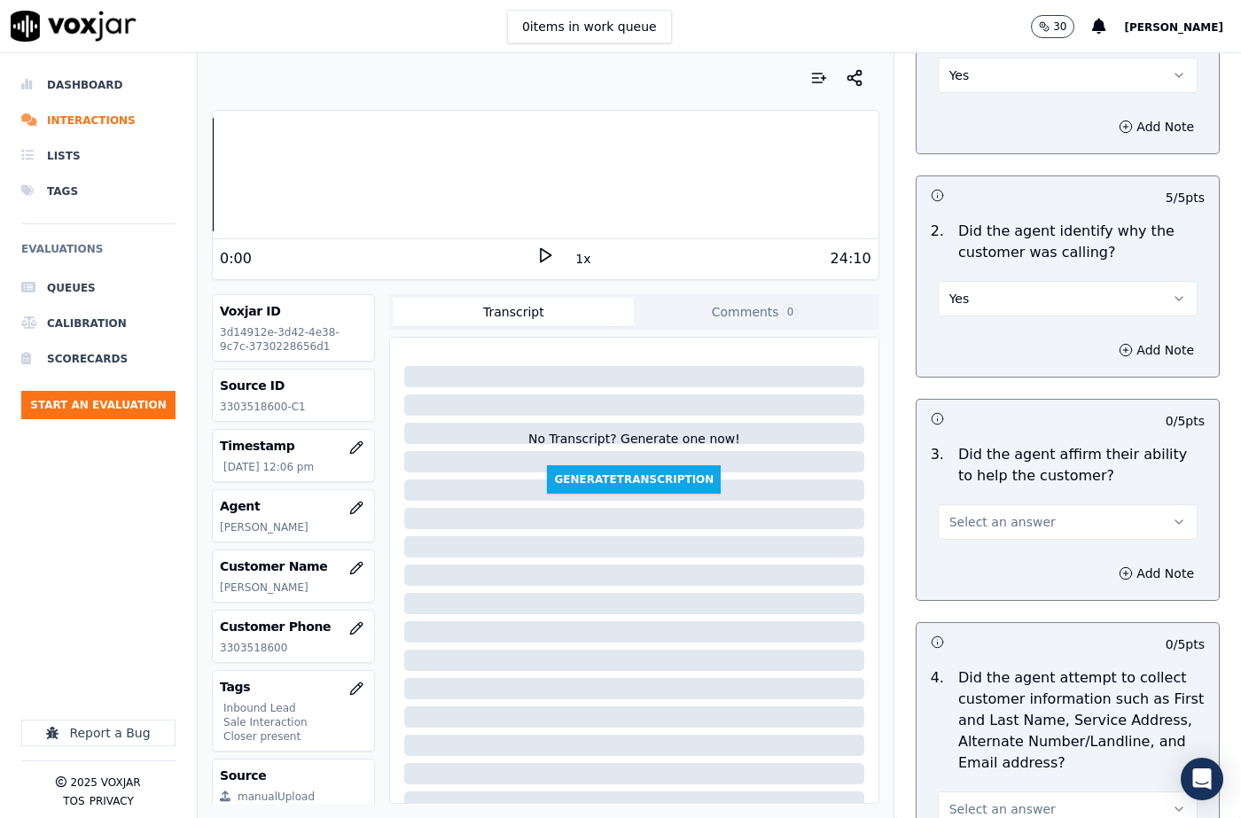
click at [949, 518] on span "Select an answer" at bounding box center [1002, 522] width 106 height 18
click at [945, 551] on div "Yes" at bounding box center [1038, 562] width 229 height 28
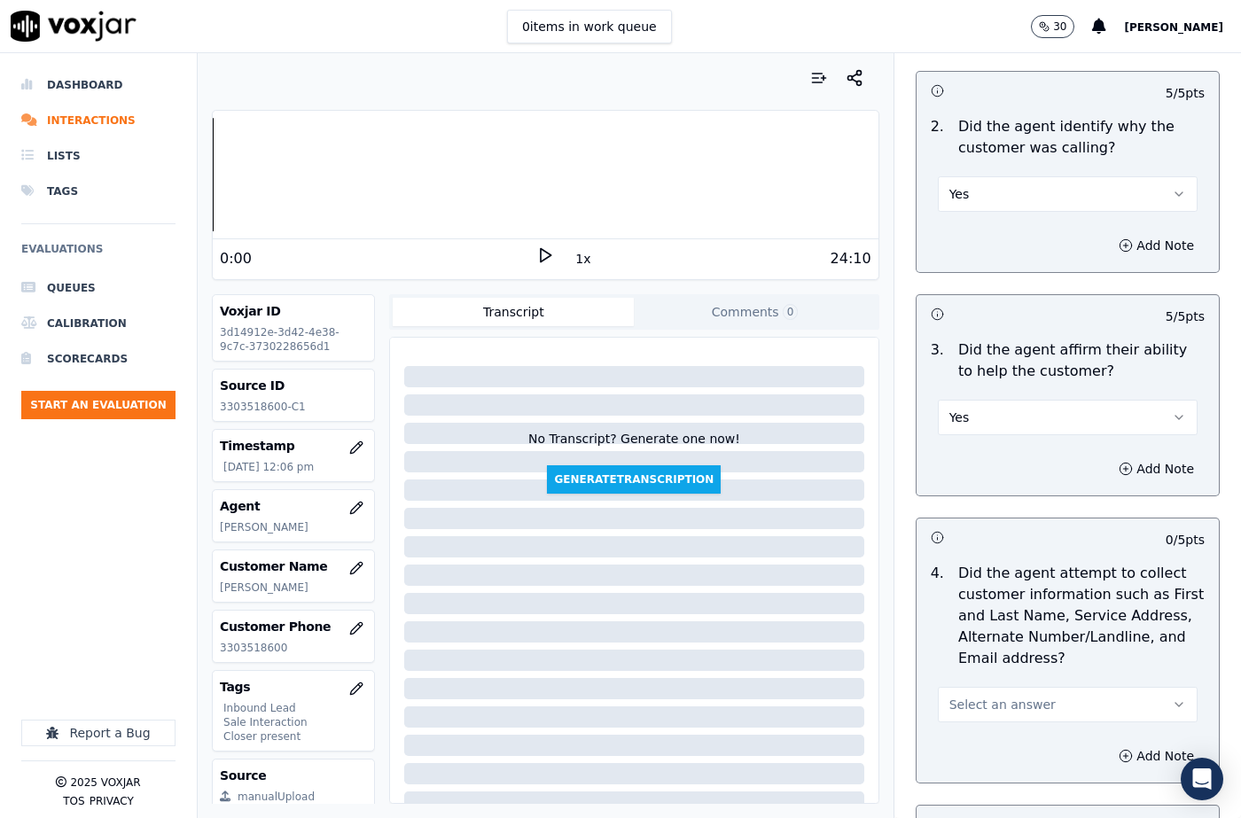
scroll to position [532, 0]
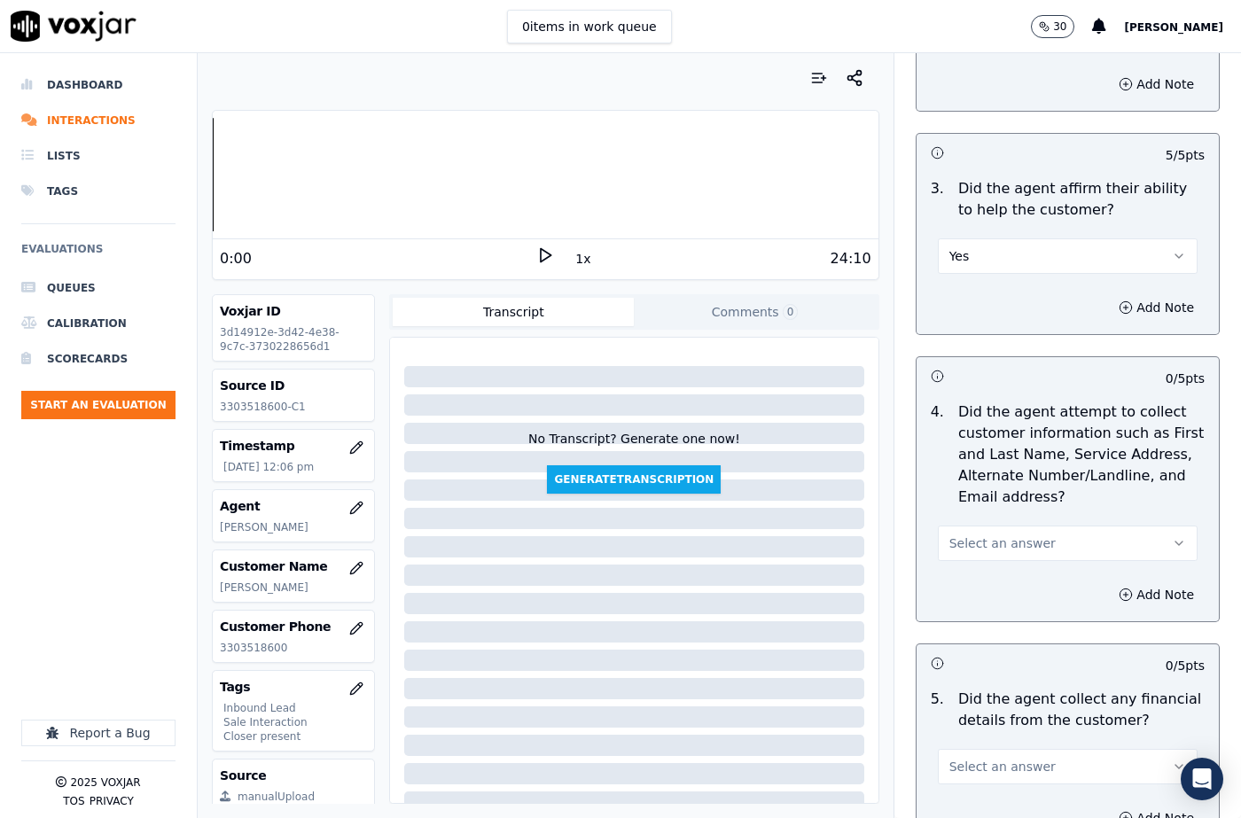
click at [964, 541] on span "Select an answer" at bounding box center [1002, 543] width 106 height 18
click at [967, 579] on div "Yes" at bounding box center [1038, 583] width 229 height 28
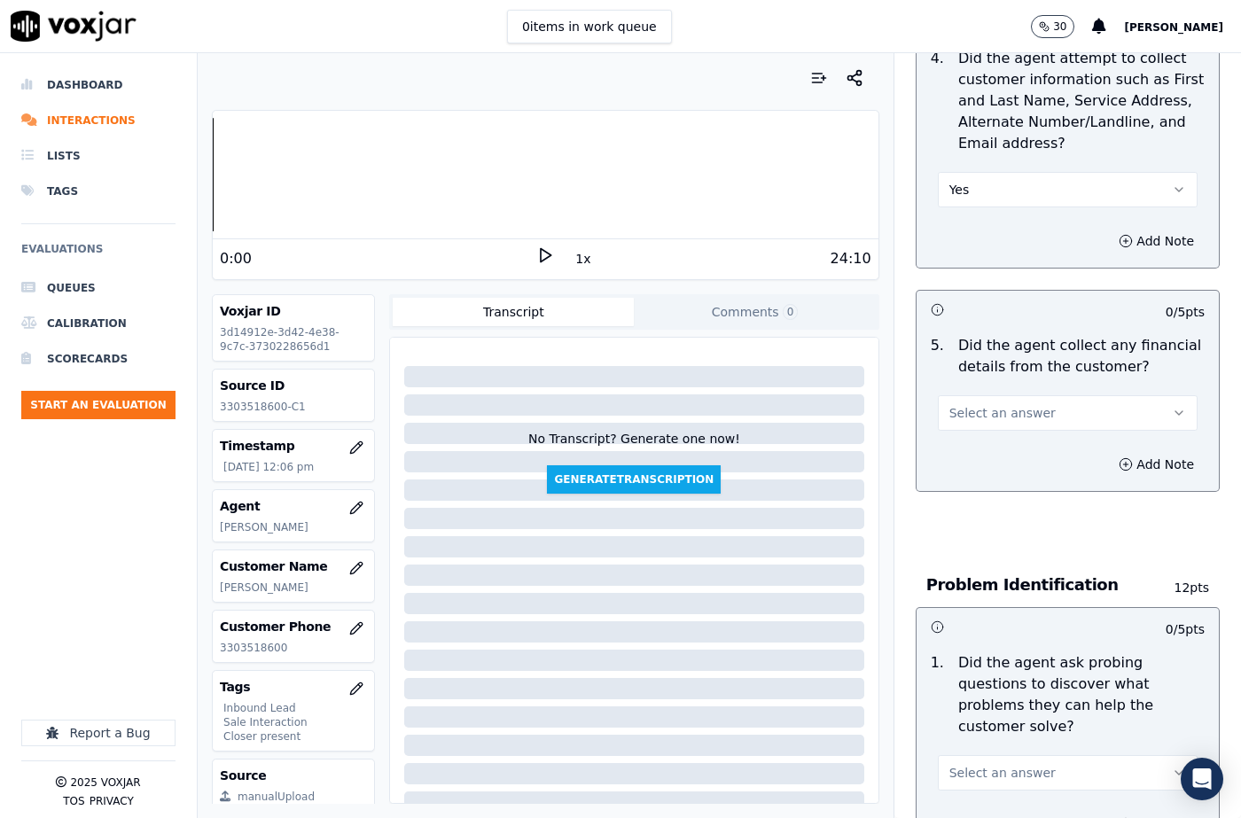
scroll to position [886, 0]
drag, startPoint x: 974, startPoint y: 412, endPoint x: 976, endPoint y: 425, distance: 13.4
click at [974, 411] on span "Select an answer" at bounding box center [1002, 412] width 106 height 18
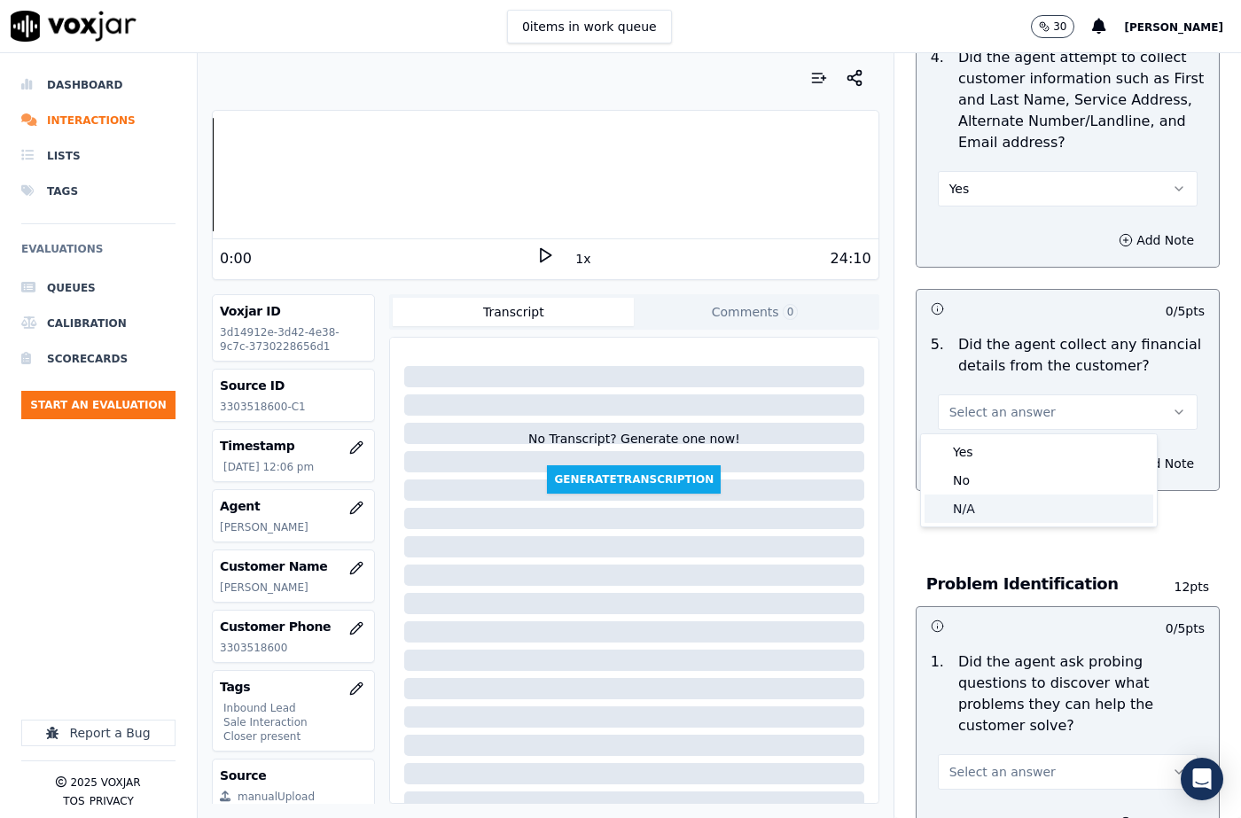
click at [967, 507] on div "N/A" at bounding box center [1038, 509] width 229 height 28
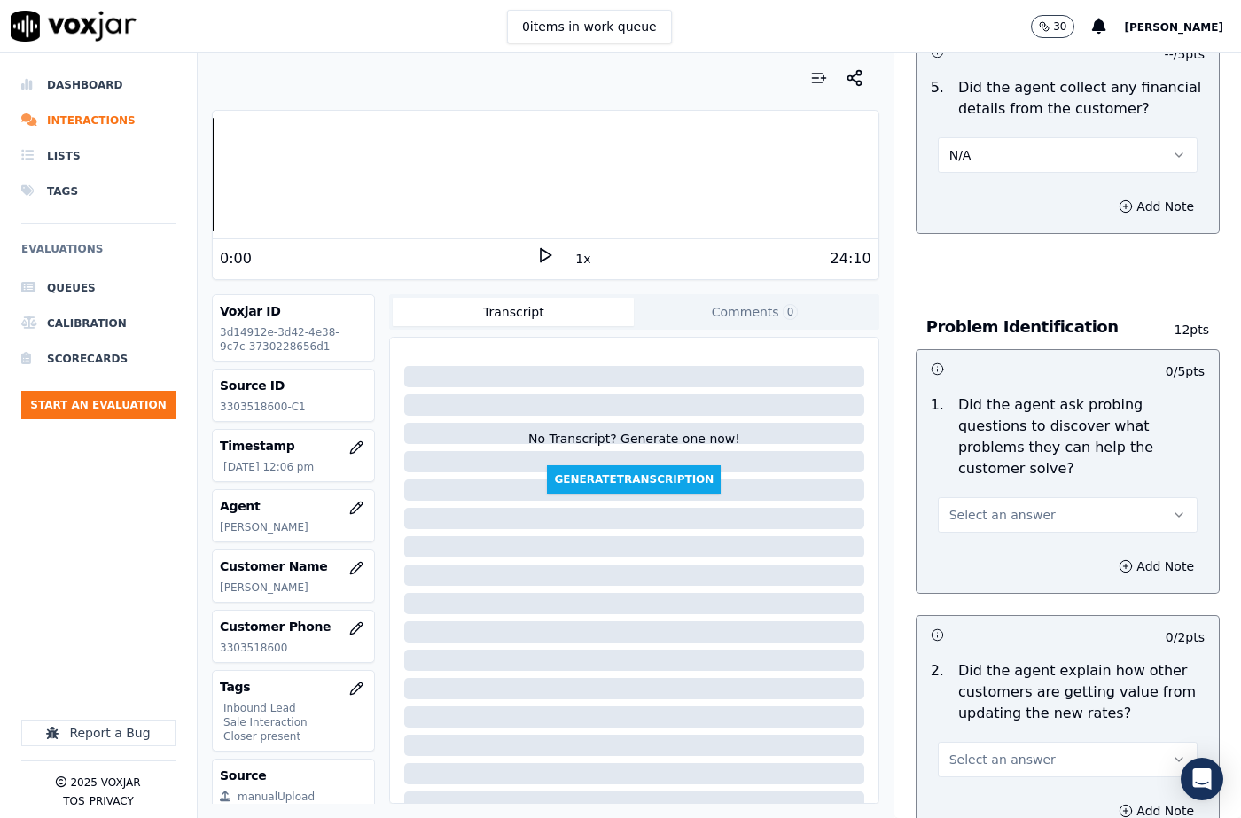
scroll to position [1152, 0]
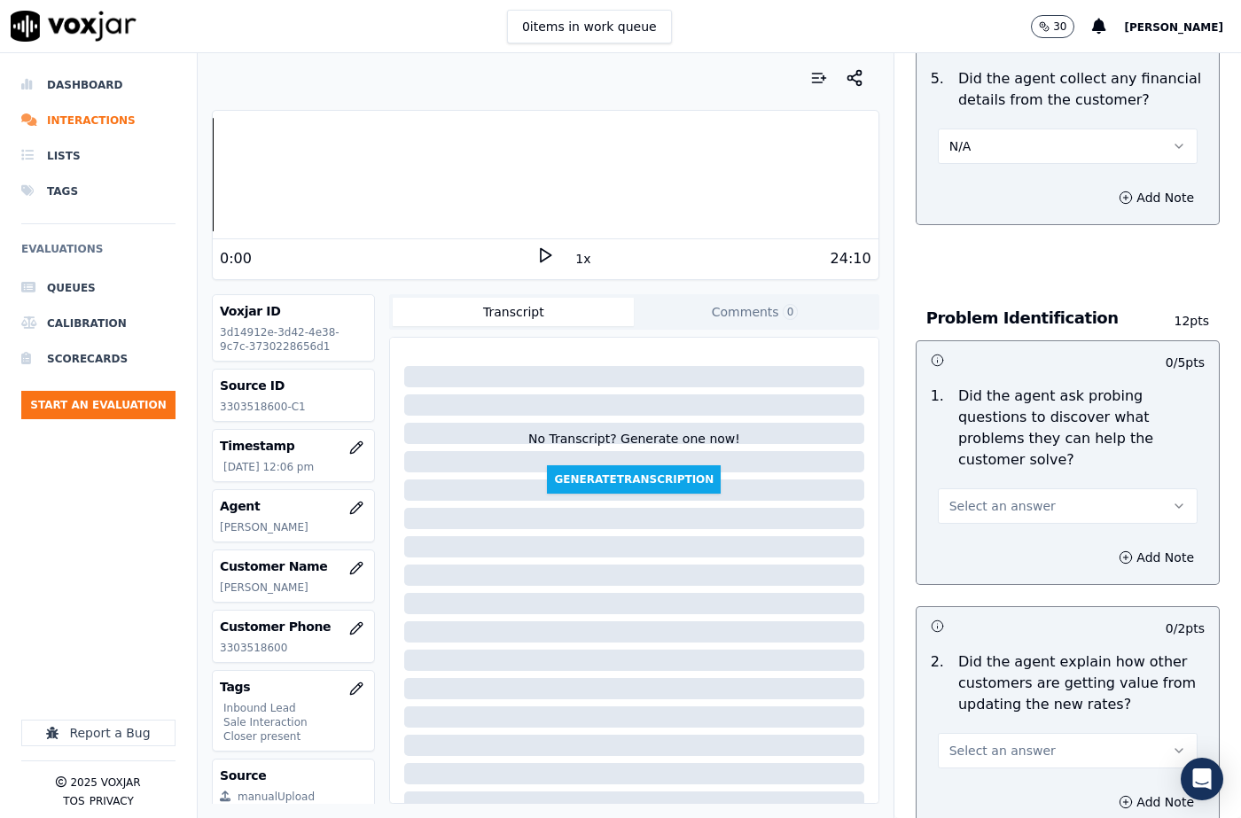
click at [974, 511] on span "Select an answer" at bounding box center [1002, 506] width 106 height 18
click at [975, 604] on div "N/A" at bounding box center [1038, 603] width 229 height 28
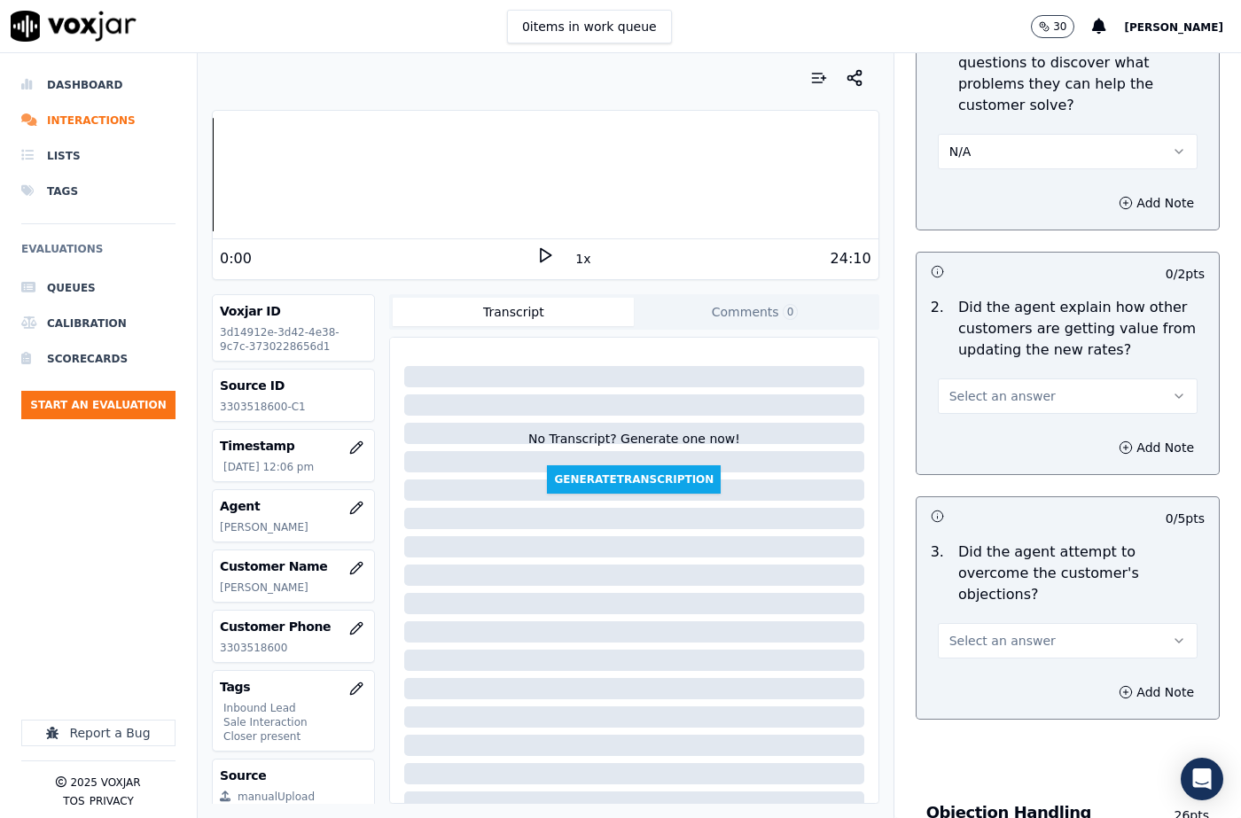
click at [994, 395] on span "Select an answer" at bounding box center [1002, 396] width 106 height 18
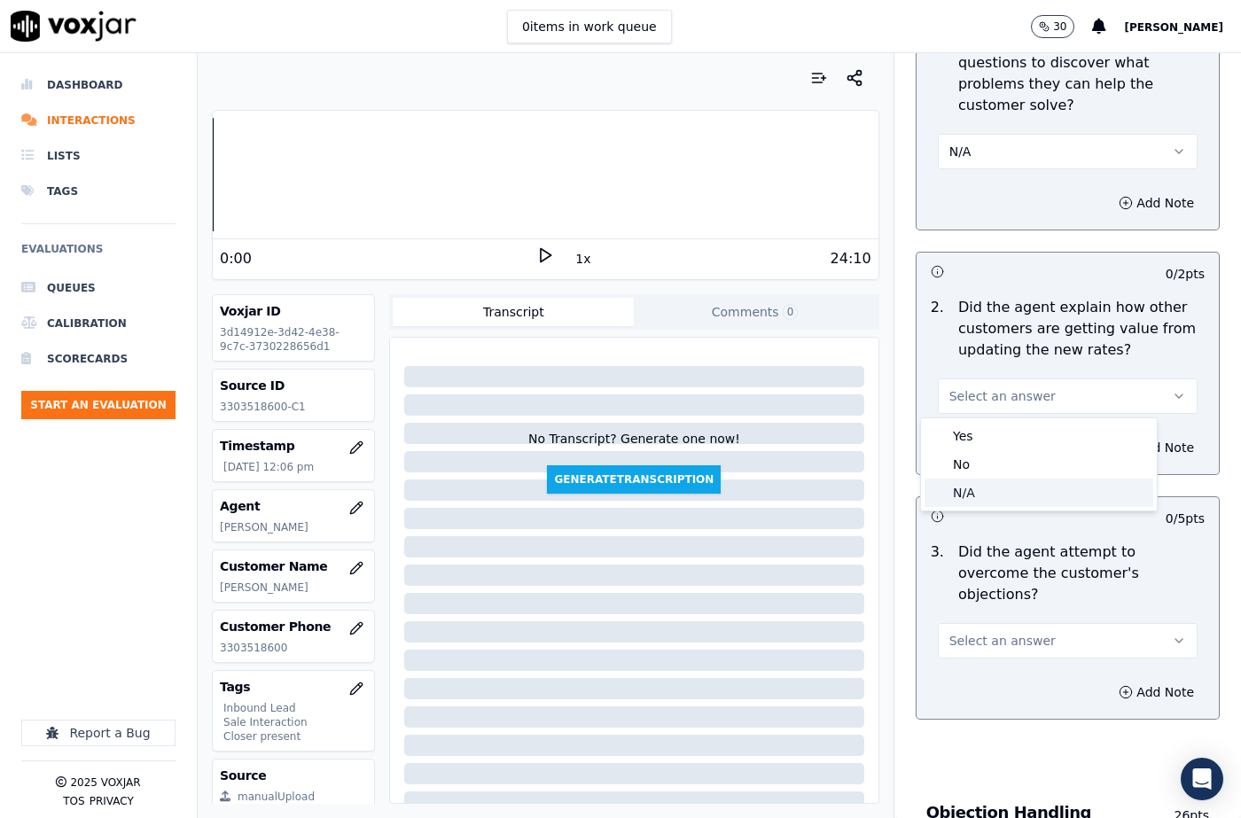
click at [986, 489] on div "N/A" at bounding box center [1038, 493] width 229 height 28
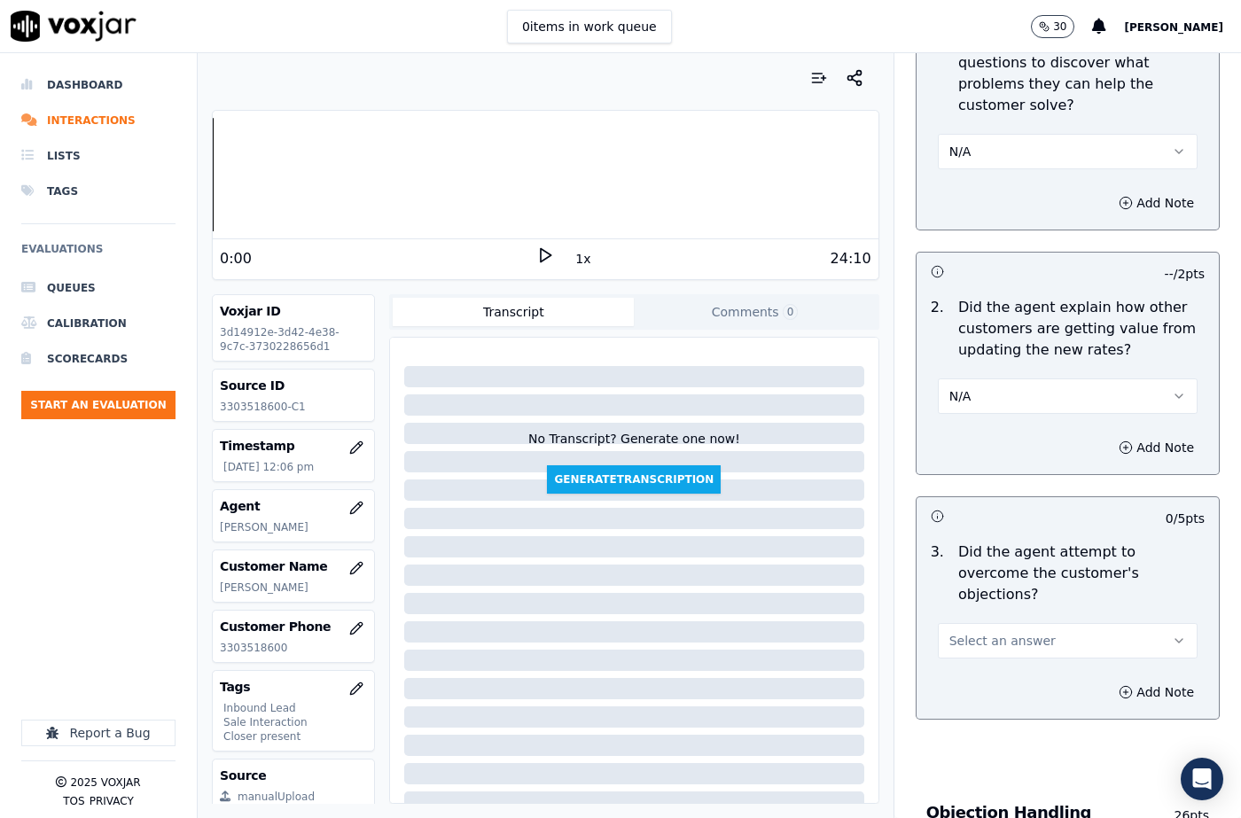
scroll to position [1773, 0]
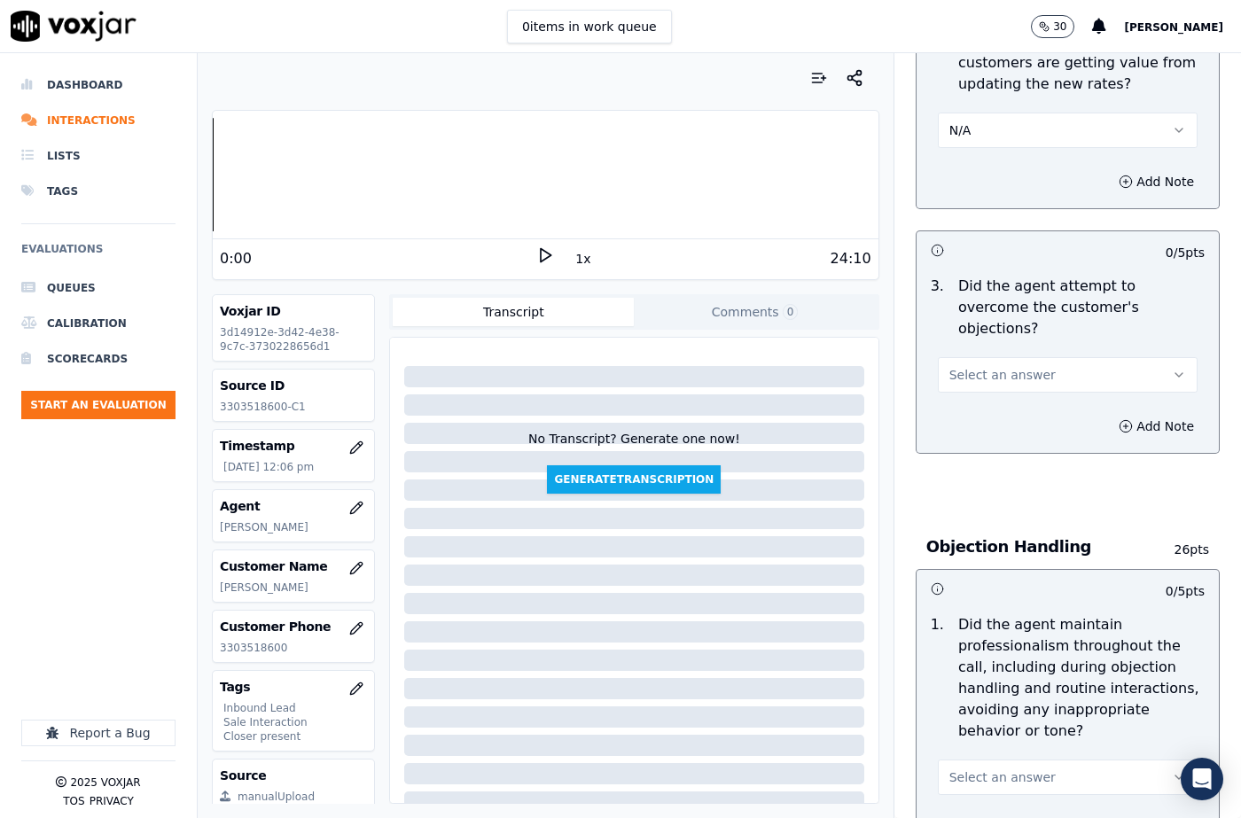
click at [990, 363] on button "Select an answer" at bounding box center [1068, 374] width 260 height 35
click at [984, 441] on div "N/A" at bounding box center [1038, 450] width 229 height 28
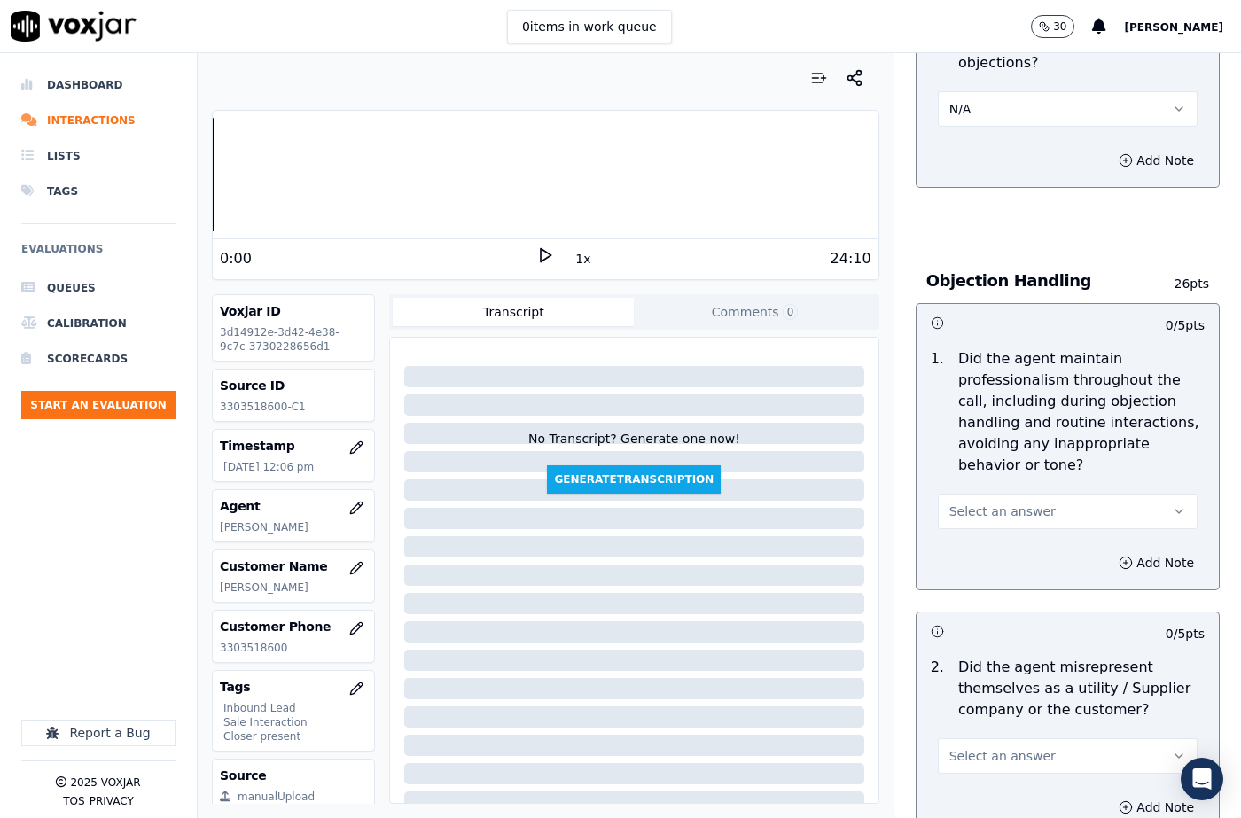
click at [974, 503] on span "Select an answer" at bounding box center [1002, 512] width 106 height 18
click at [973, 512] on div "Yes" at bounding box center [1038, 509] width 229 height 28
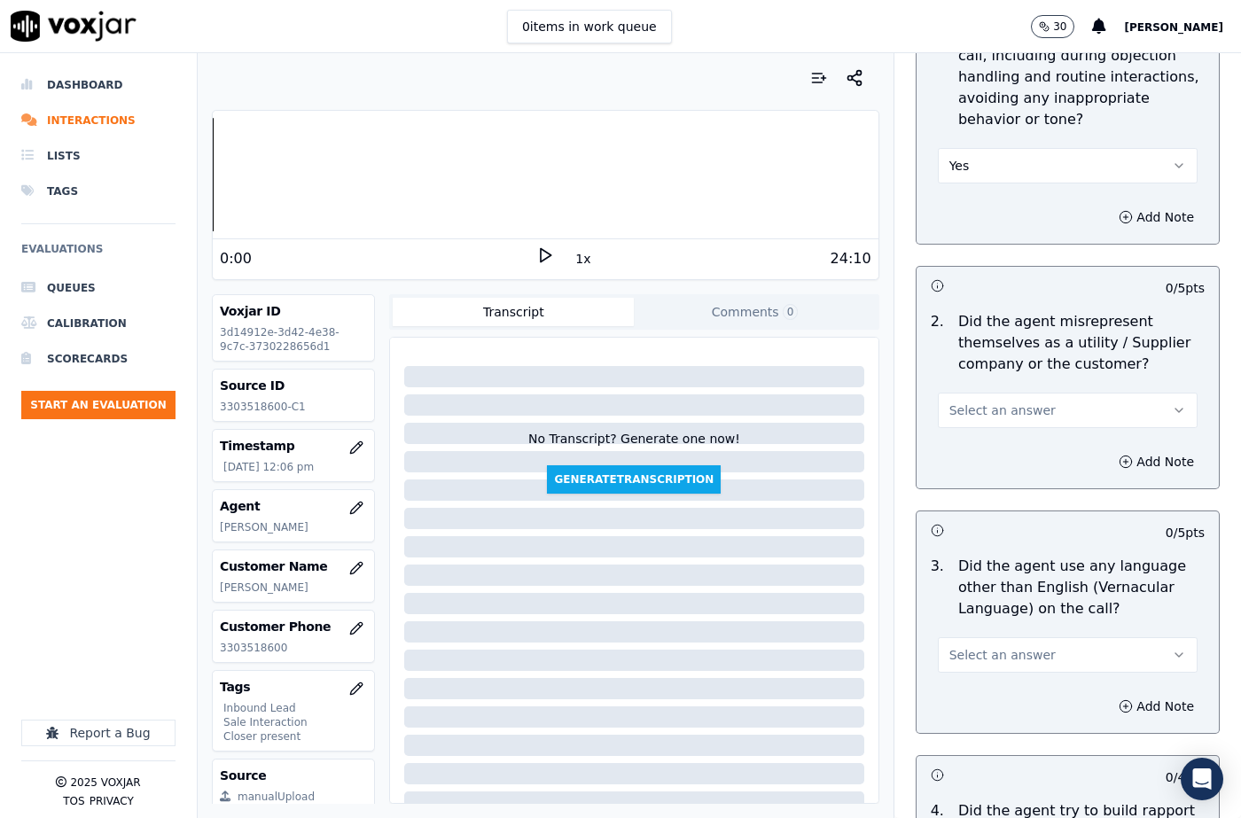
scroll to position [2393, 0]
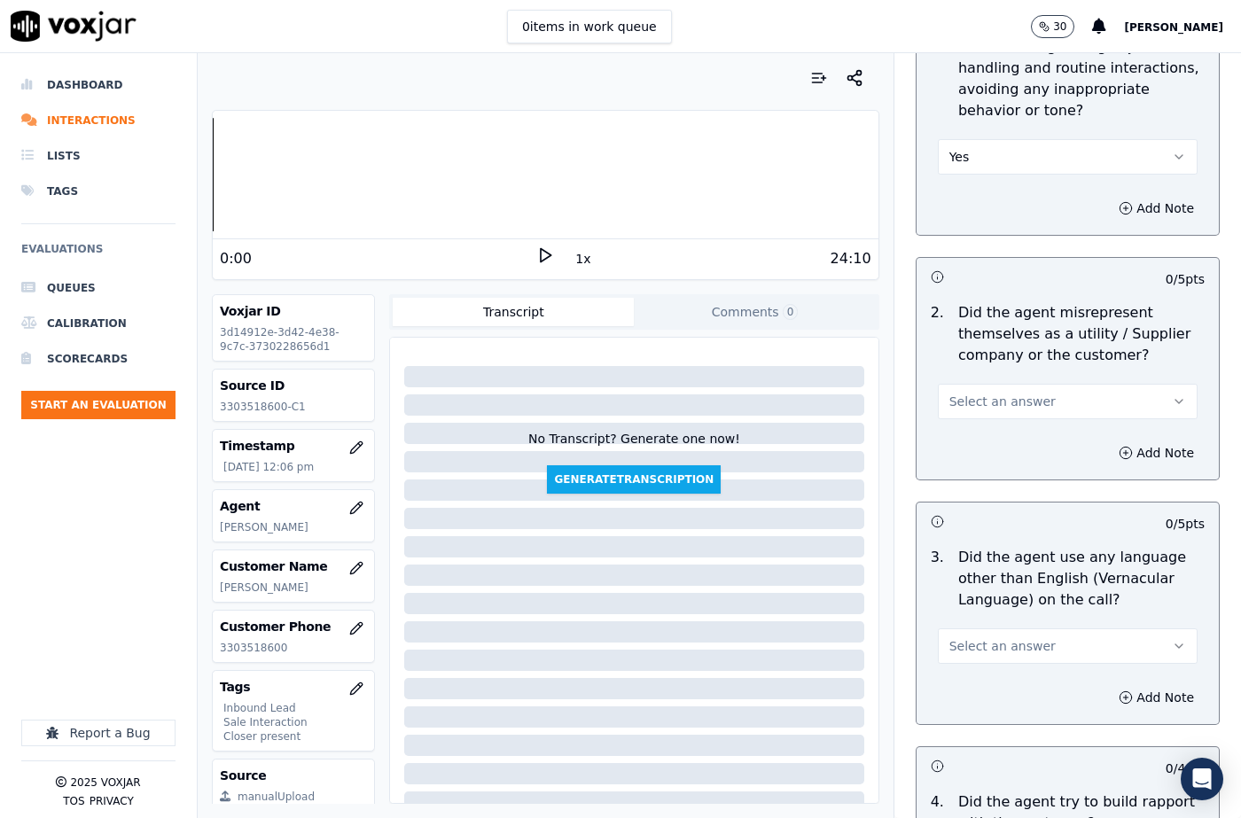
click at [979, 384] on button "Select an answer" at bounding box center [1068, 401] width 260 height 35
click at [975, 426] on div "No" at bounding box center [1038, 427] width 229 height 28
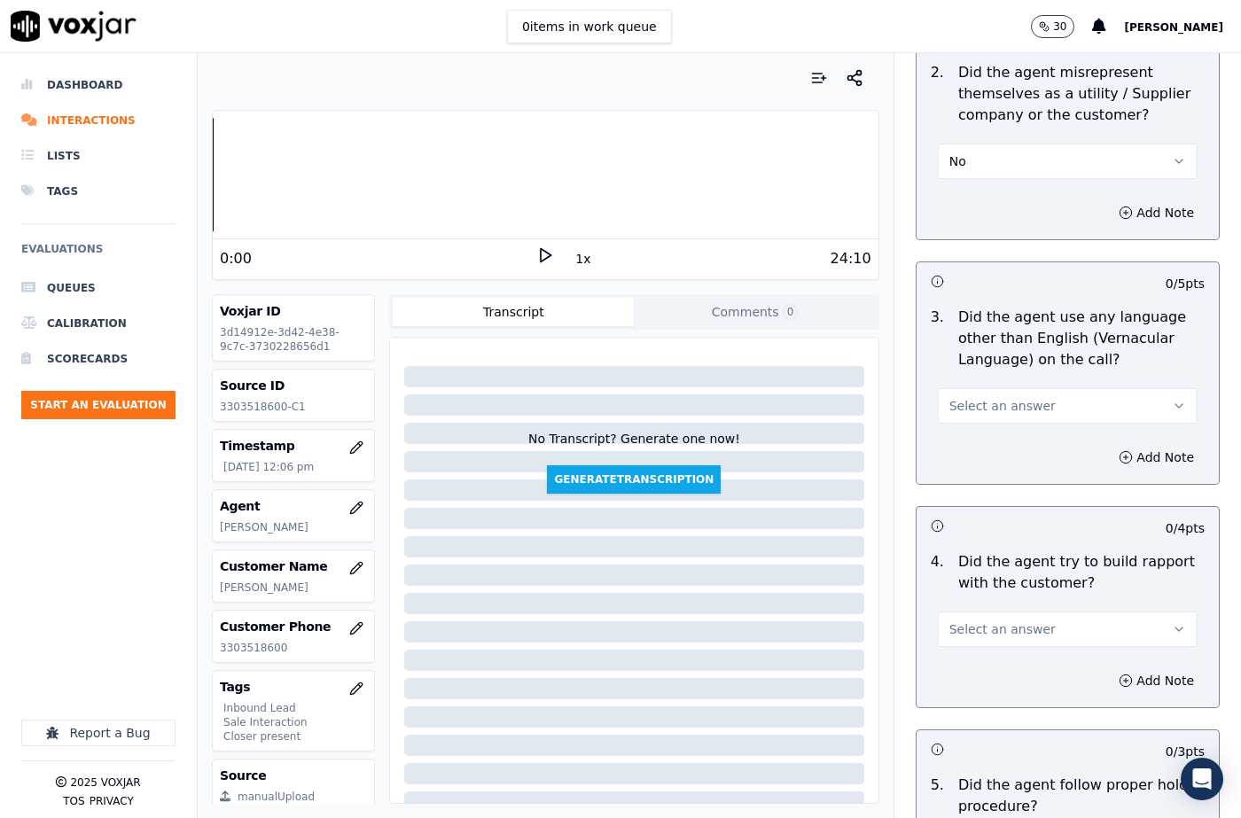
scroll to position [2659, 0]
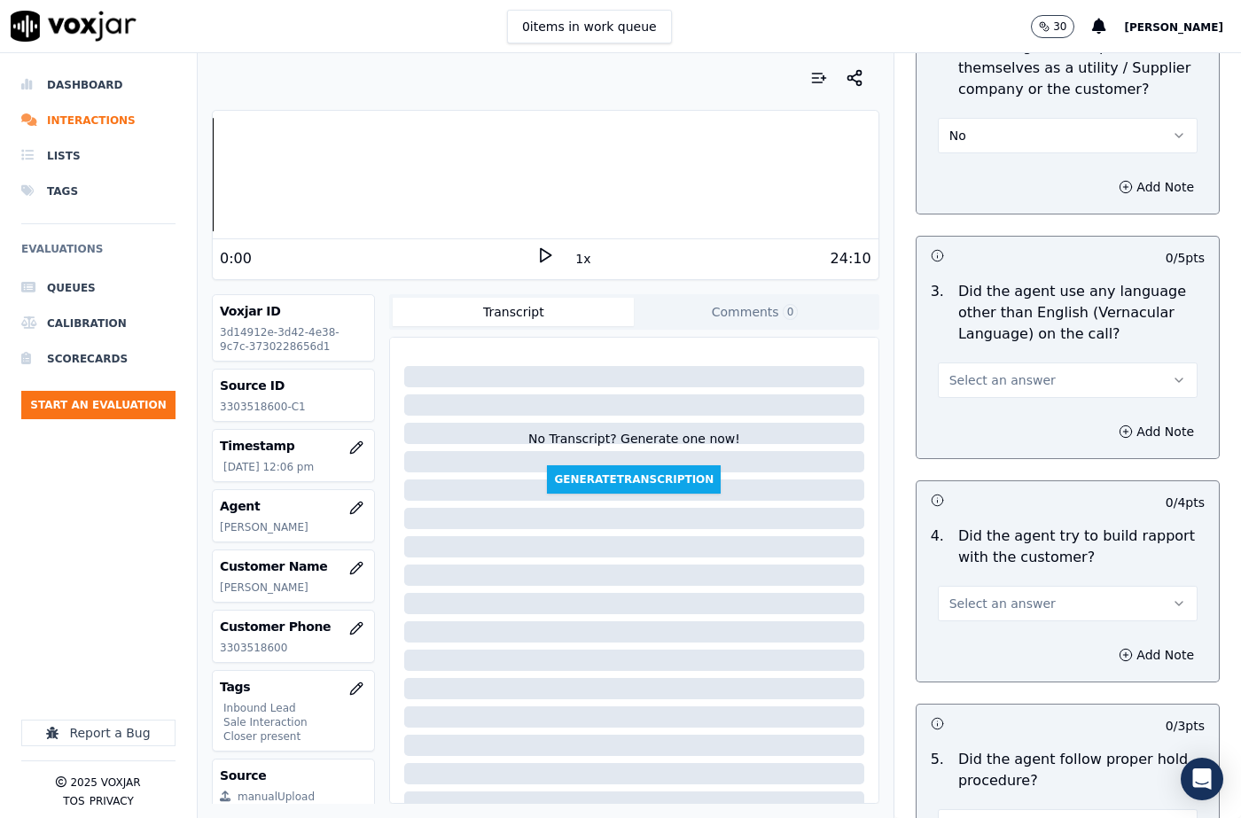
click at [988, 371] on span "Select an answer" at bounding box center [1002, 380] width 106 height 18
click at [979, 399] on div "No" at bounding box center [1038, 406] width 229 height 28
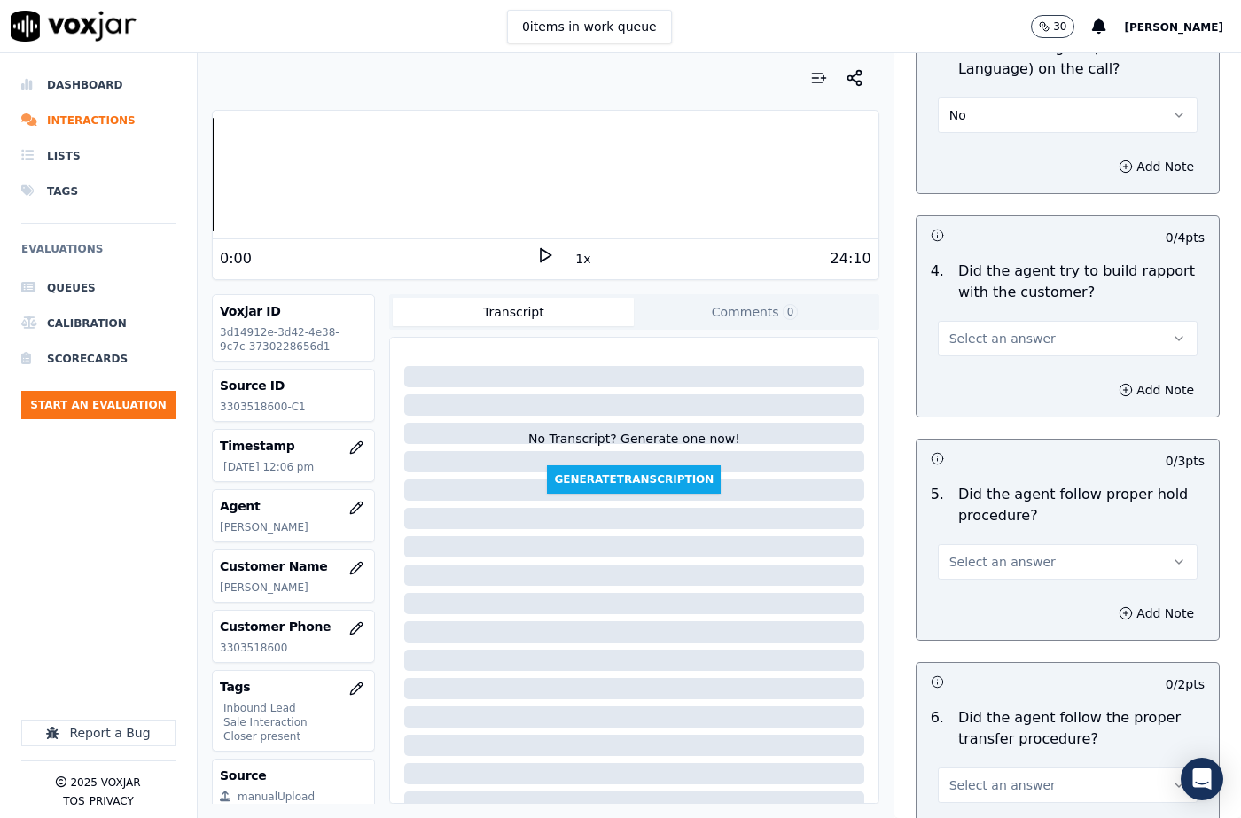
scroll to position [2925, 0]
click at [992, 329] on span "Select an answer" at bounding box center [1002, 338] width 106 height 18
click at [973, 327] on div "Yes" at bounding box center [1038, 335] width 229 height 28
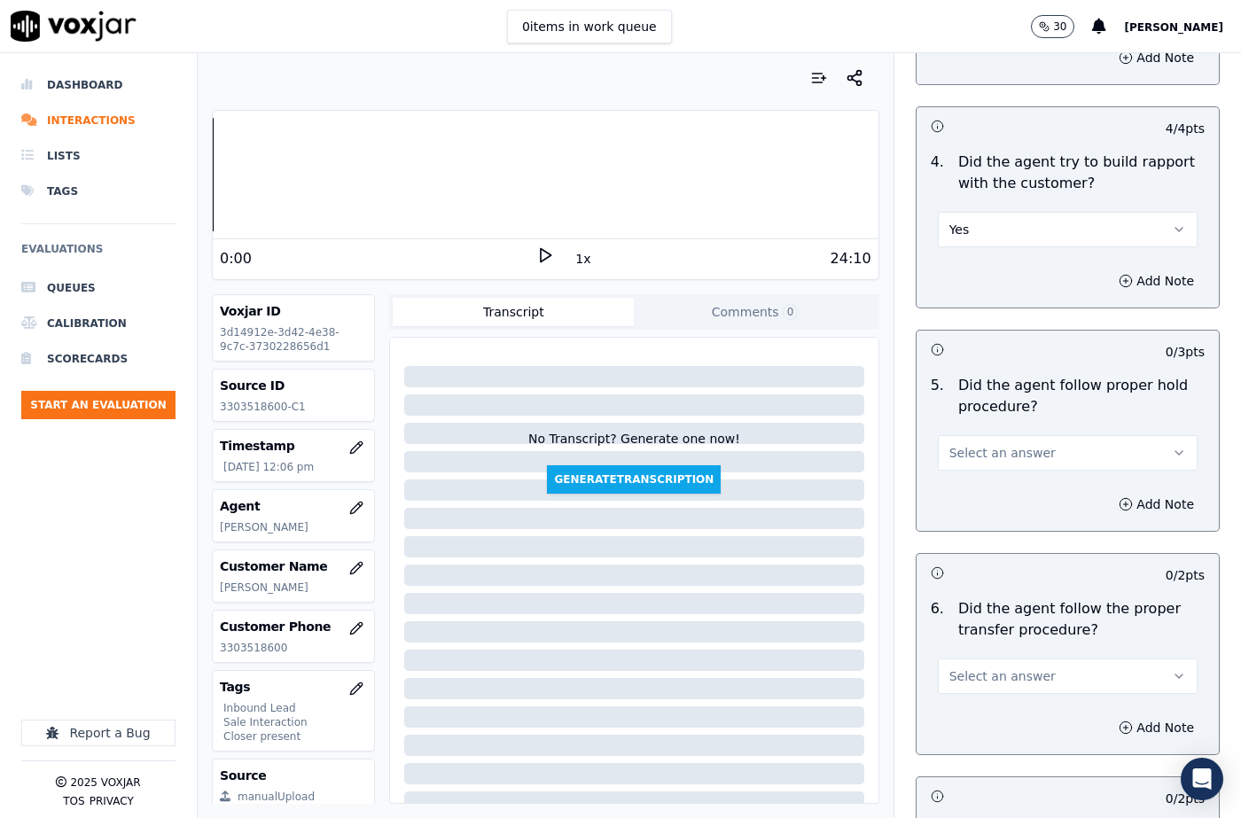
scroll to position [3191, 0]
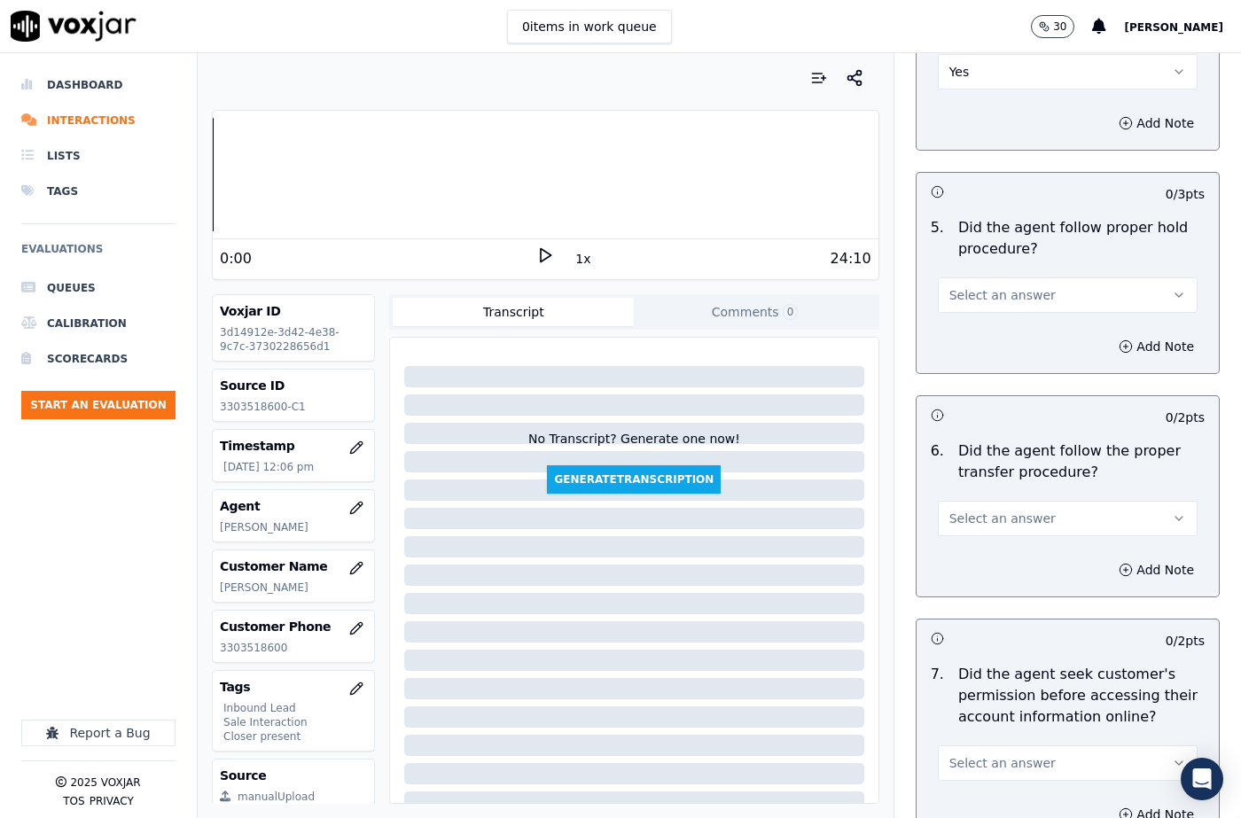
click at [964, 286] on span "Select an answer" at bounding box center [1002, 295] width 106 height 18
click at [968, 346] on div "N/A" at bounding box center [1038, 349] width 229 height 28
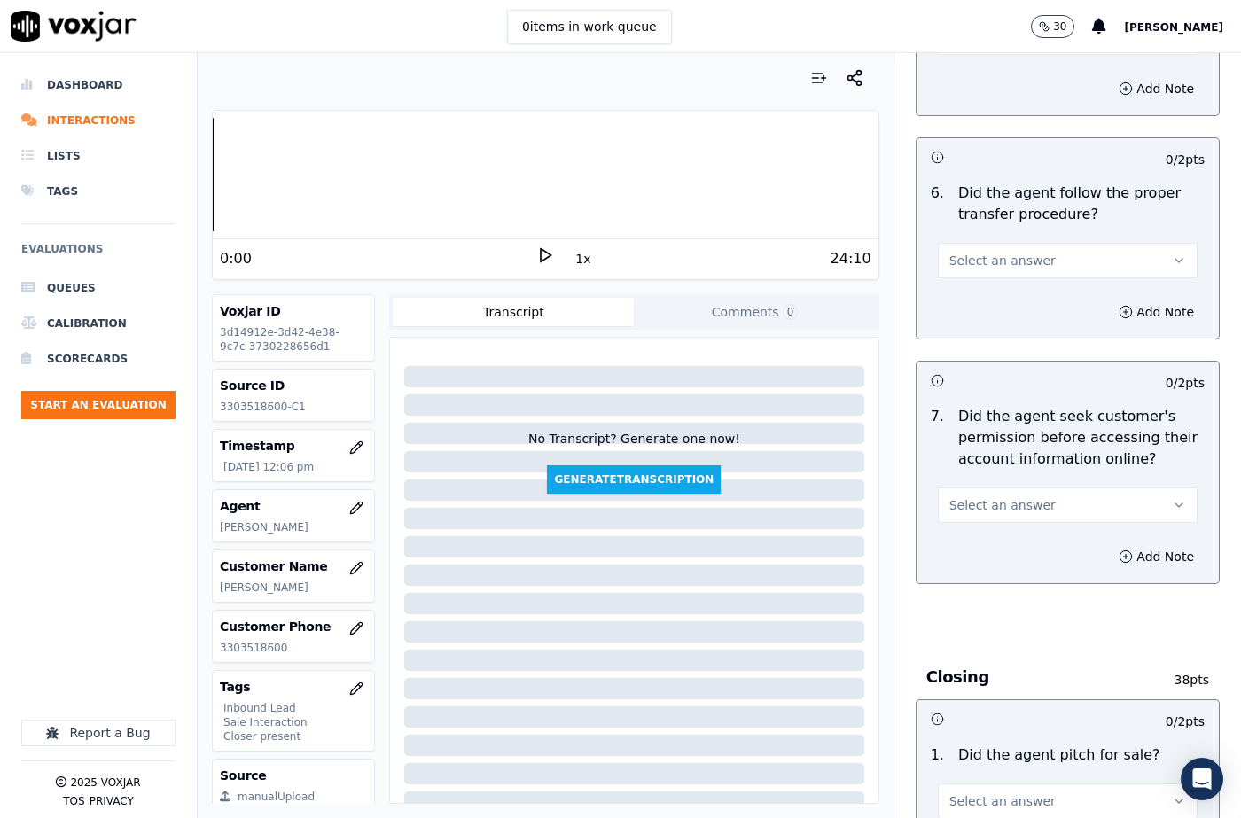
scroll to position [3457, 0]
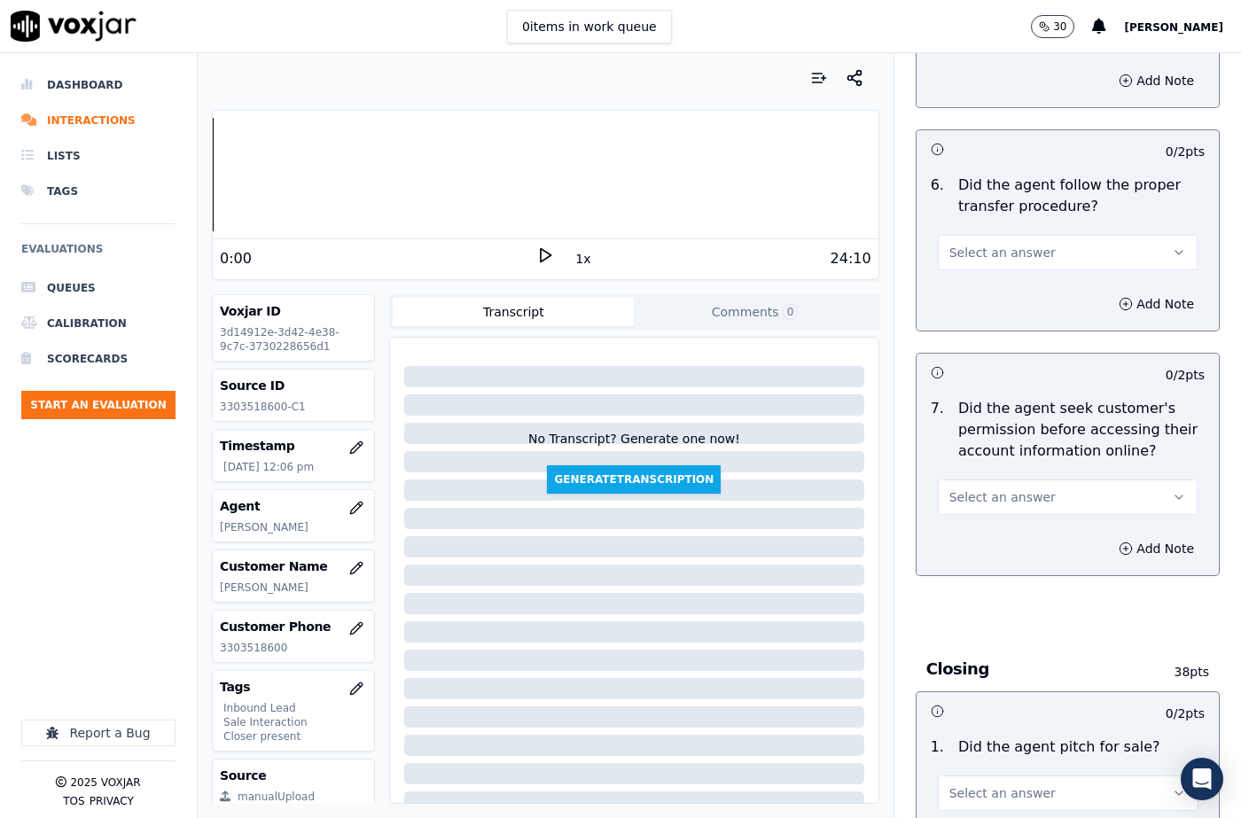
click at [968, 244] on span "Select an answer" at bounding box center [1002, 253] width 106 height 18
click at [960, 251] on div "Yes" at bounding box center [1038, 250] width 229 height 28
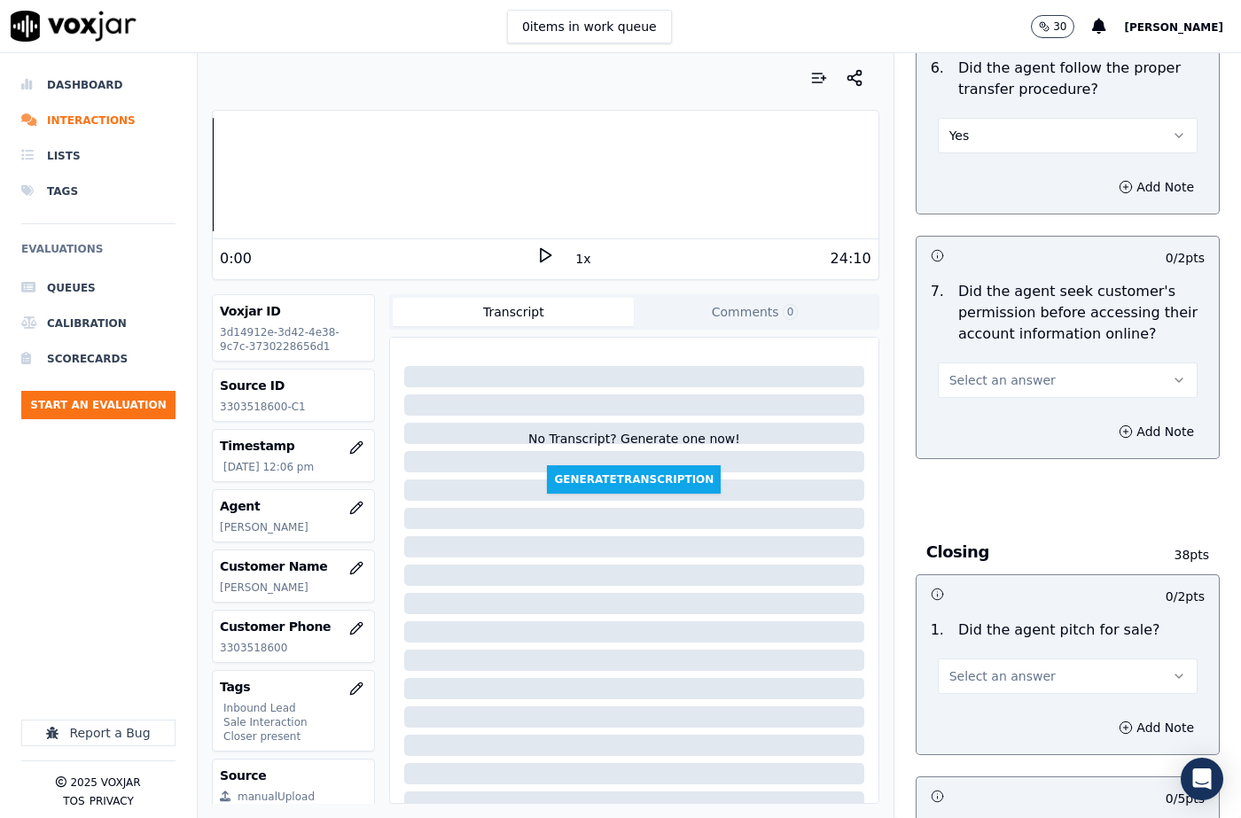
scroll to position [3634, 0]
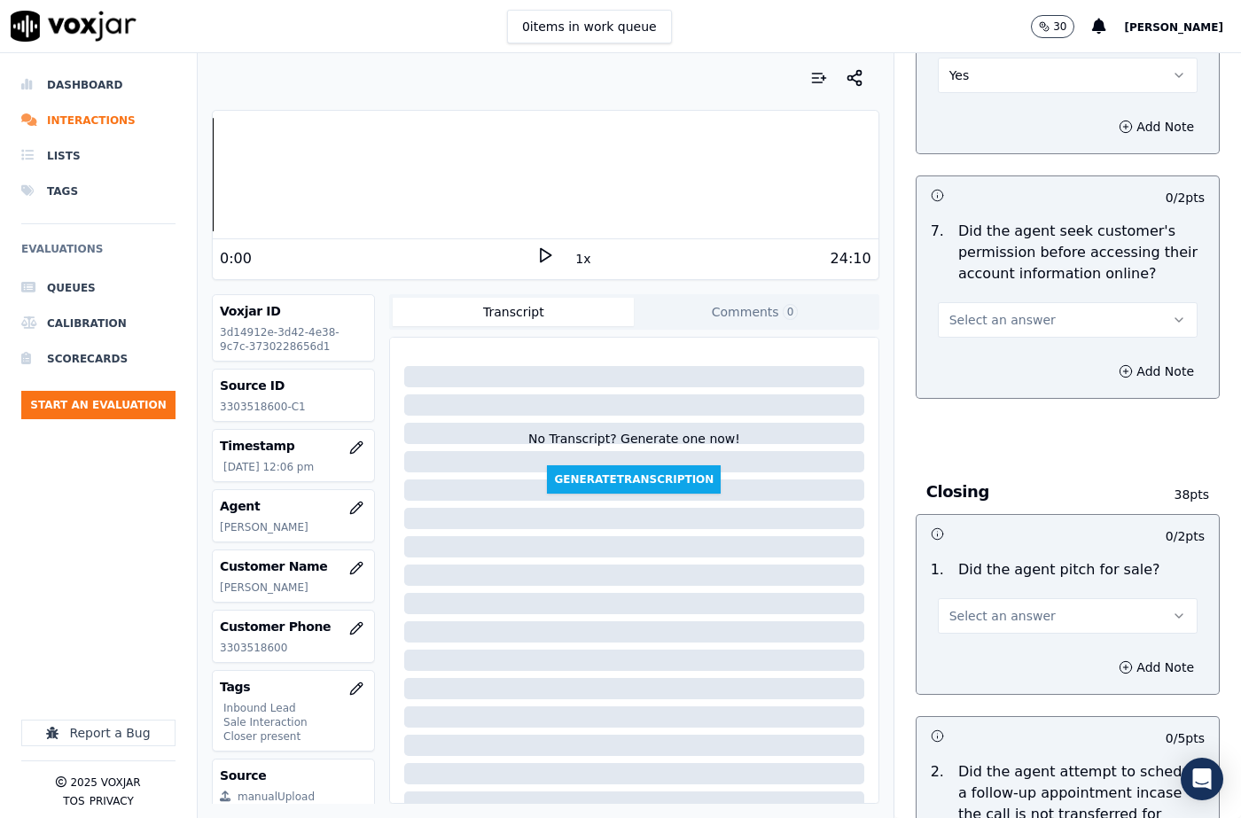
click at [968, 311] on span "Select an answer" at bounding box center [1002, 320] width 106 height 18
click at [984, 480] on h3 "Closing" at bounding box center [1044, 491] width 236 height 23
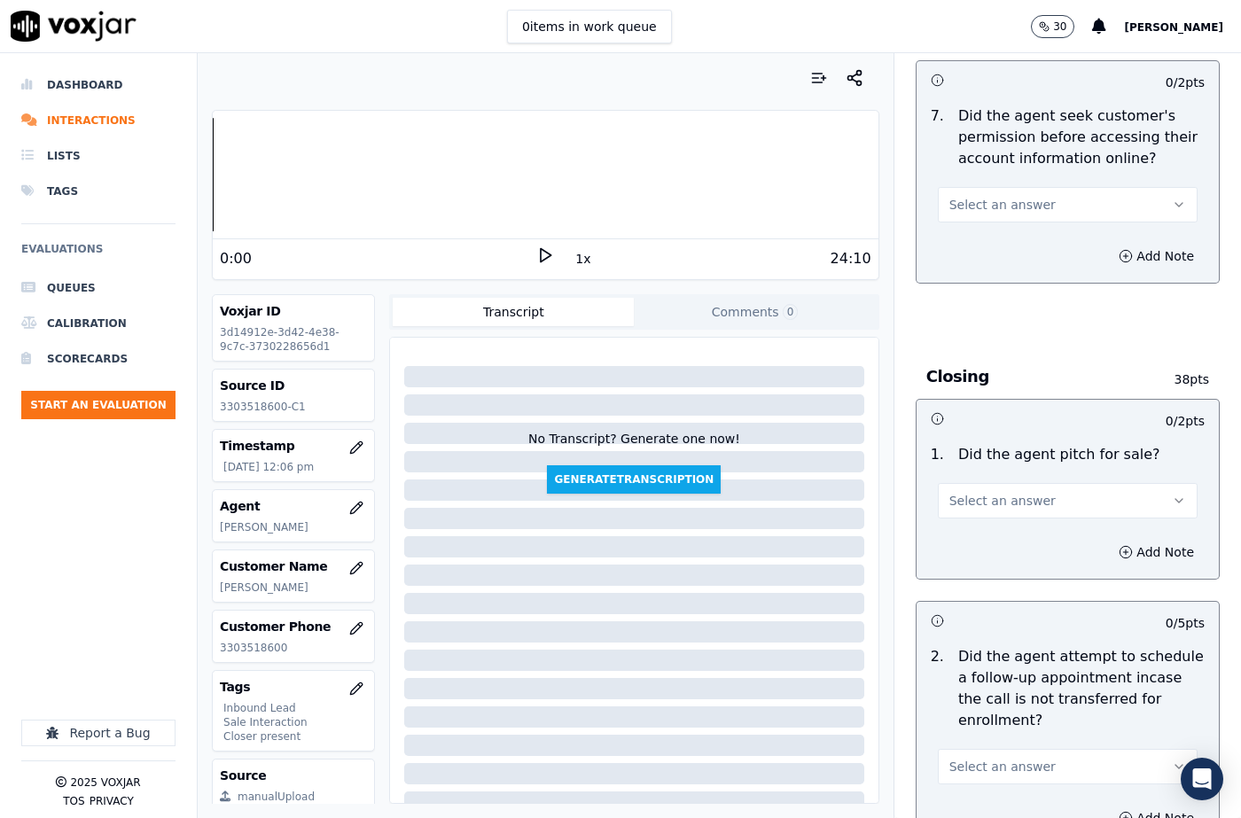
scroll to position [3900, 0]
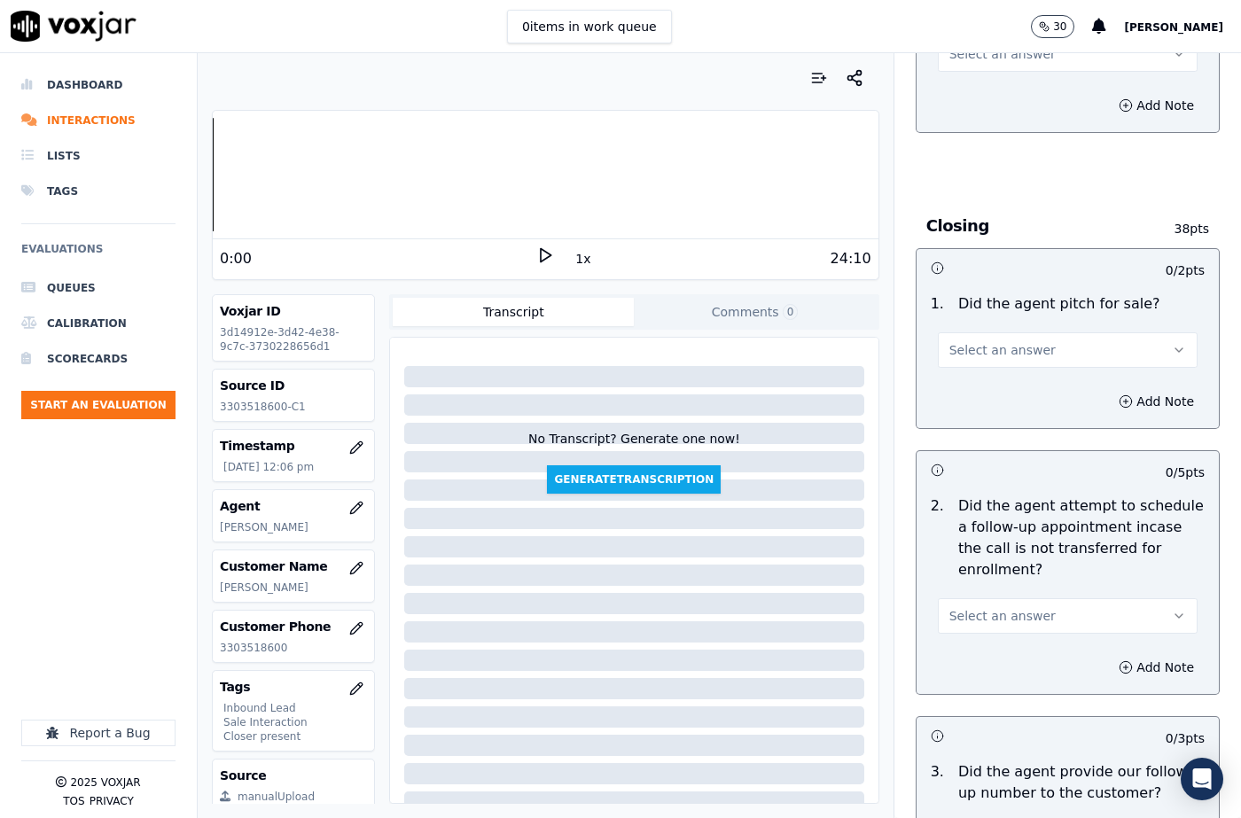
click at [970, 332] on button "Select an answer" at bounding box center [1068, 349] width 260 height 35
click at [971, 347] on div "Yes" at bounding box center [1038, 347] width 229 height 28
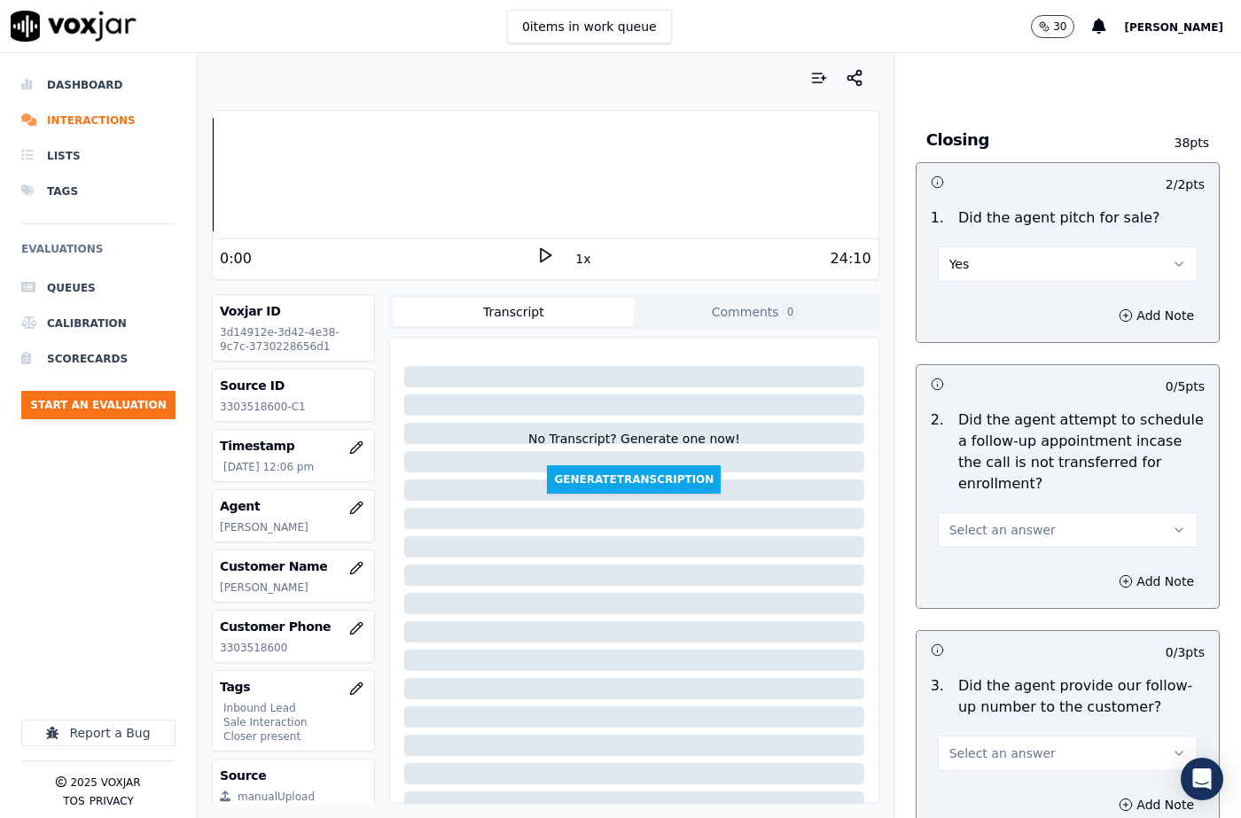
scroll to position [4166, 0]
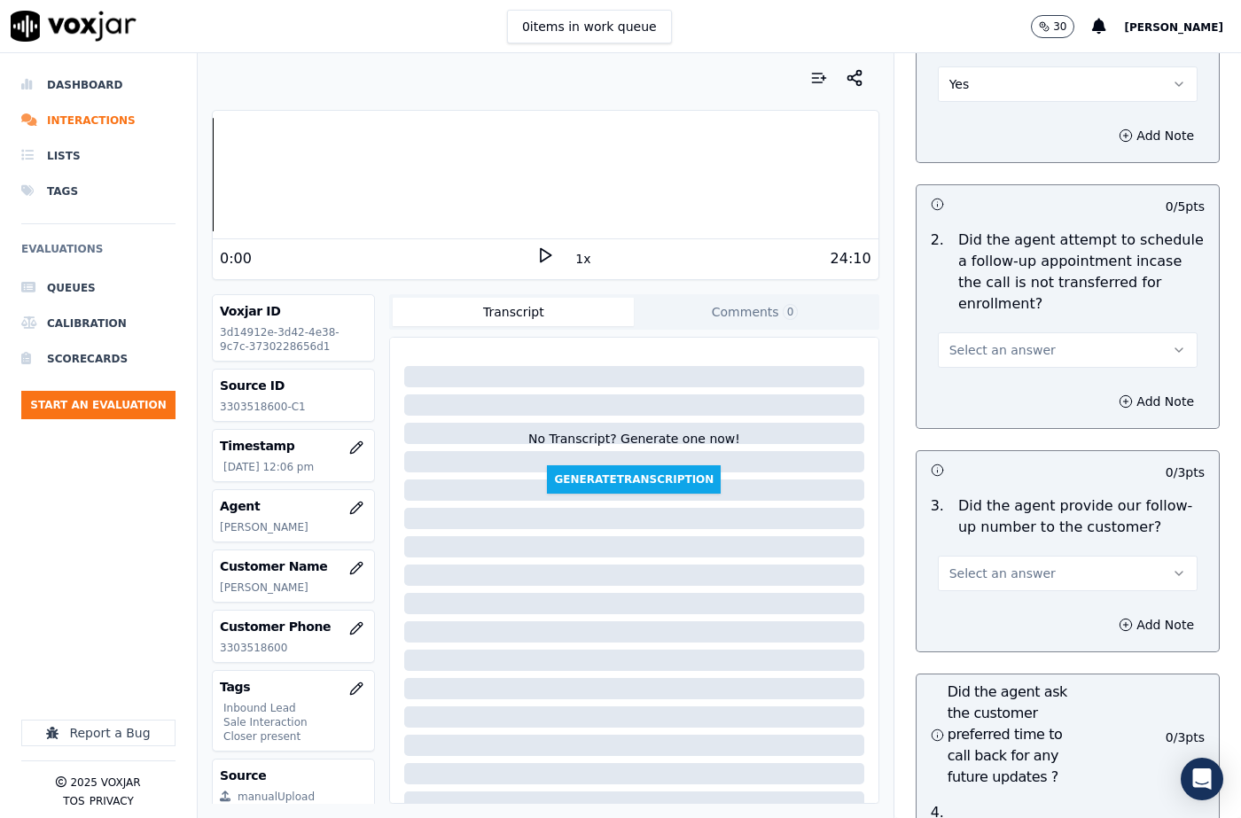
click at [982, 341] on span "Select an answer" at bounding box center [1002, 350] width 106 height 18
click at [985, 395] on div "N/A" at bounding box center [1038, 404] width 229 height 28
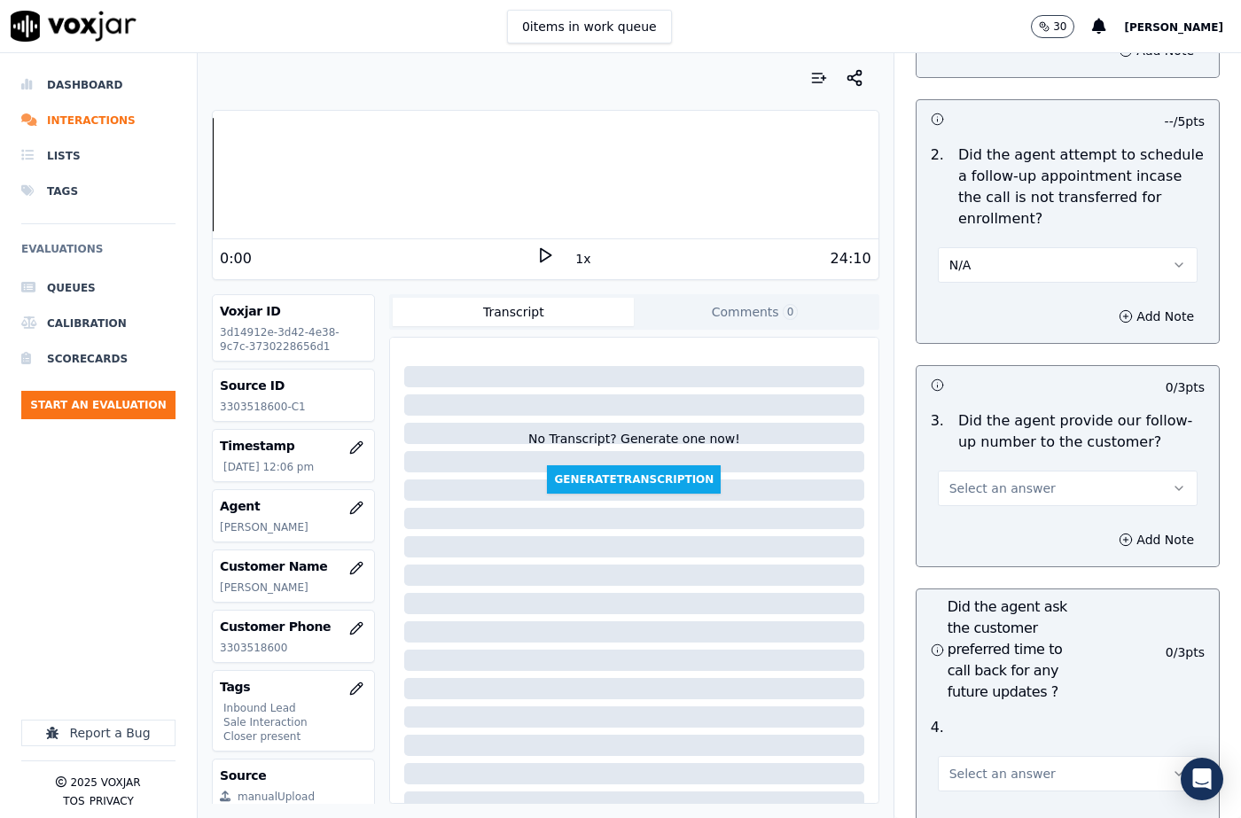
scroll to position [4343, 0]
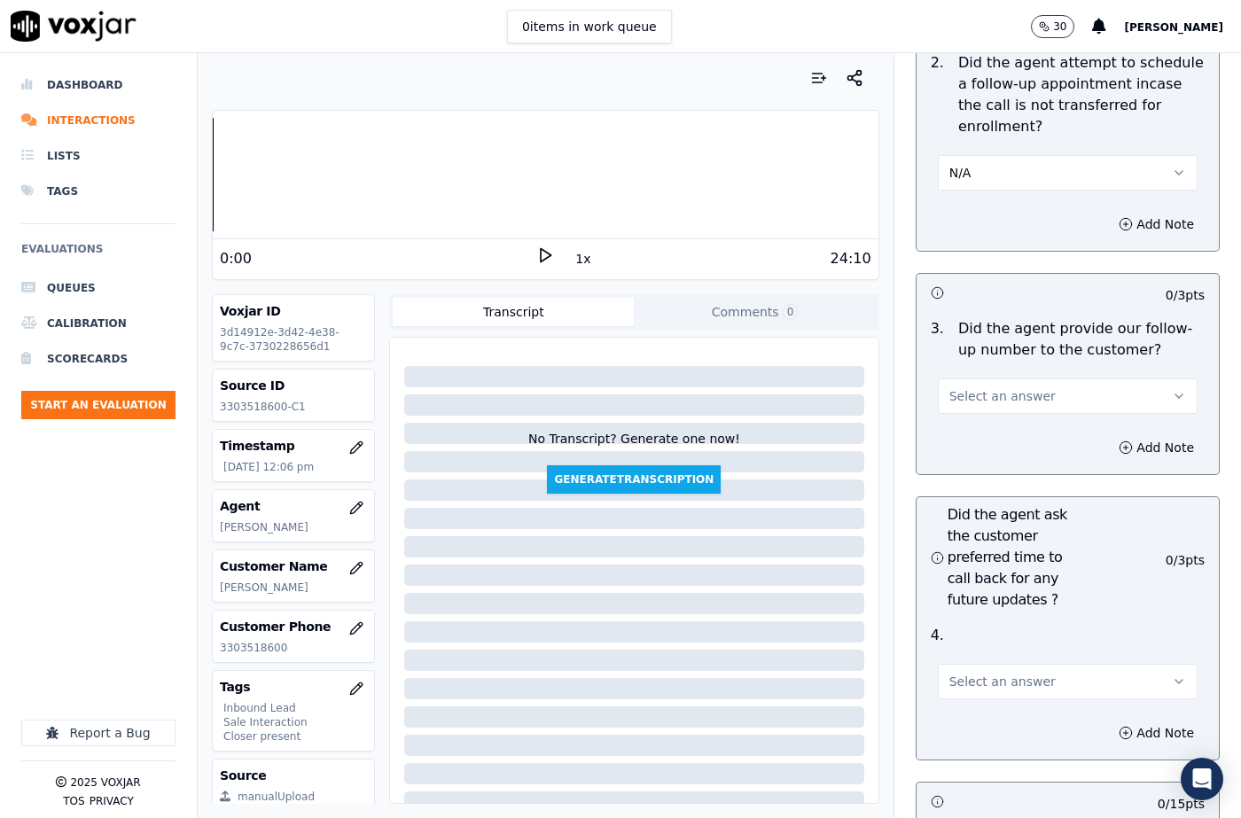
click at [985, 387] on span "Select an answer" at bounding box center [1002, 396] width 106 height 18
click at [981, 445] on div "N/A" at bounding box center [1038, 450] width 229 height 28
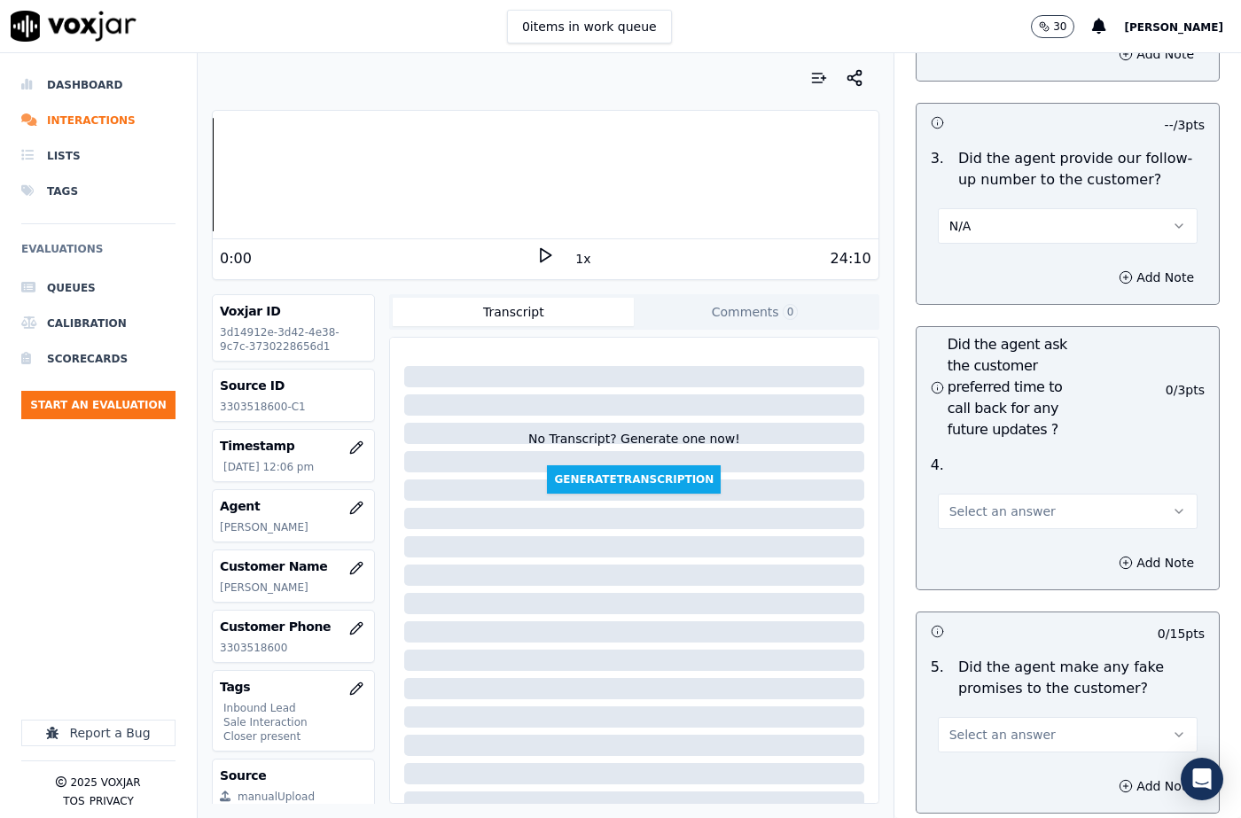
scroll to position [4520, 0]
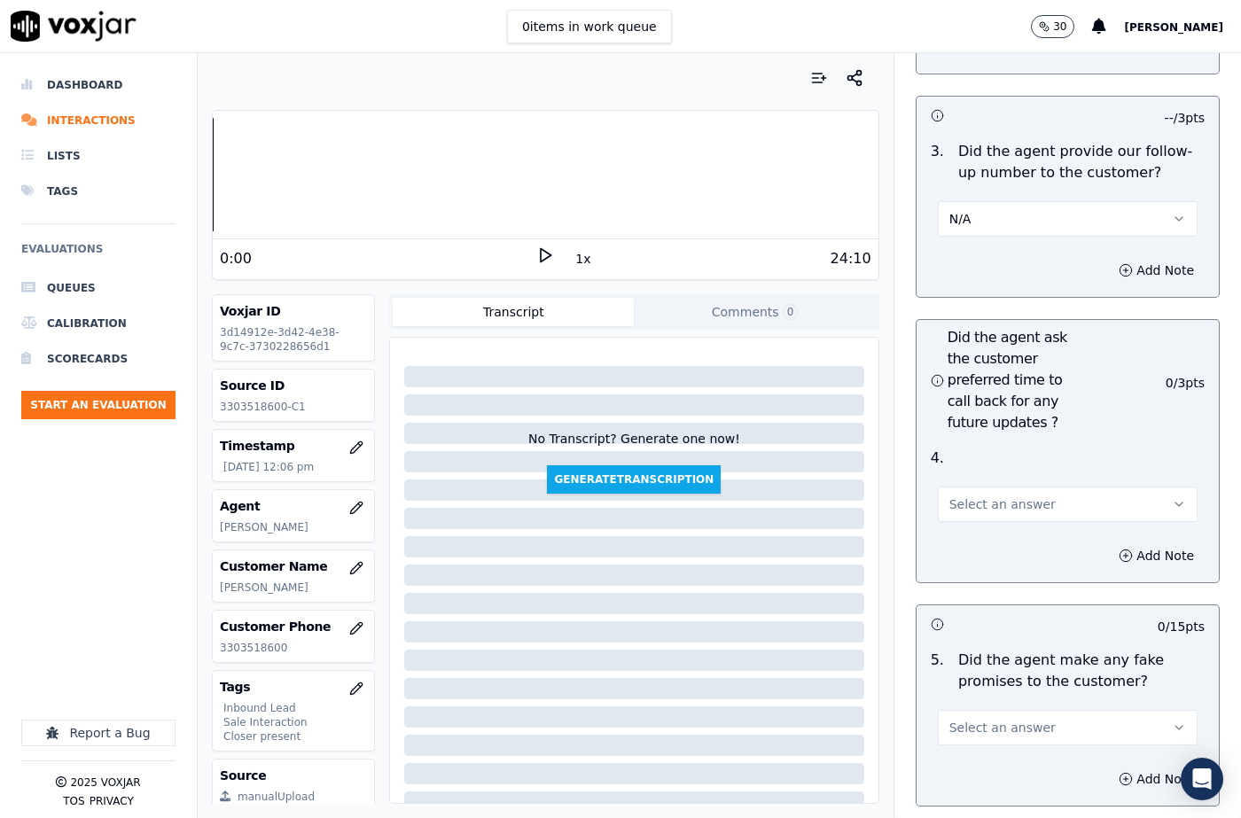
click at [968, 487] on button "Select an answer" at bounding box center [1068, 504] width 260 height 35
click at [972, 504] on div "Yes" at bounding box center [1038, 501] width 229 height 28
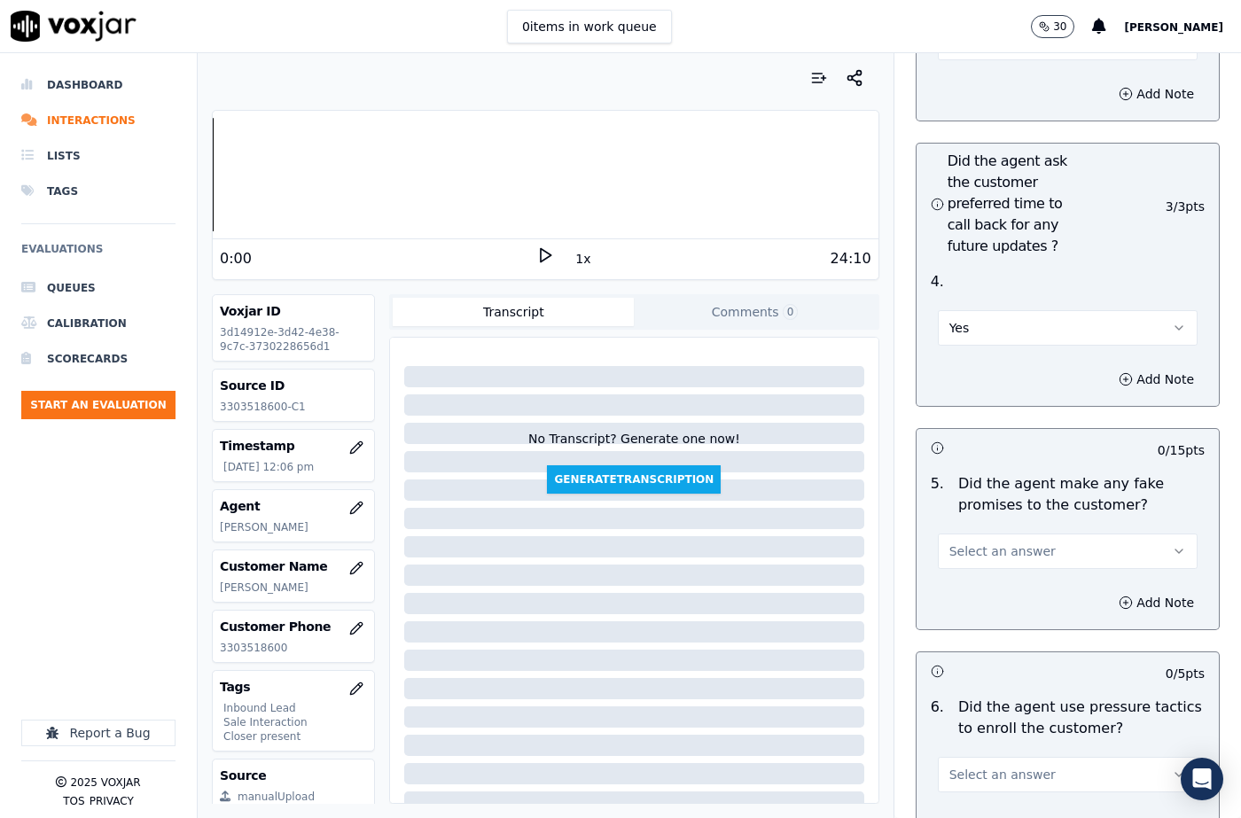
scroll to position [4698, 0]
click at [966, 309] on button "Yes" at bounding box center [1068, 326] width 260 height 35
click at [962, 373] on div "N/A" at bounding box center [1038, 381] width 229 height 28
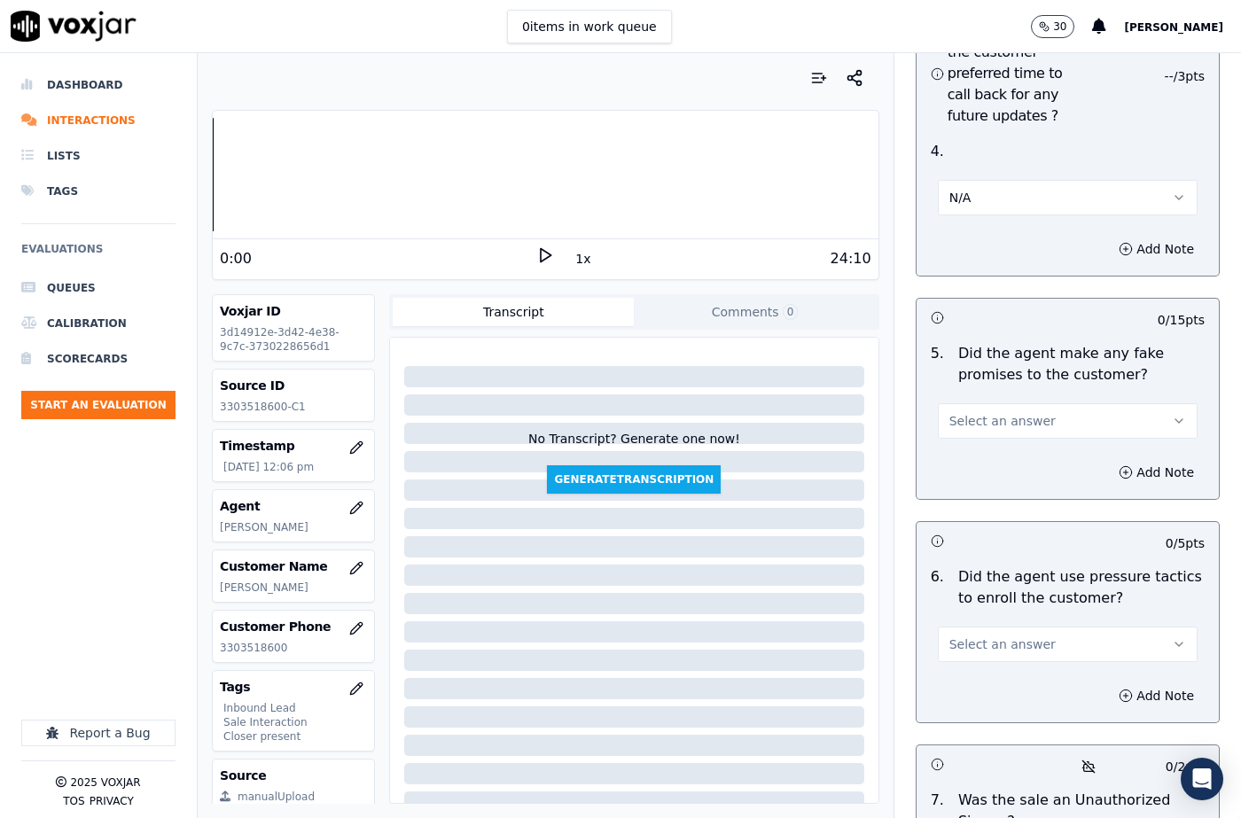
scroll to position [4963, 0]
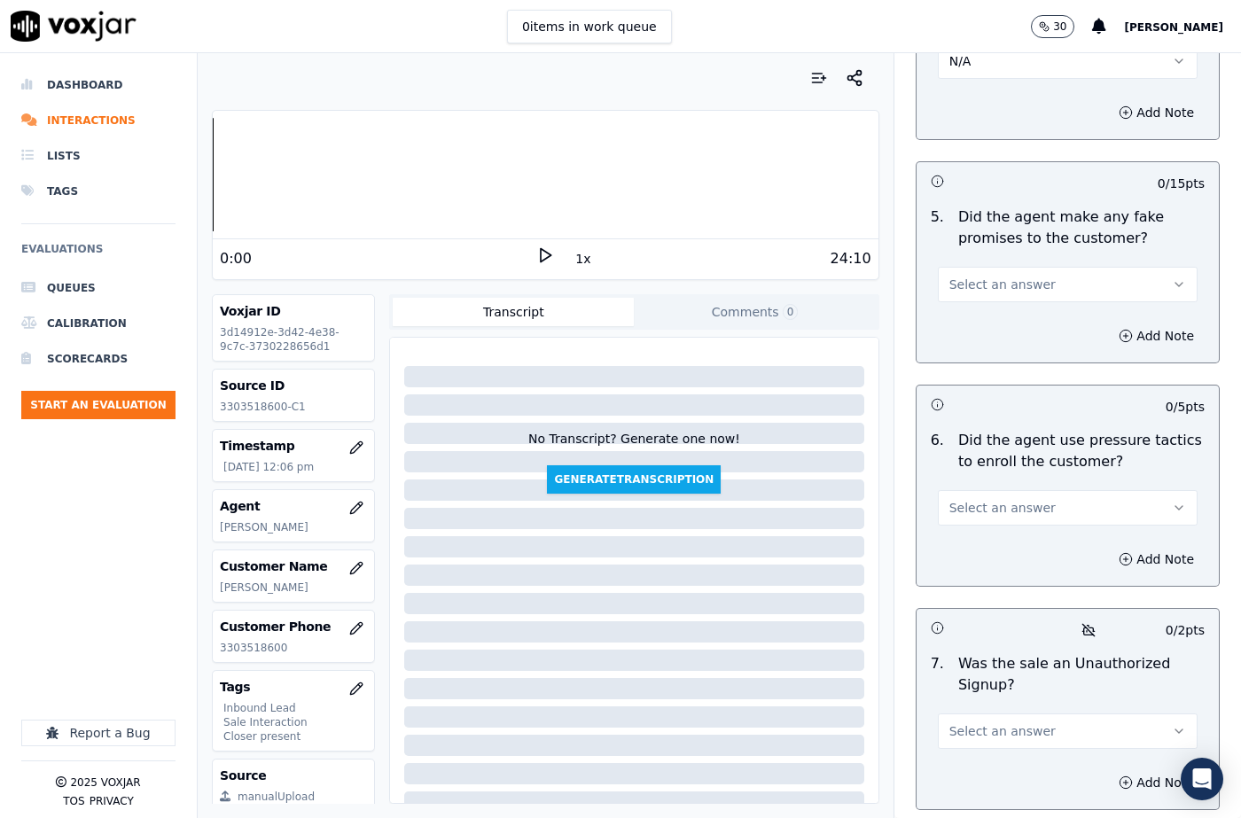
click at [971, 267] on button "Select an answer" at bounding box center [1068, 284] width 260 height 35
click at [964, 313] on div "No" at bounding box center [1038, 310] width 229 height 28
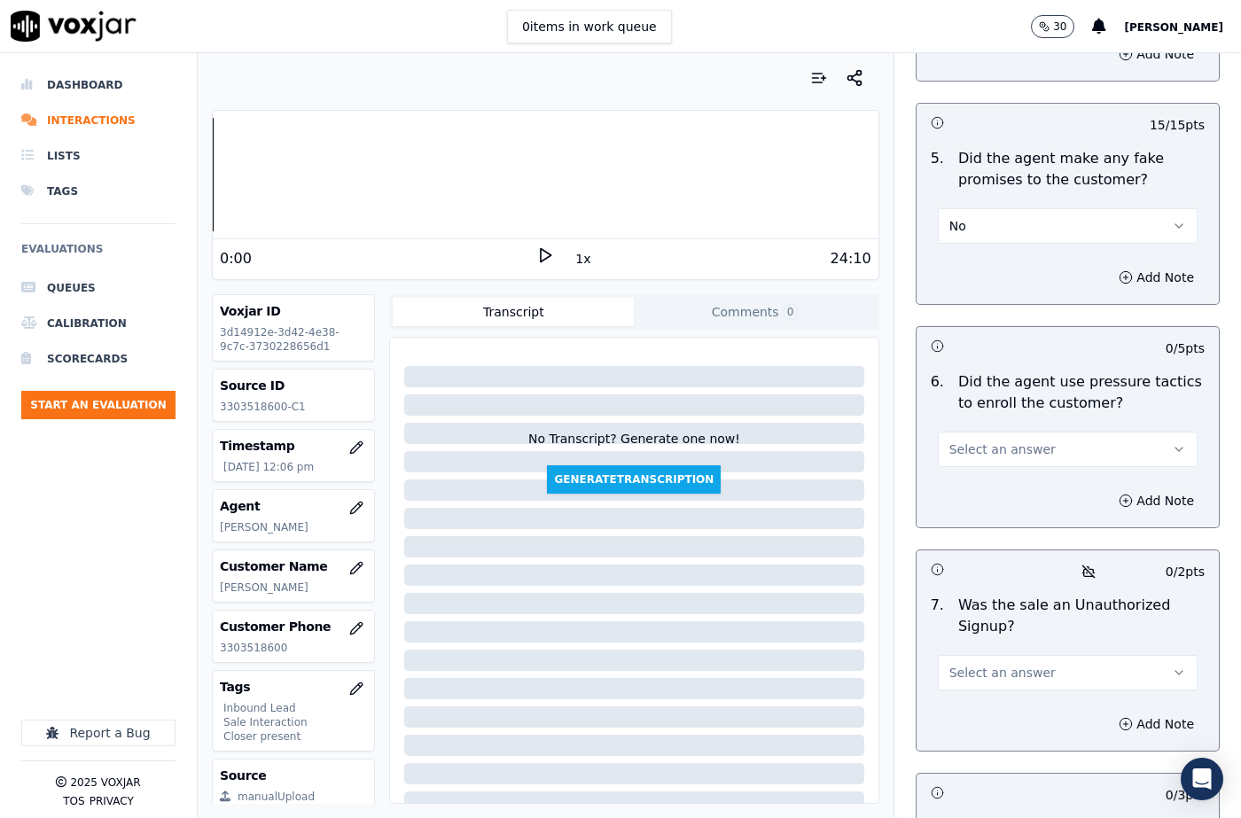
scroll to position [5141, 0]
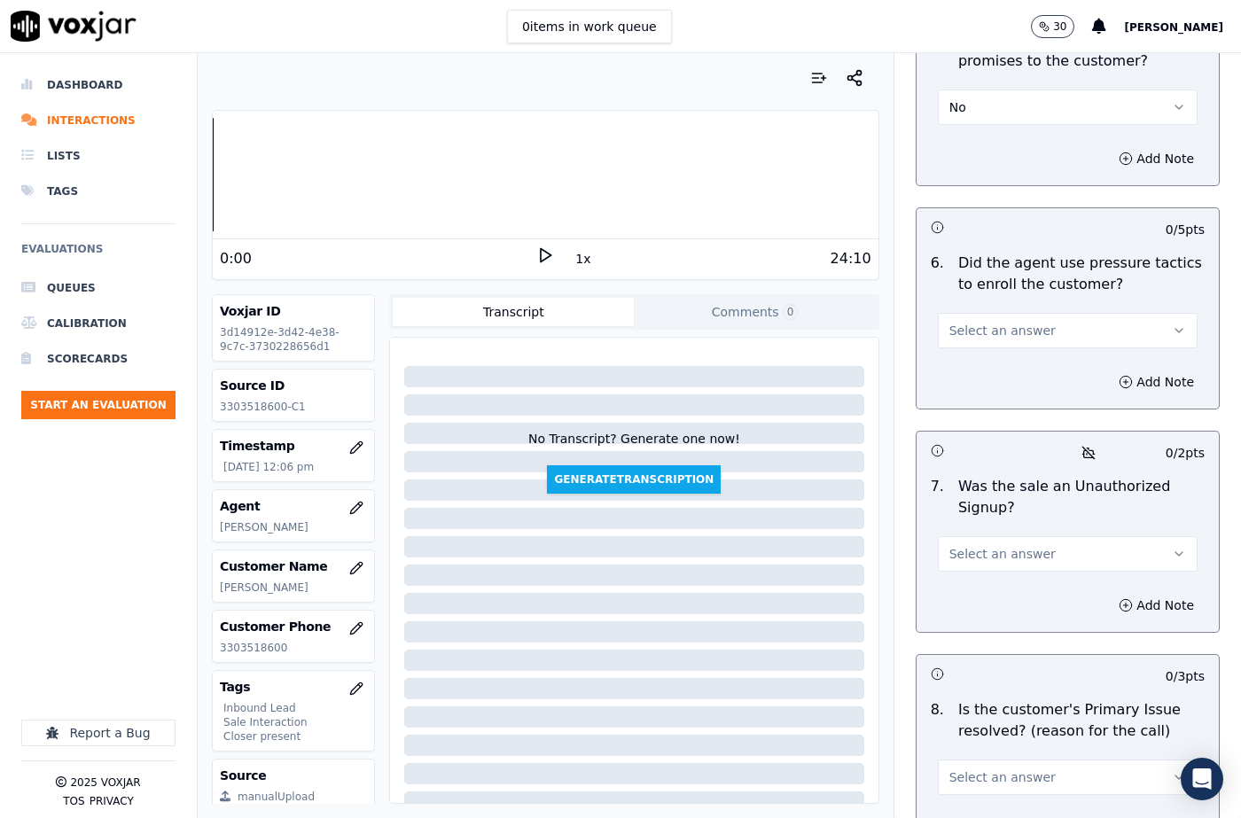
click at [979, 322] on span "Select an answer" at bounding box center [1002, 331] width 106 height 18
click at [979, 354] on div "No" at bounding box center [1038, 356] width 229 height 28
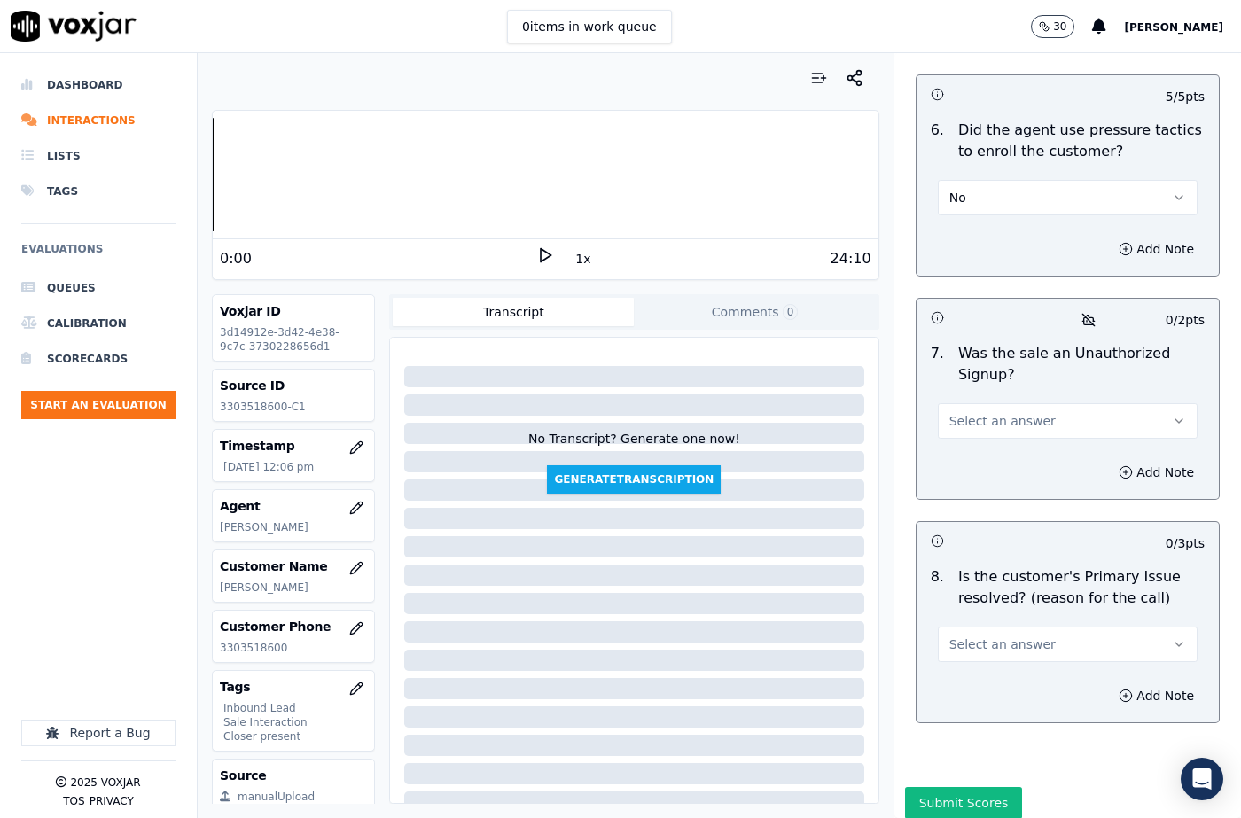
scroll to position [5283, 0]
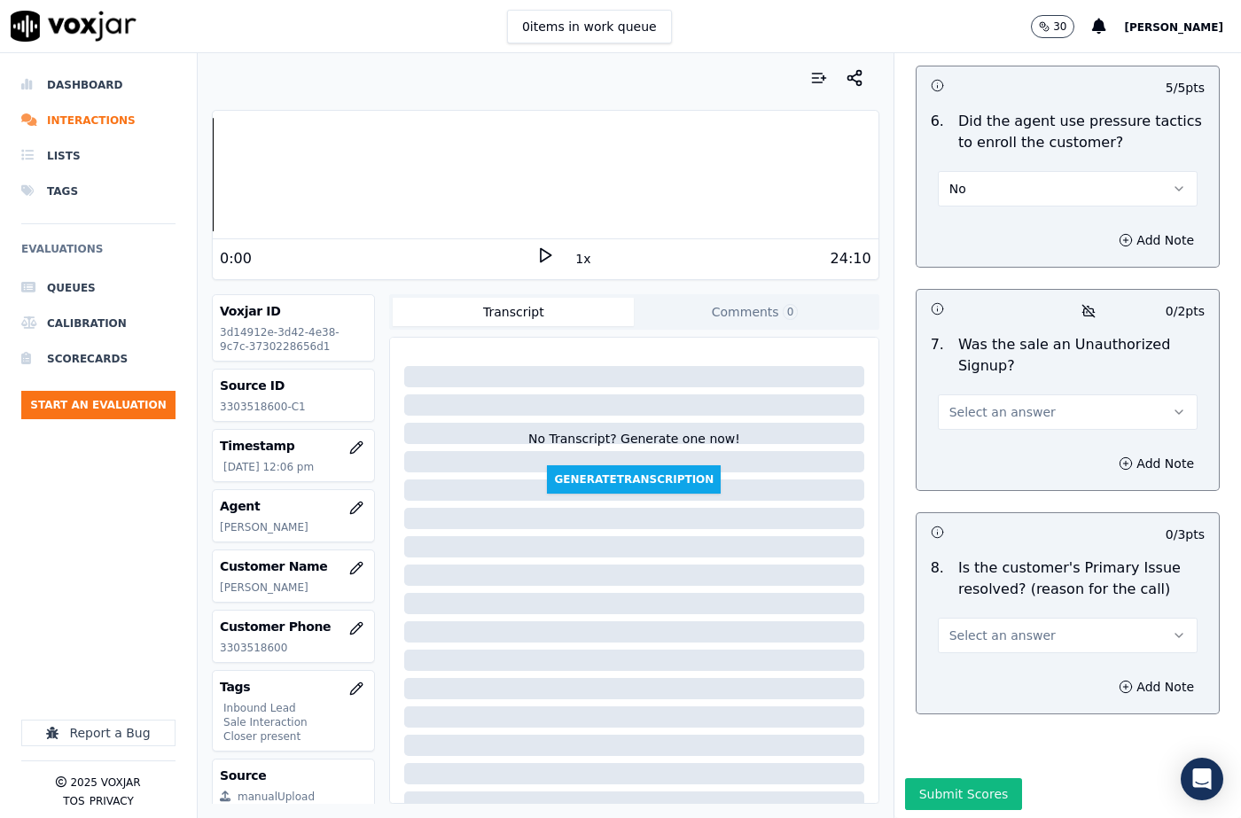
click at [988, 403] on span "Select an answer" at bounding box center [1002, 412] width 106 height 18
click at [979, 432] on div "No" at bounding box center [1038, 438] width 229 height 28
click at [972, 627] on span "Select an answer" at bounding box center [1002, 636] width 106 height 18
click at [972, 620] on div "Yes" at bounding box center [1038, 633] width 229 height 28
click at [1125, 660] on div "Add Note" at bounding box center [1067, 686] width 302 height 53
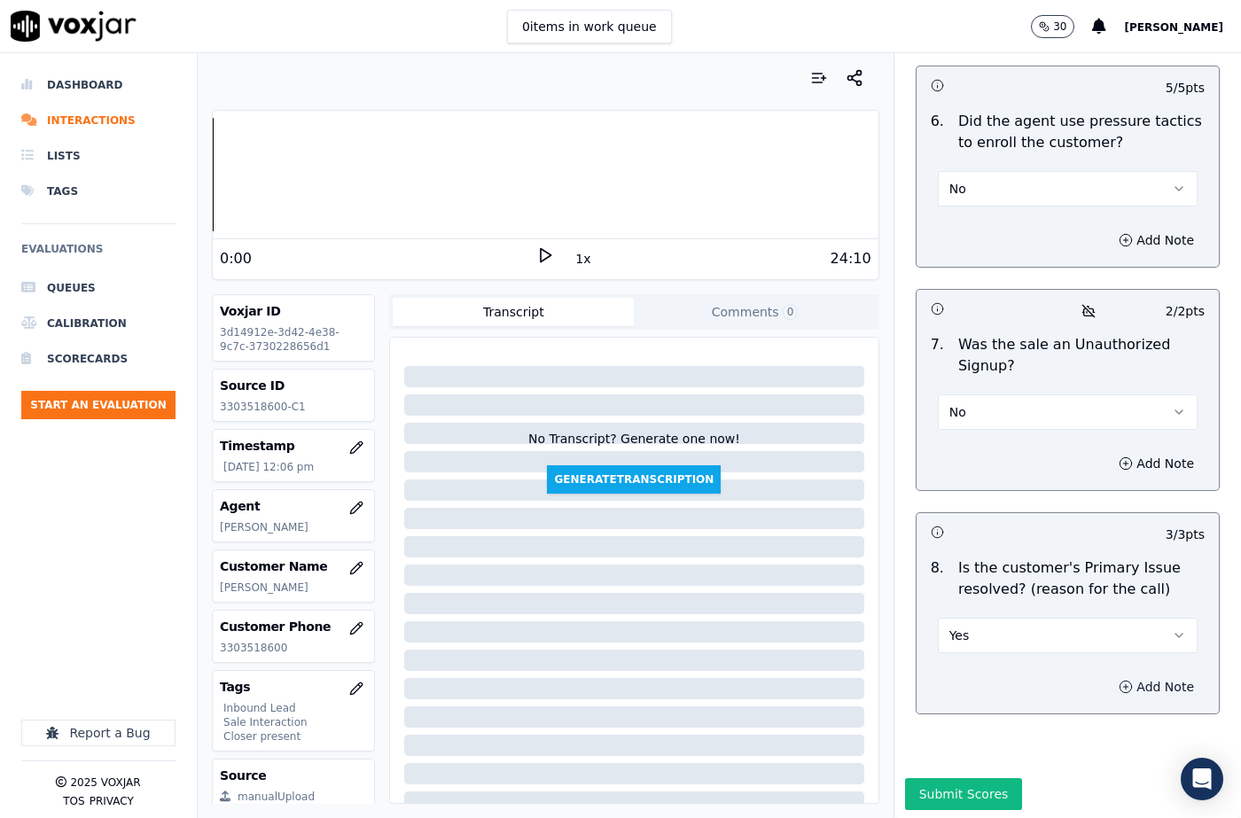
click at [1126, 675] on button "Add Note" at bounding box center [1156, 687] width 97 height 25
click at [974, 706] on textarea "To enrich screen reader interactions, please activate Accessibility in Grammarl…" at bounding box center [1068, 749] width 274 height 87
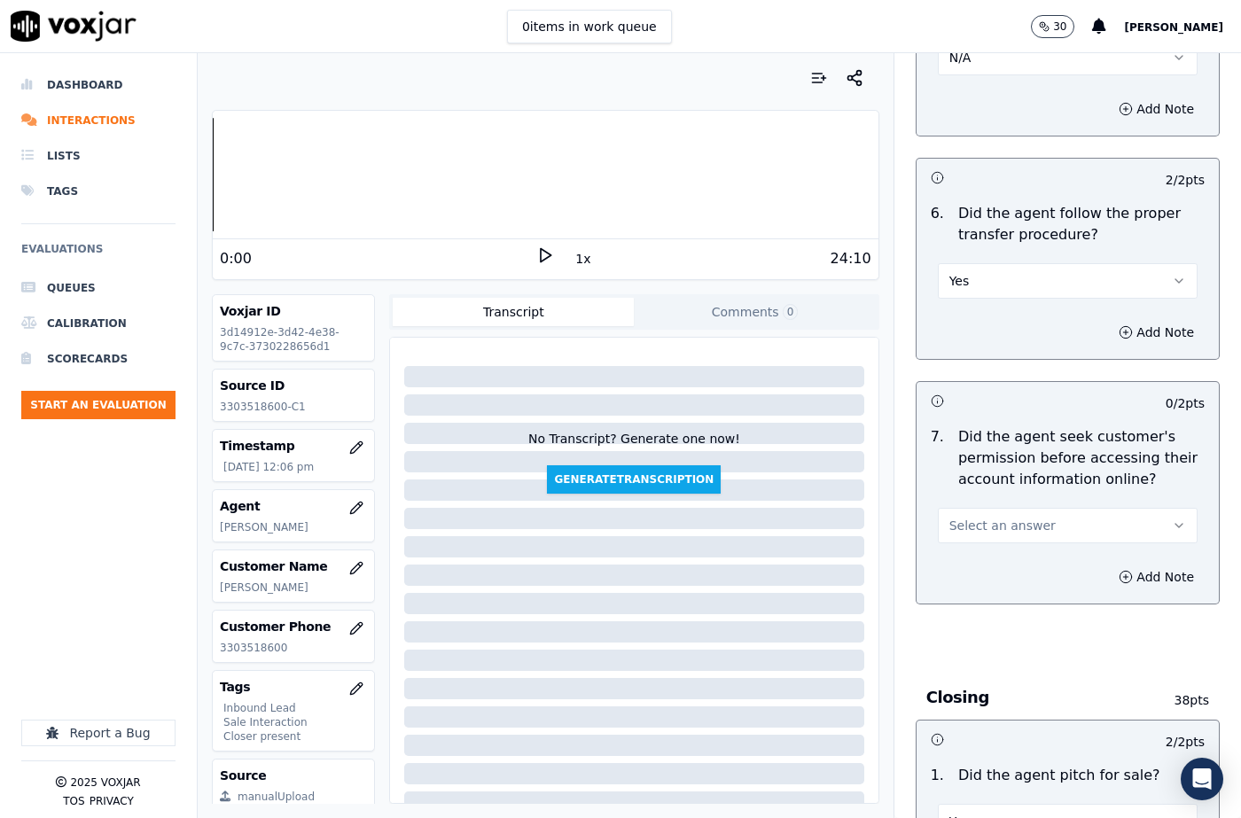
click at [966, 550] on div "Add Note" at bounding box center [1067, 576] width 302 height 53
click at [968, 508] on button "Select an answer" at bounding box center [1068, 525] width 260 height 35
click at [969, 534] on div "Yes" at bounding box center [1038, 523] width 229 height 28
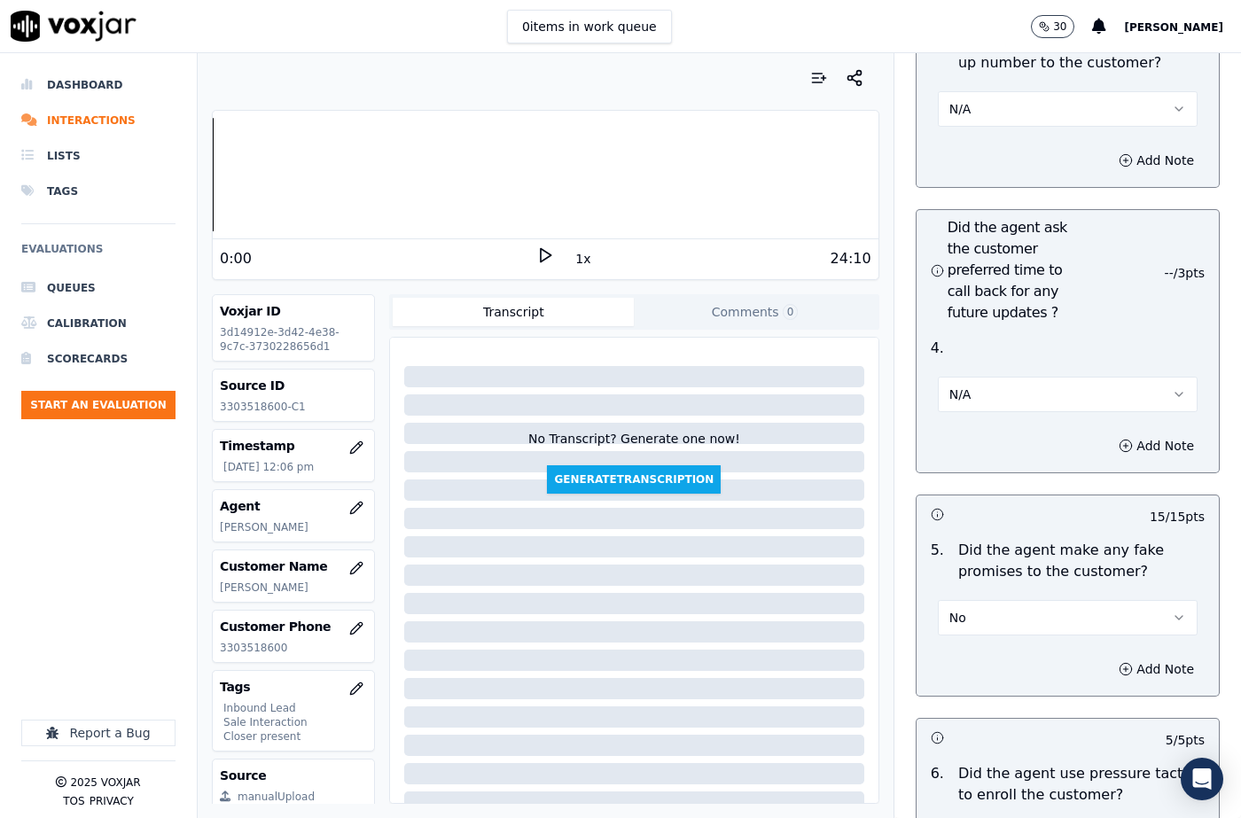
scroll to position [5377, 0]
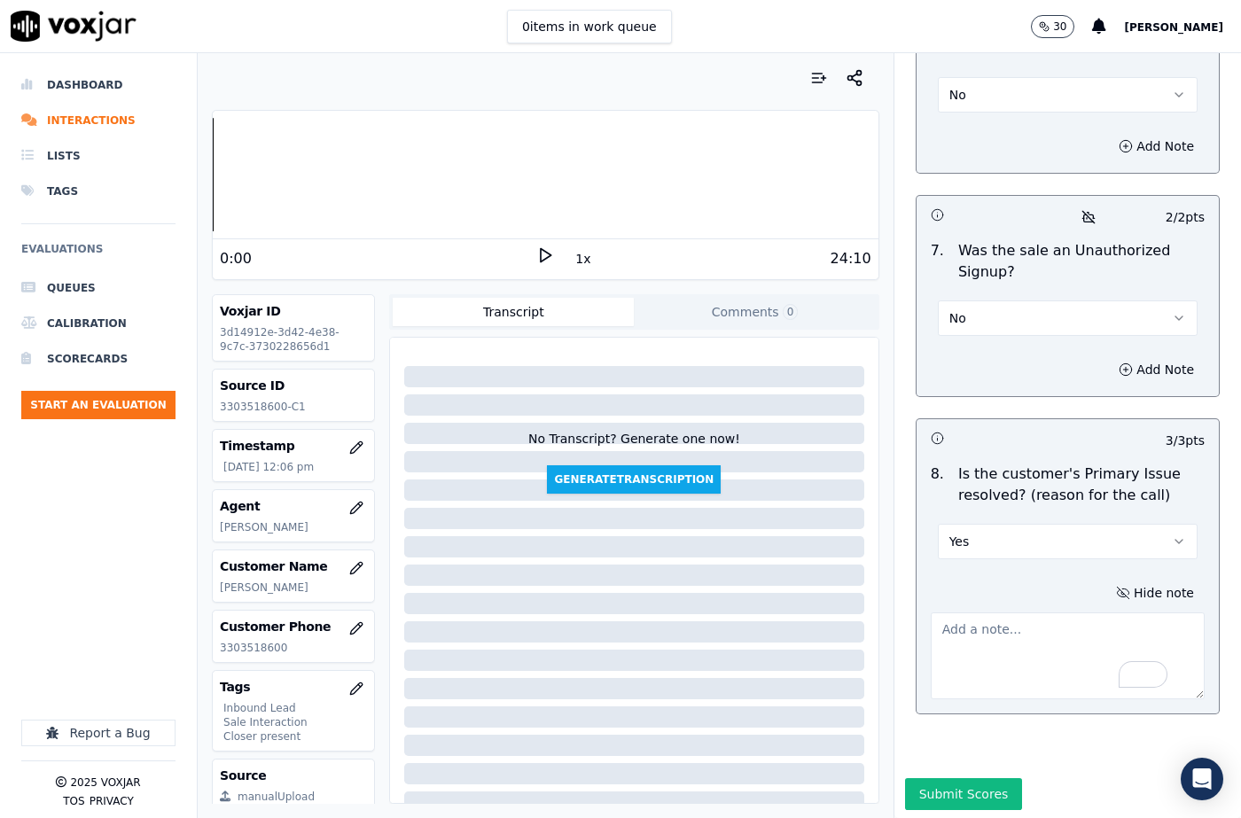
click at [984, 612] on textarea "To enrich screen reader interactions, please activate Accessibility in Grammarl…" at bounding box center [1068, 655] width 274 height 87
paste textarea "104056 - The cx called to know about the Due Amount. [PERSON_NAME] confirmed th…"
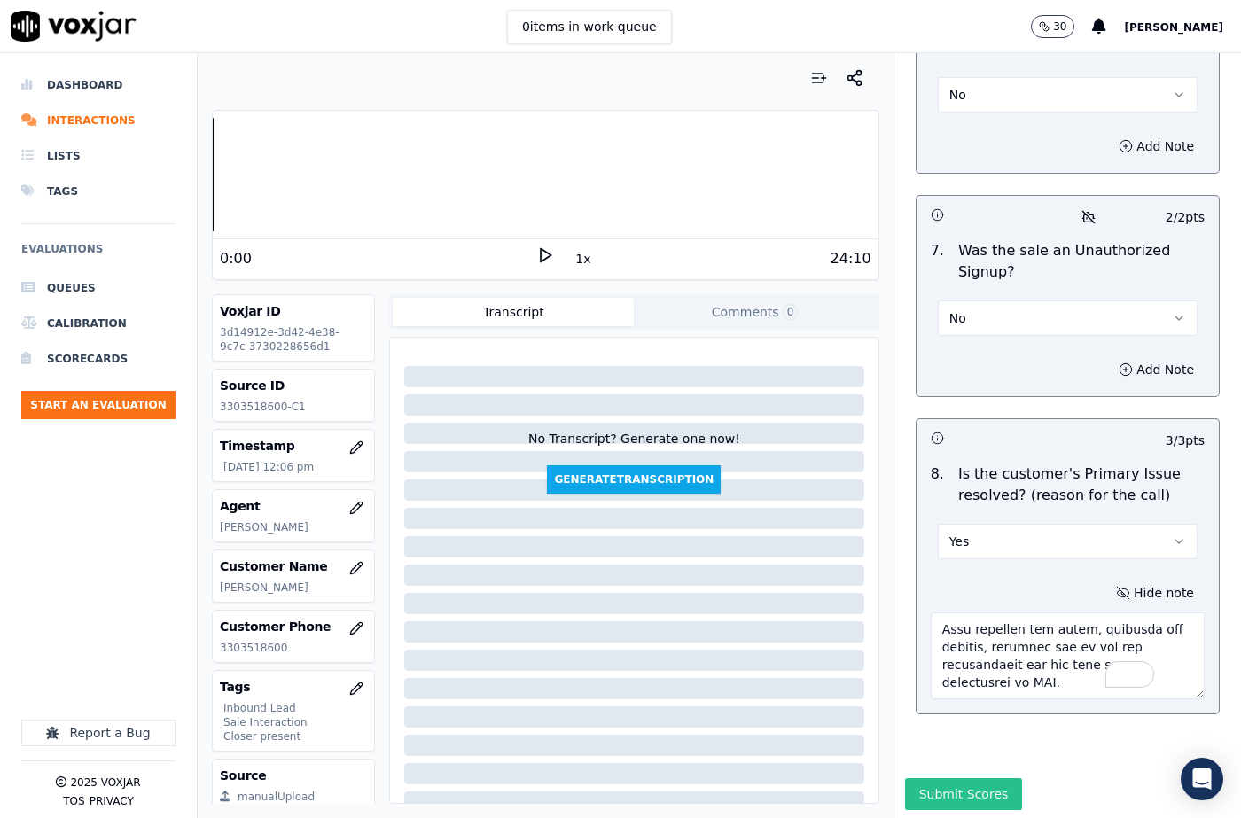
type textarea "104056 - The cx called to know about the Due Amount. [PERSON_NAME] confirmed th…"
click at [957, 778] on button "Submit Scores" at bounding box center [964, 794] width 118 height 32
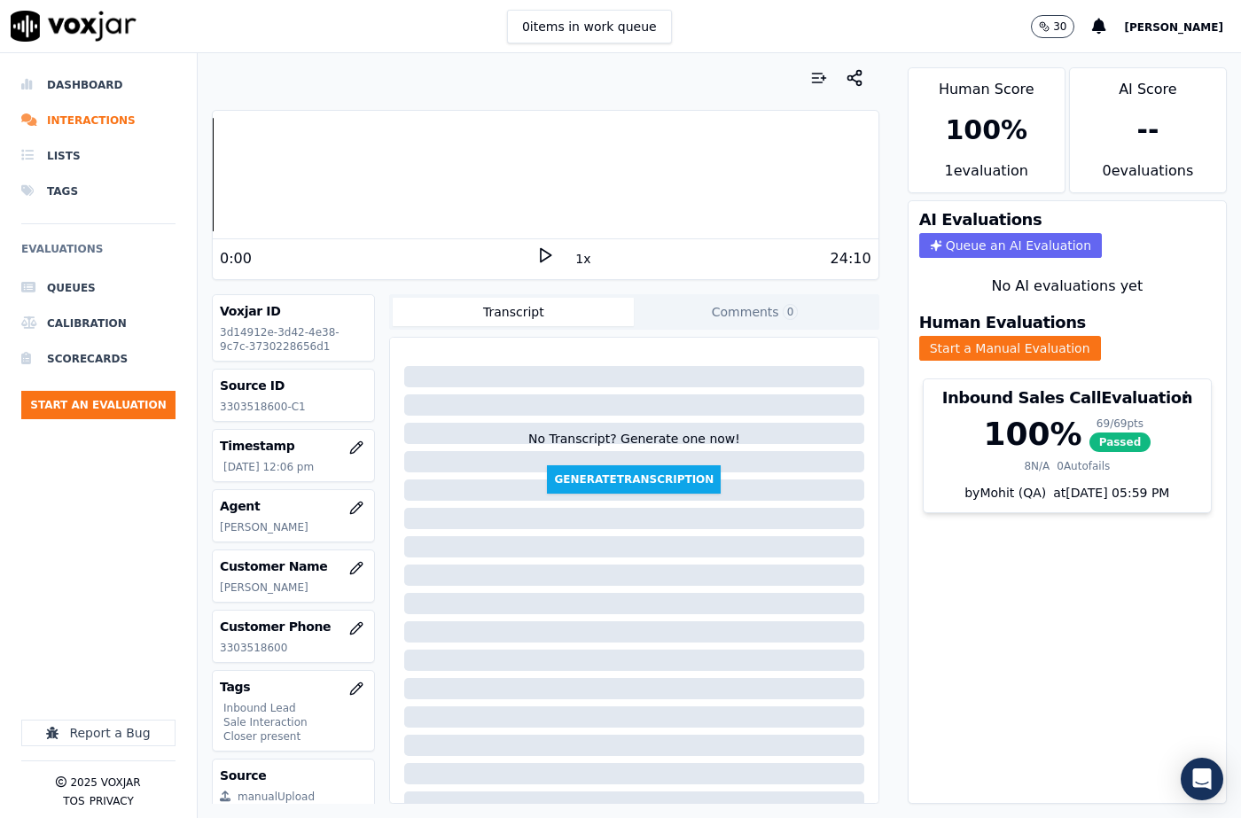
click at [136, 482] on div "Dashboard Interactions Lists Tags Evaluations Queues Calibration Scorecards Sta…" at bounding box center [98, 322] width 154 height 510
click at [115, 405] on button "Start an Evaluation" at bounding box center [98, 405] width 154 height 28
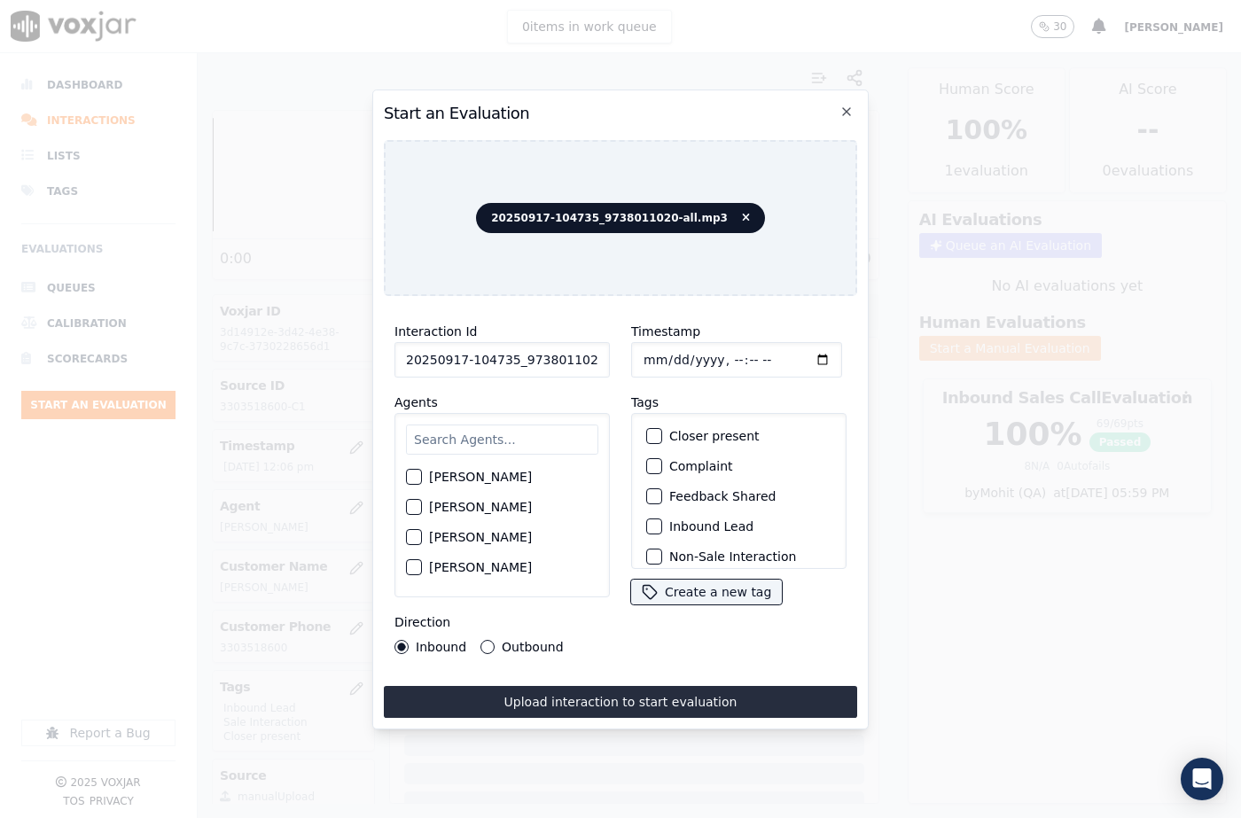
scroll to position [0, 29]
drag, startPoint x: 581, startPoint y: 355, endPoint x: 609, endPoint y: 356, distance: 27.5
click at [609, 356] on div "Interaction Id 20250917-104735_9738011020-all.mp3 Agents [PERSON_NAME] [PERSON_…" at bounding box center [502, 487] width 237 height 355
type input "20250917-104735_9738011020-C1"
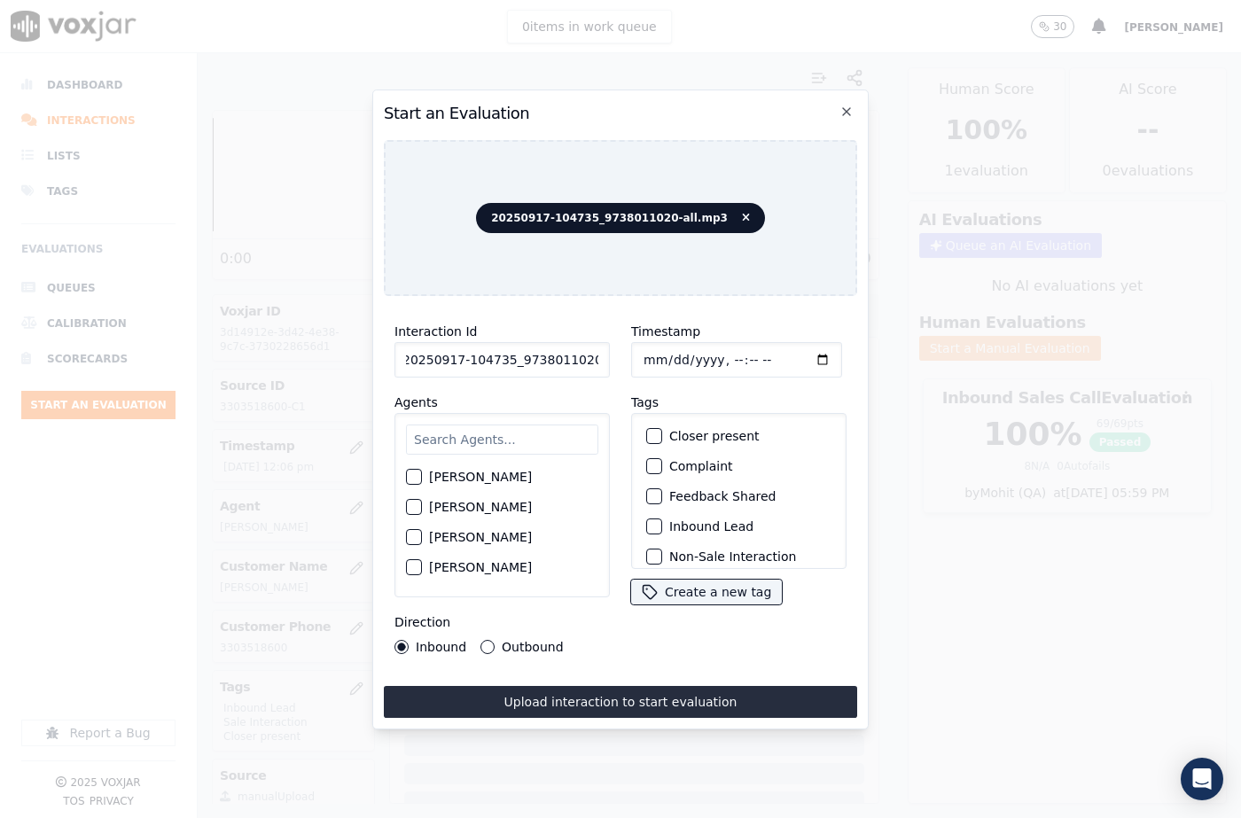
click at [664, 359] on input "Timestamp" at bounding box center [736, 359] width 211 height 35
type input "[DATE]T12:35"
click at [433, 449] on input "text" at bounding box center [502, 440] width 192 height 30
type input "stev"
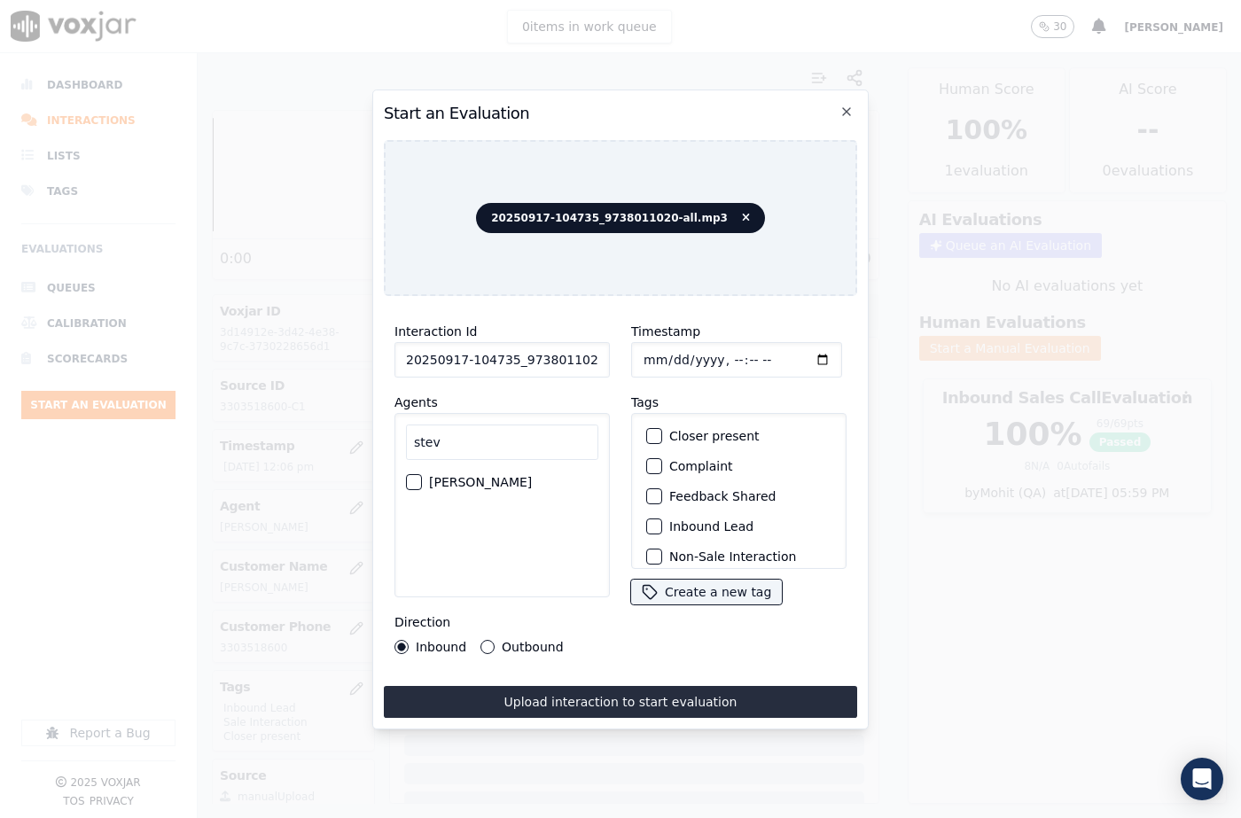
click at [409, 476] on div "button" at bounding box center [413, 482] width 12 height 12
click at [487, 640] on button "Outbound" at bounding box center [487, 647] width 14 height 14
click at [647, 431] on div "button" at bounding box center [653, 436] width 12 height 12
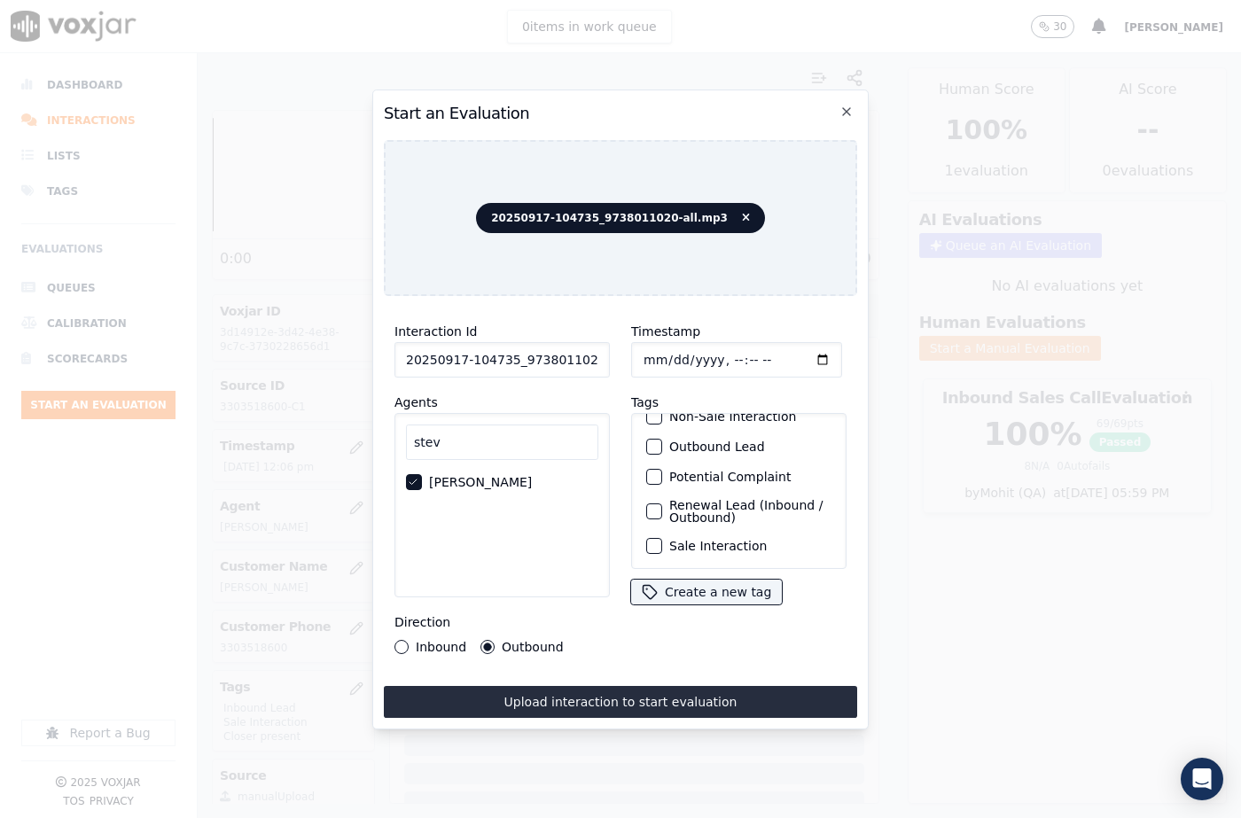
click at [650, 540] on div "button" at bounding box center [653, 546] width 12 height 12
click at [648, 505] on div "button" at bounding box center [653, 511] width 12 height 12
click at [657, 690] on button "Upload interaction to start evaluation" at bounding box center [620, 702] width 473 height 32
